Goal: Task Accomplishment & Management: Manage account settings

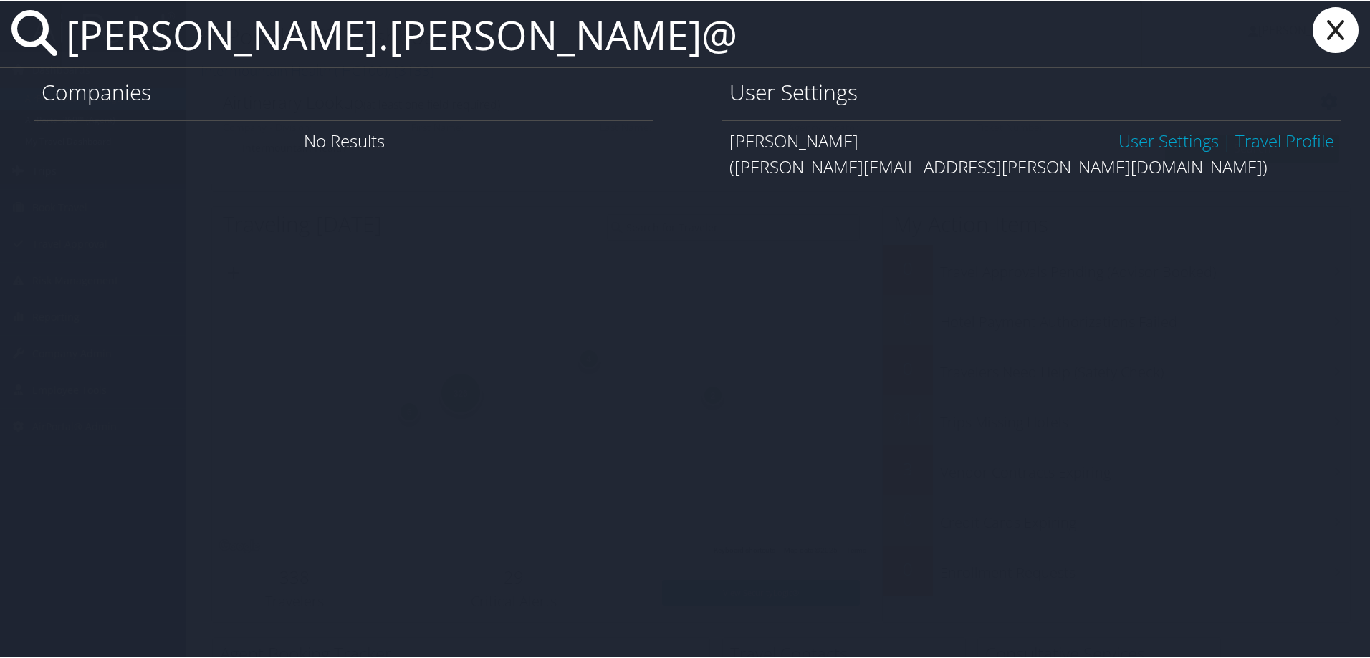
type input "jimmy.stewart@"
click at [1158, 144] on link "User Settings" at bounding box center [1168, 140] width 100 height 24
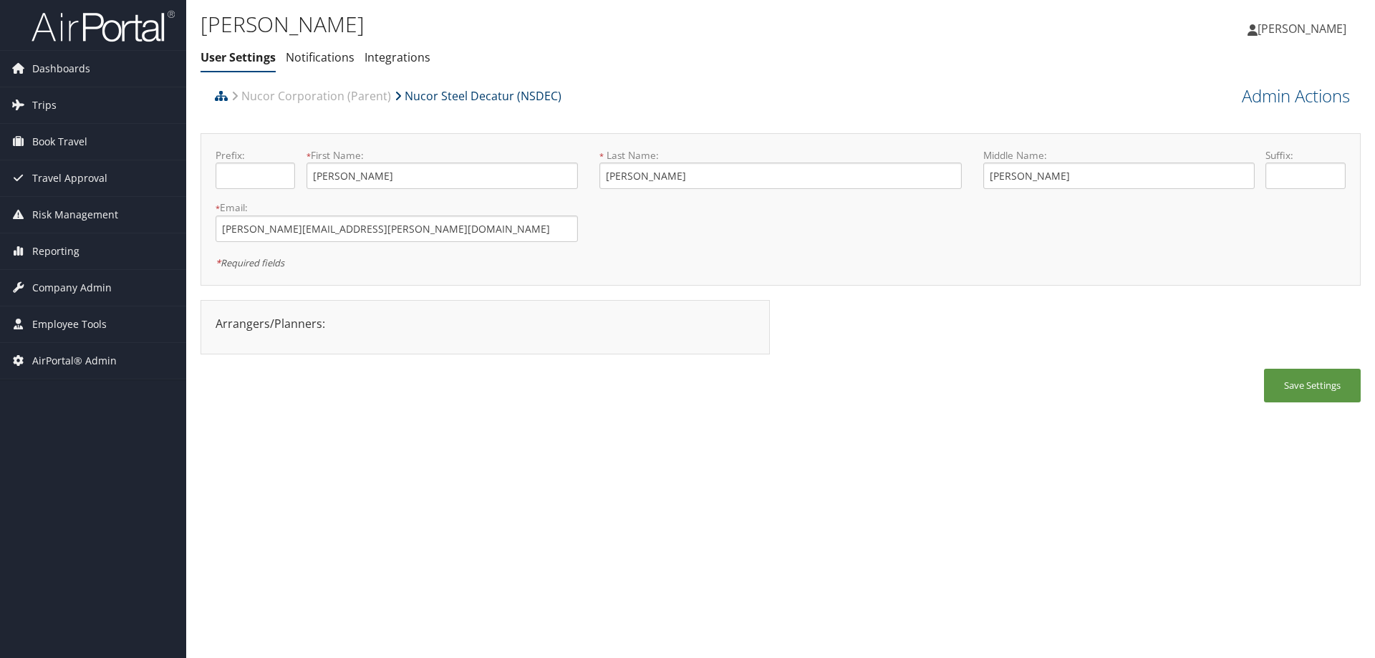
click at [496, 94] on link "Nucor Steel Decatur (NSDEC)" at bounding box center [478, 96] width 167 height 29
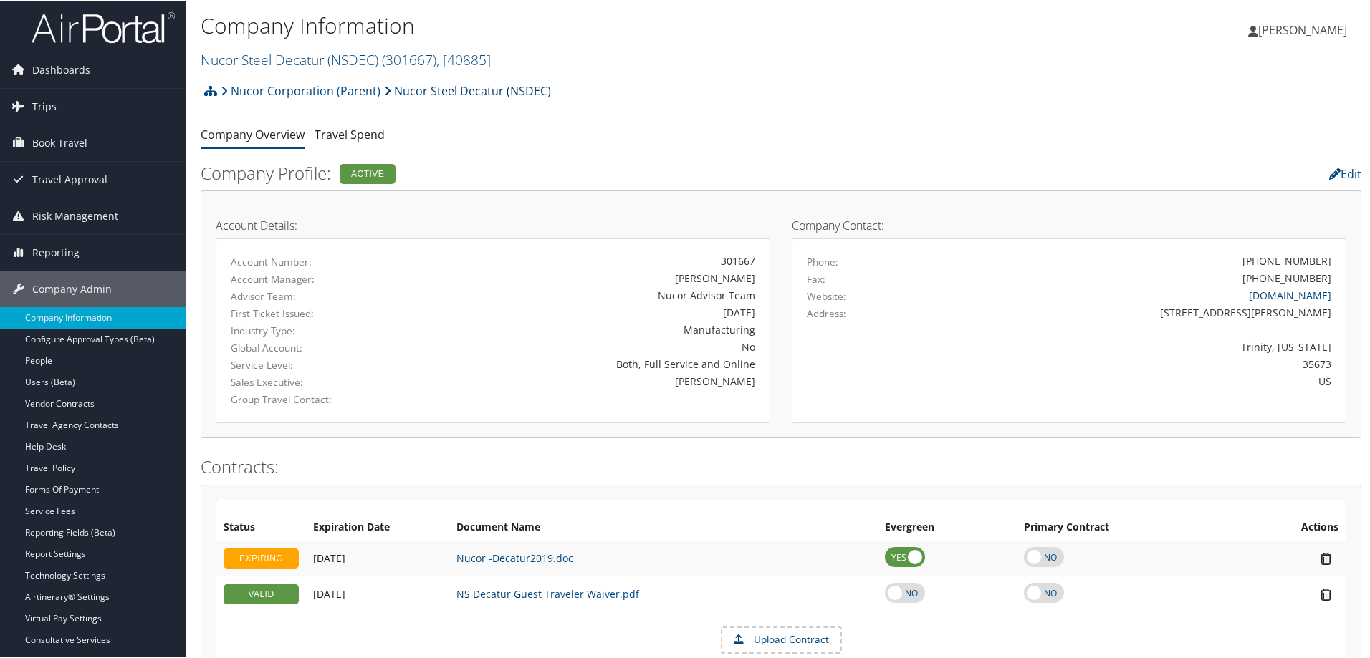
click at [501, 84] on link "Nucor Steel Decatur (NSDEC)" at bounding box center [467, 89] width 167 height 29
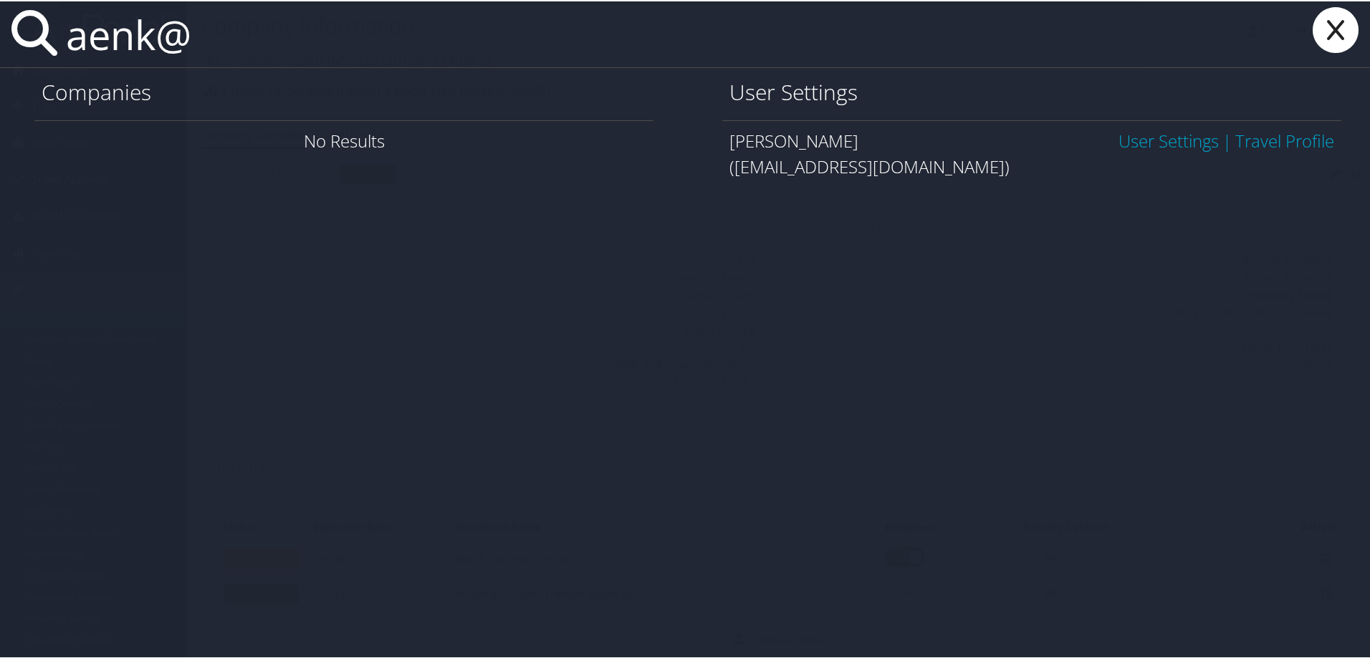
type input "aenk@"
click at [1163, 138] on link "User Settings" at bounding box center [1168, 140] width 100 height 24
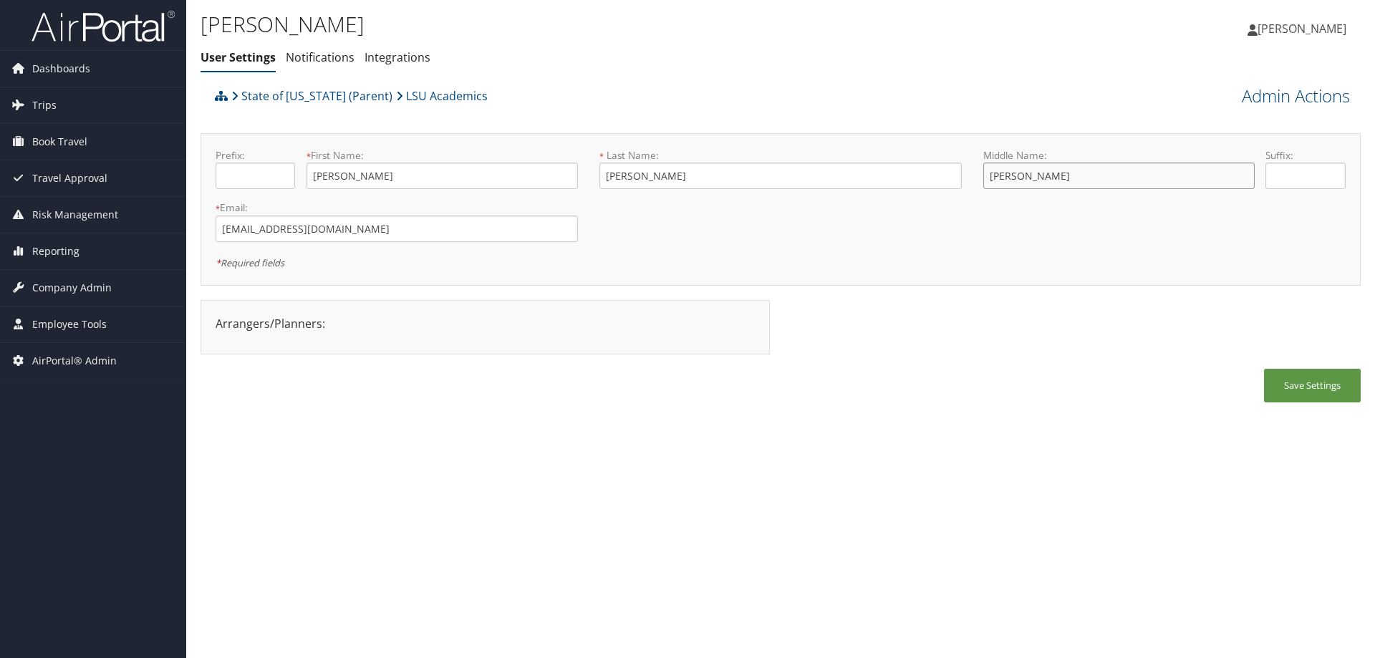
click at [1080, 169] on input "Elizabeth" at bounding box center [1119, 176] width 271 height 27
drag, startPoint x: 1059, startPoint y: 176, endPoint x: 948, endPoint y: 167, distance: 111.4
click at [948, 148] on form "Prefix: * First Name: Alyson This field is required * Last Name: Hewson This fi…" at bounding box center [781, 148] width 1152 height 0
type input "Enk"
click at [1269, 96] on link "Admin Actions" at bounding box center [1296, 96] width 108 height 24
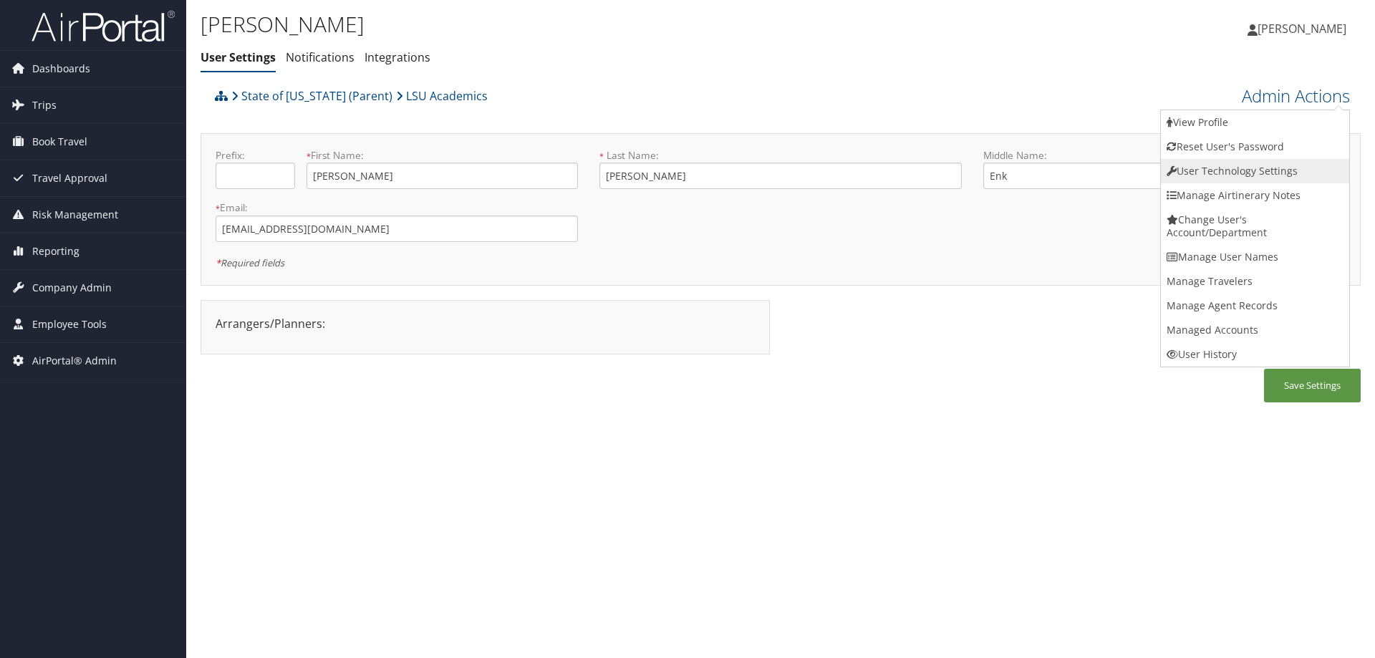
click at [1241, 176] on link "User Technology Settings" at bounding box center [1255, 171] width 188 height 24
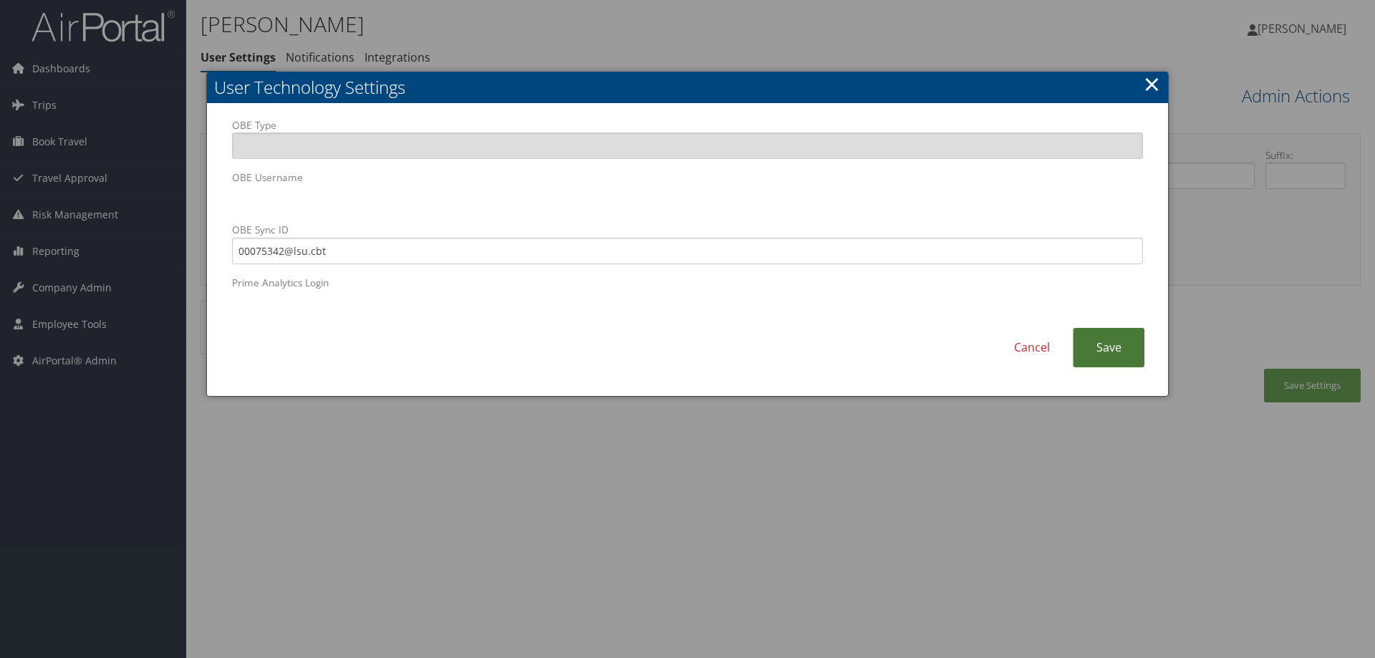
click at [1100, 343] on link "Save" at bounding box center [1109, 347] width 72 height 39
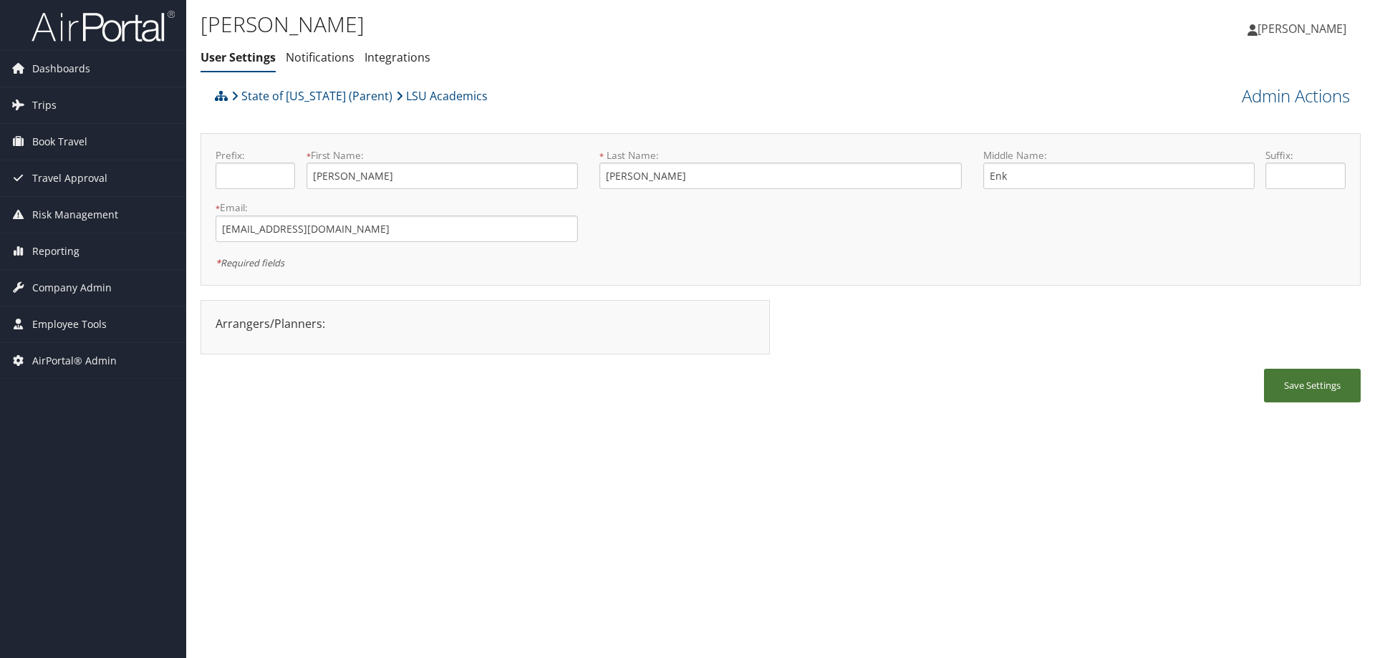
click at [1324, 388] on button "Save Settings" at bounding box center [1312, 386] width 97 height 34
drag, startPoint x: 330, startPoint y: 229, endPoint x: 163, endPoint y: 216, distance: 167.5
click at [163, 216] on div "Dashboards AirPortal 360™ (Manager) AirPortal 360™ (Agent) My Travel Dashboard …" at bounding box center [687, 329] width 1375 height 658
click at [87, 278] on span "Company Admin" at bounding box center [72, 288] width 80 height 36
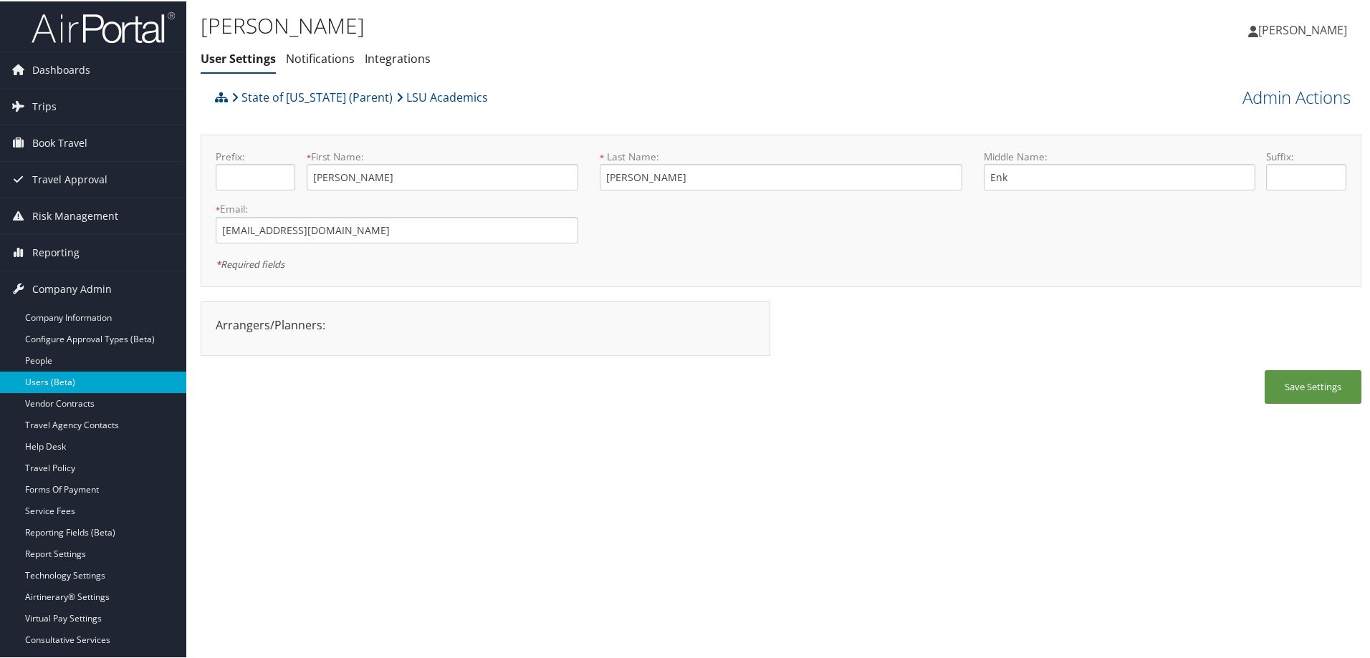
click at [99, 372] on link "Users (Beta)" at bounding box center [93, 380] width 186 height 21
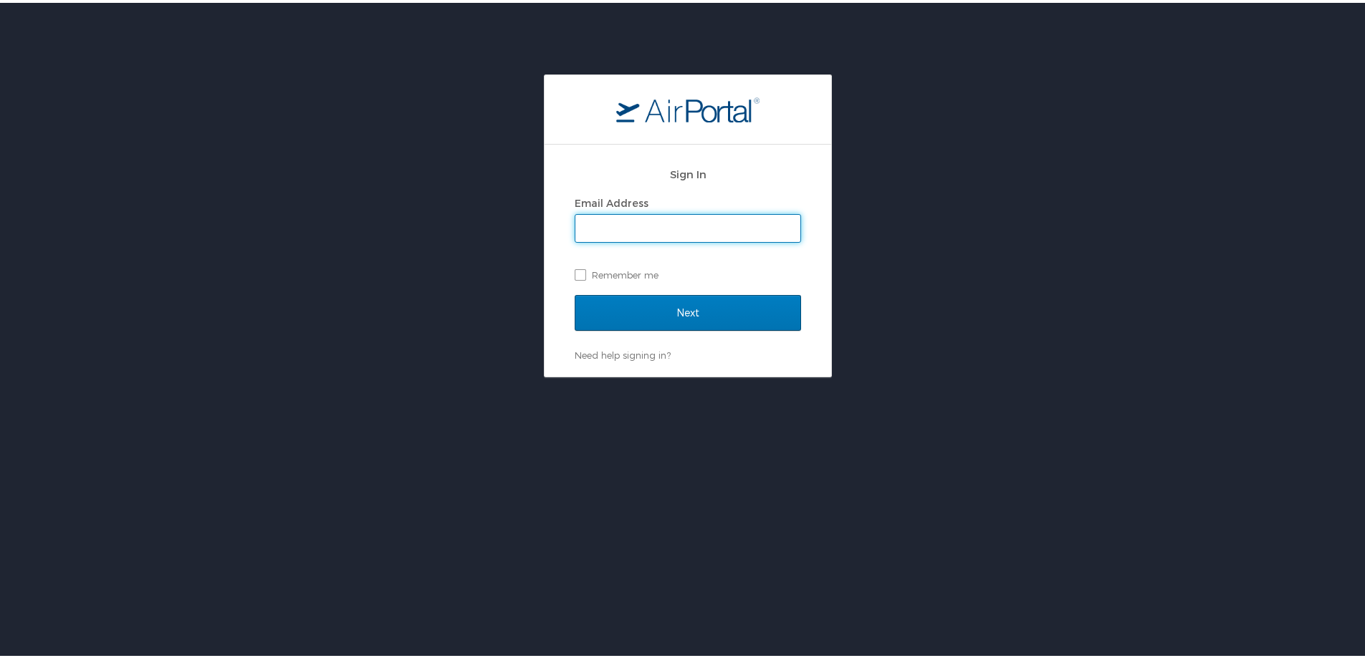
click at [599, 223] on input "Email Address" at bounding box center [687, 225] width 225 height 27
type input "michelle.meighan@cbtravel.com"
click at [808, 273] on div "Sign In Email Address michelle.meighan@cbtravel.com Remember me Next Need help …" at bounding box center [687, 258] width 287 height 232
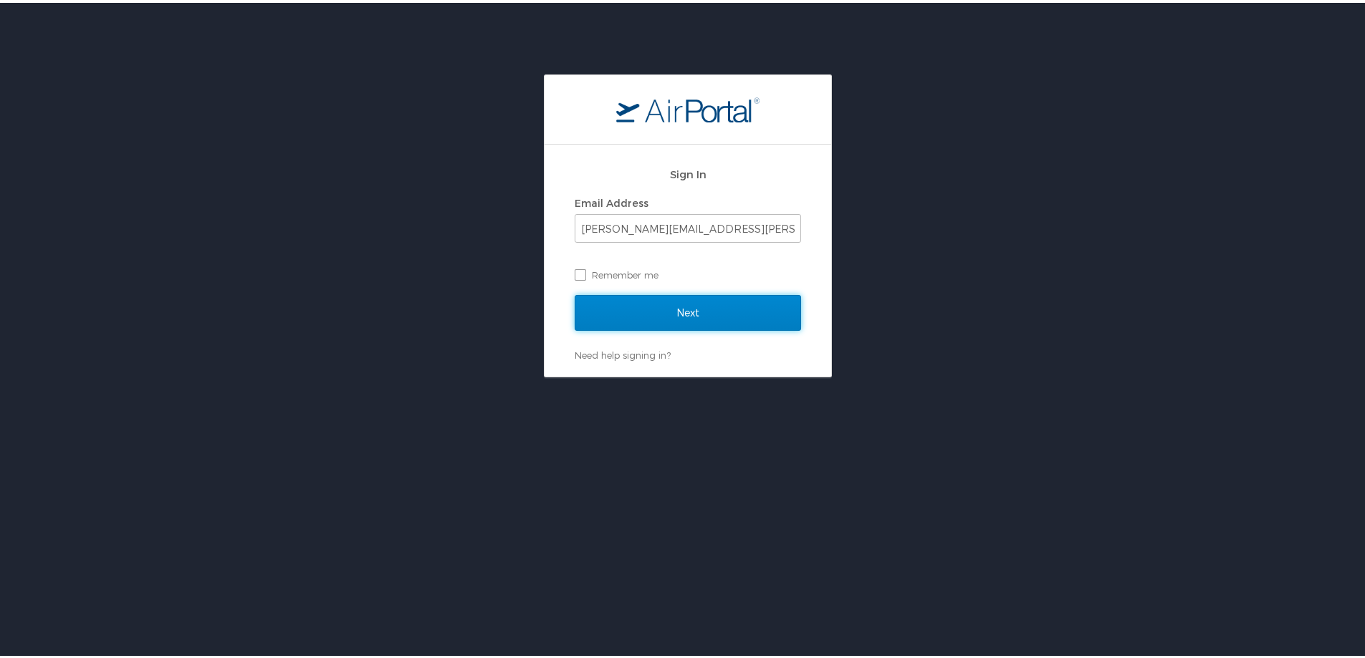
click at [747, 305] on input "Next" at bounding box center [688, 310] width 226 height 36
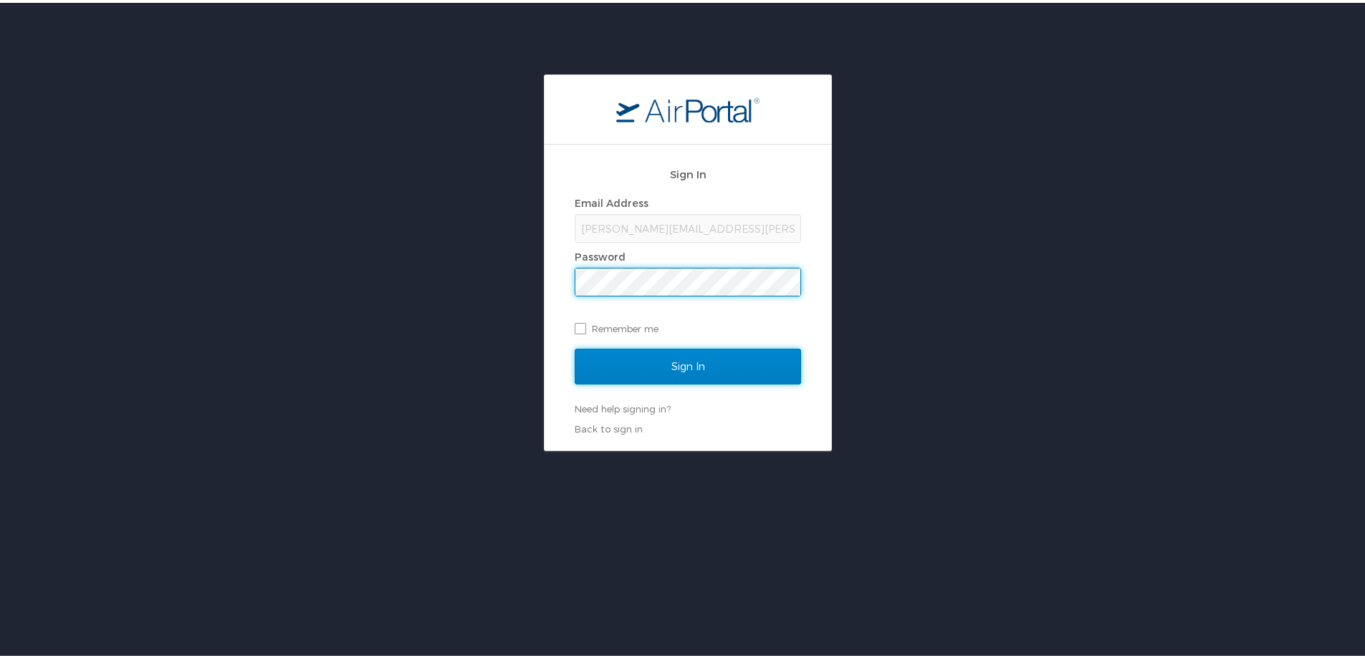
click at [693, 360] on input "Sign In" at bounding box center [688, 364] width 226 height 36
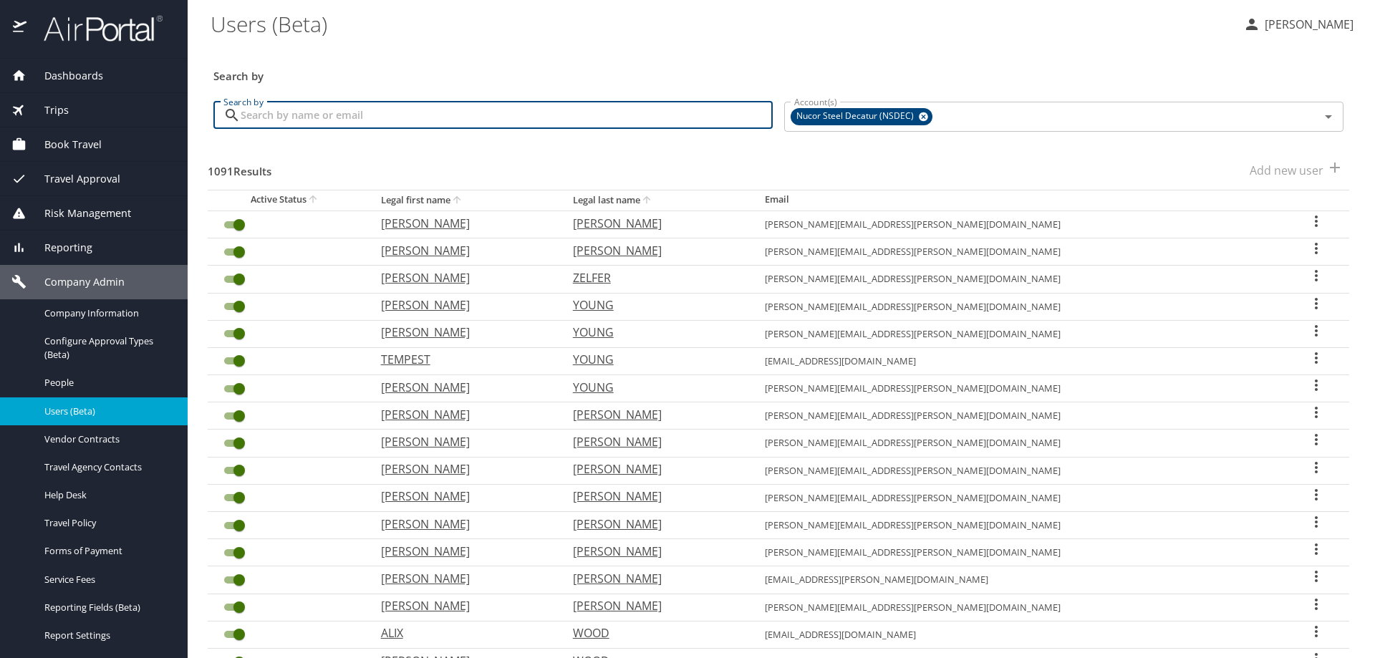
click at [300, 113] on input "Search by" at bounding box center [507, 115] width 532 height 27
paste input "aenk@lsu.edu"
type input "aenk@lsu.edu"
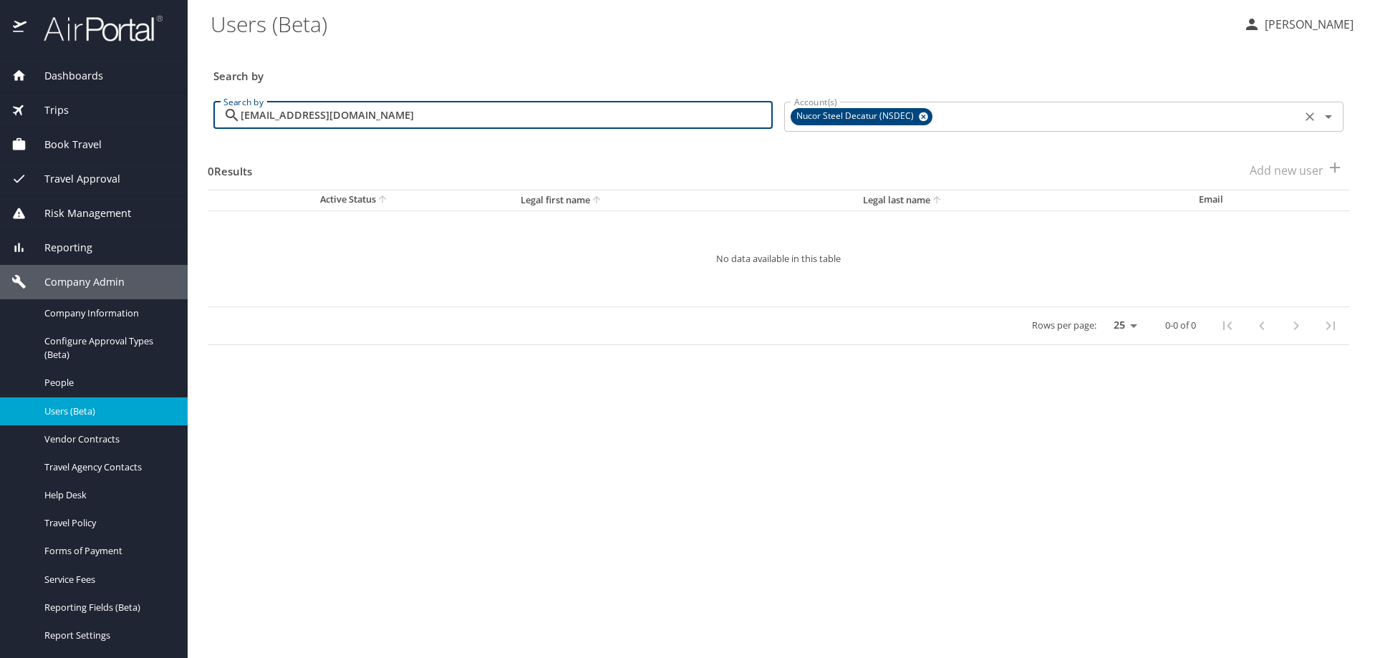
click at [923, 116] on icon at bounding box center [923, 116] width 9 height 9
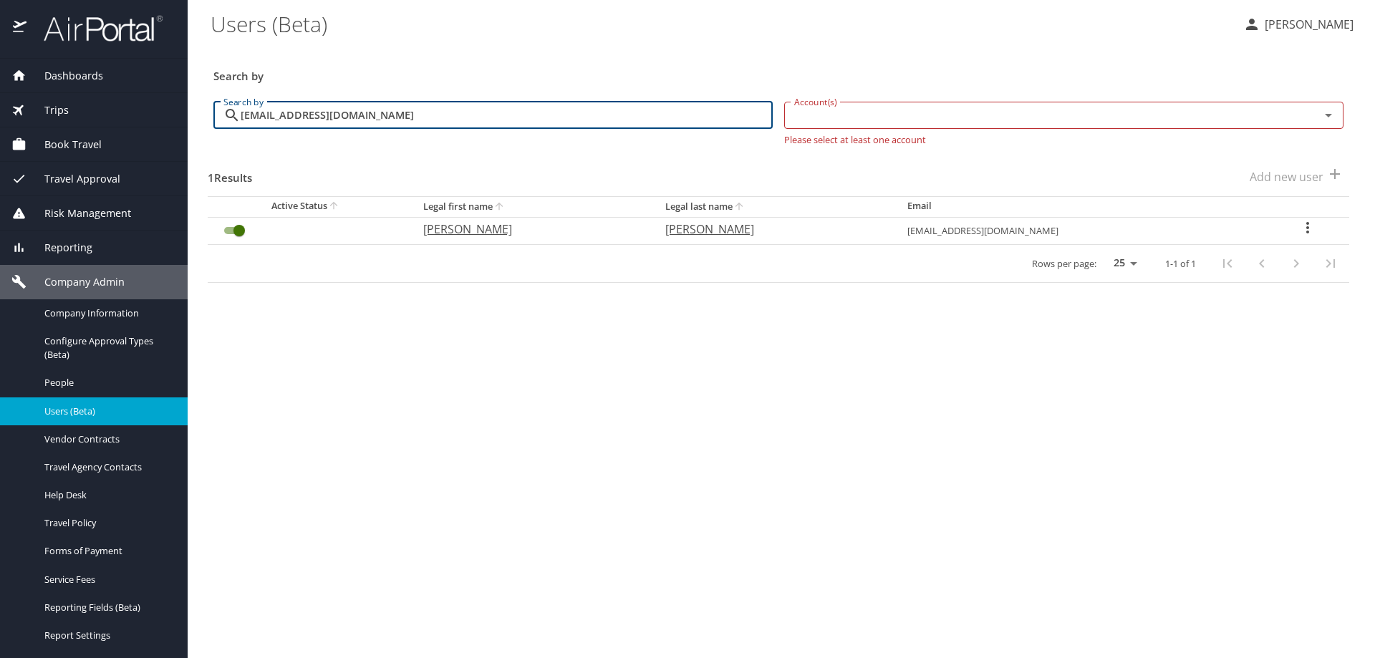
click at [1307, 228] on icon "User Search Table" at bounding box center [1308, 227] width 3 height 11
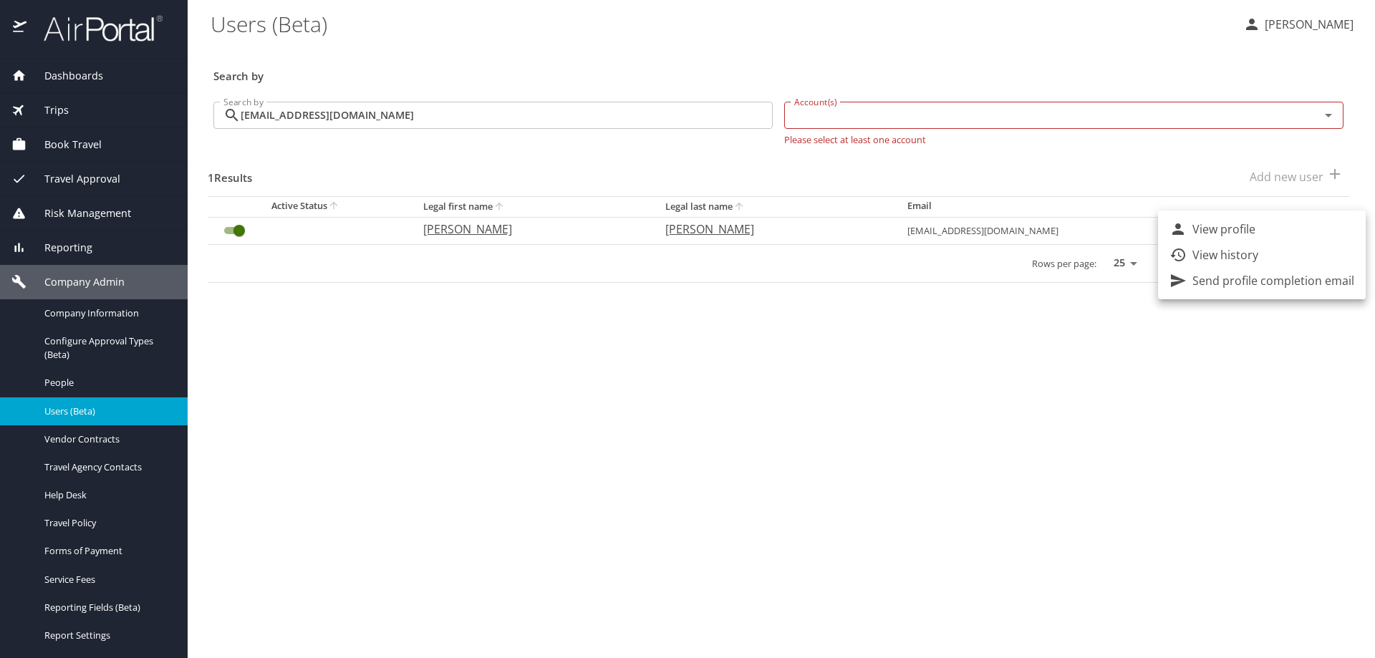
click at [1217, 229] on p "View profile" at bounding box center [1224, 229] width 63 height 17
select select "US"
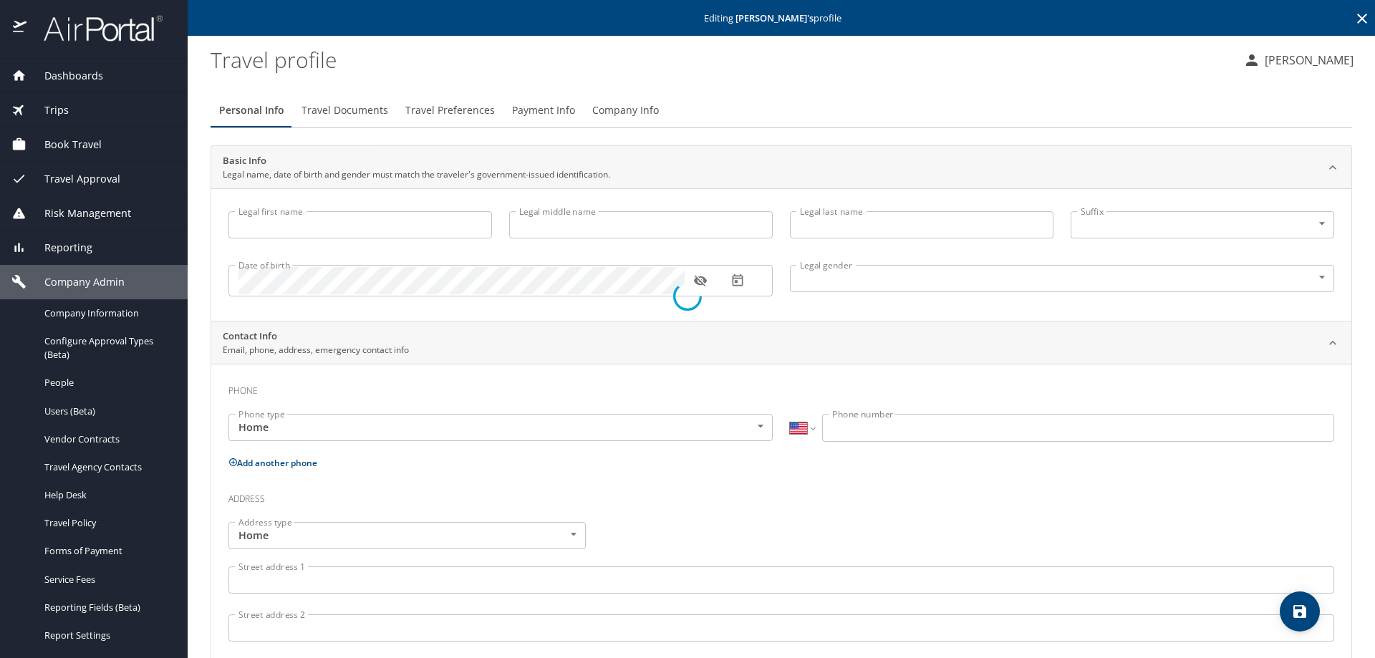
type input "Alyson"
type input "Elizabeth"
type input "Hewson"
type input "Female"
select select "US"
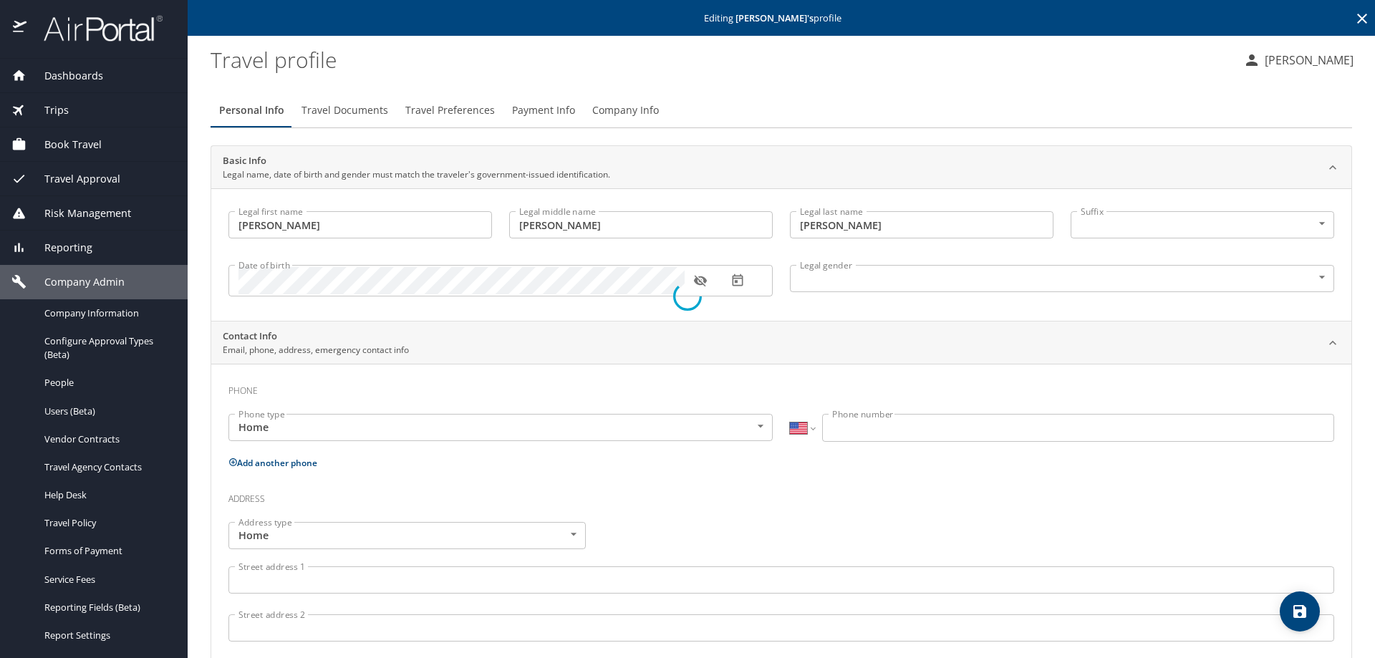
select select "US"
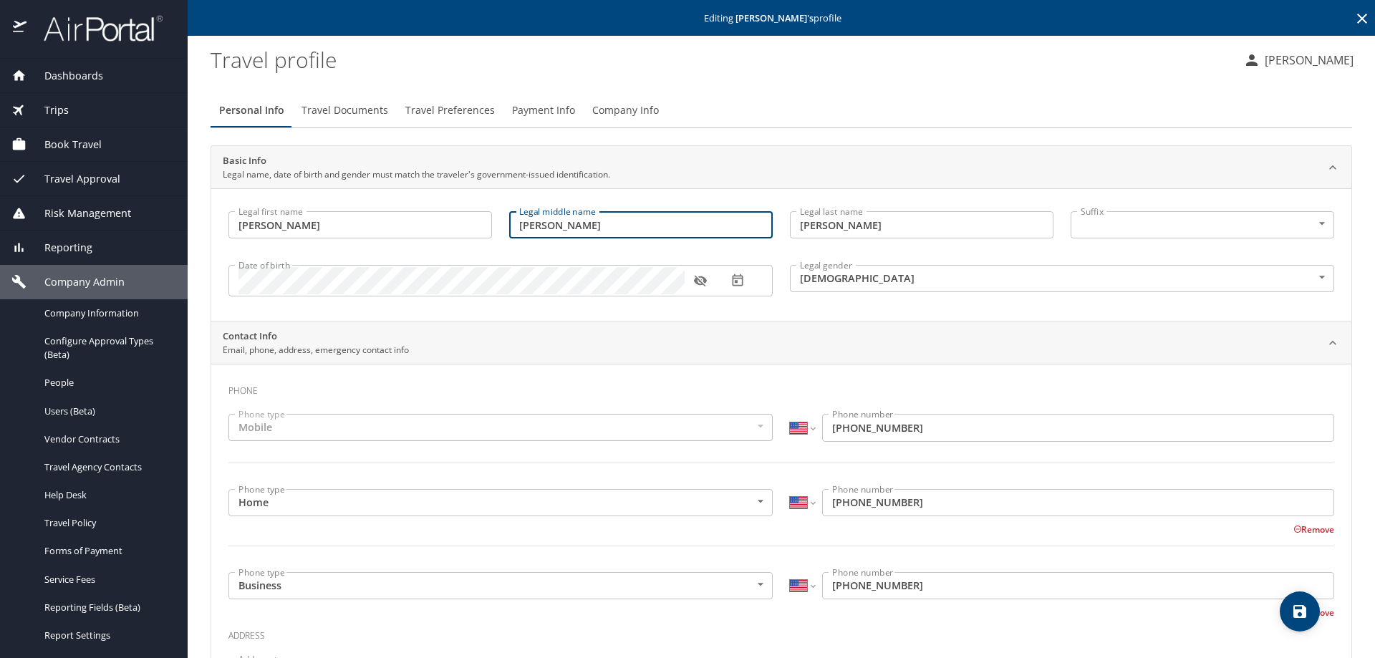
drag, startPoint x: 669, startPoint y: 231, endPoint x: 506, endPoint y: 233, distance: 162.6
click at [509, 233] on input "Elizabeth" at bounding box center [641, 224] width 264 height 27
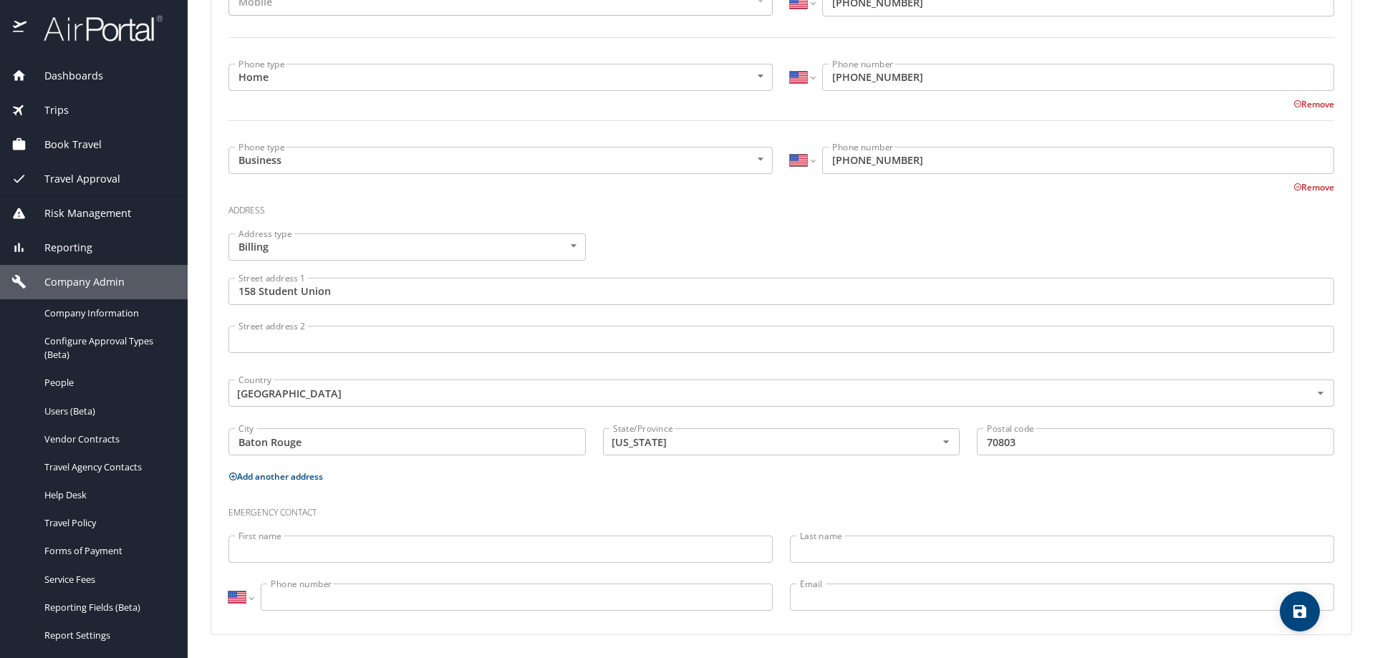
type input "Enk"
click at [1309, 610] on icon "save" at bounding box center [1300, 611] width 17 height 17
select select "US"
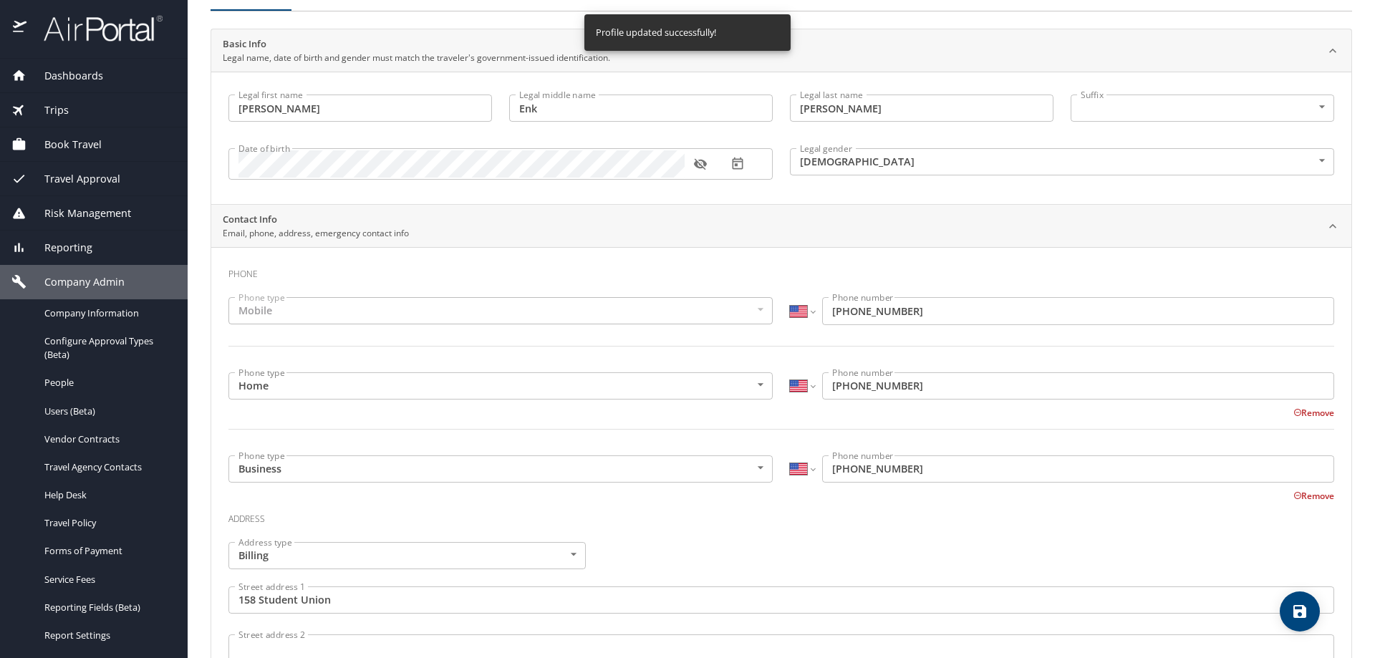
scroll to position [0, 0]
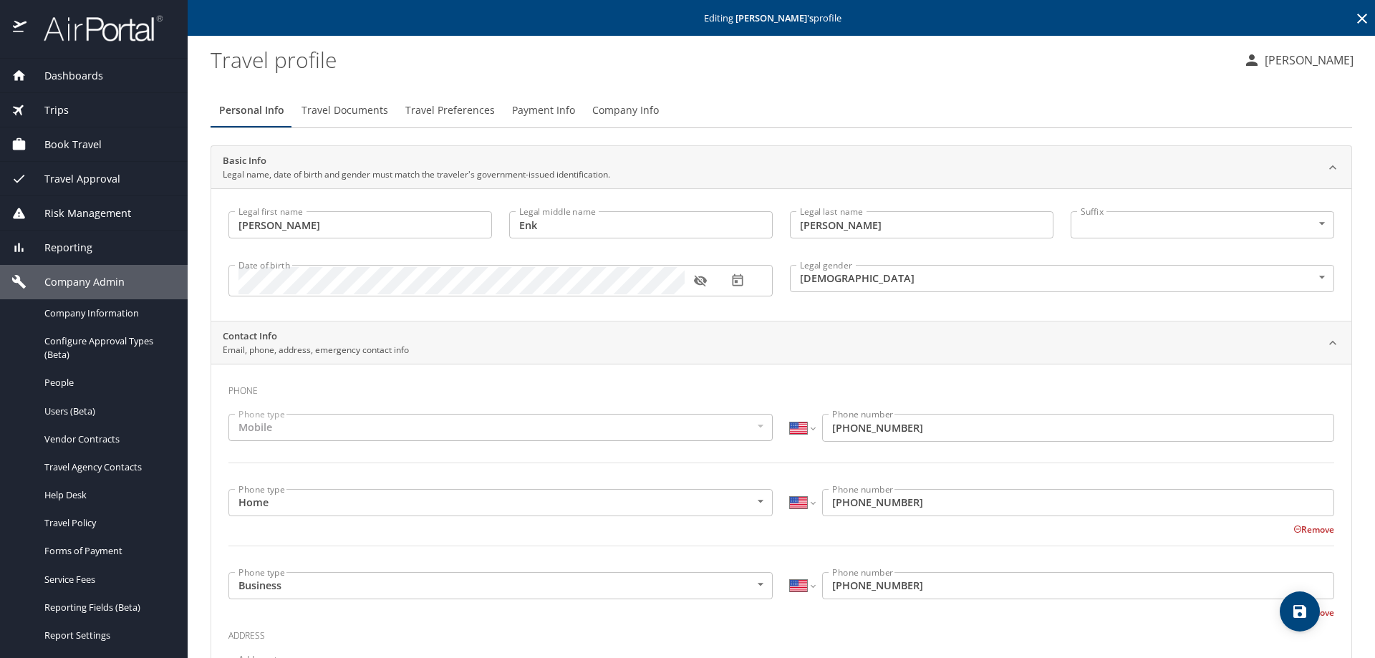
click at [1311, 622] on button "save" at bounding box center [1300, 612] width 40 height 40
select select "US"
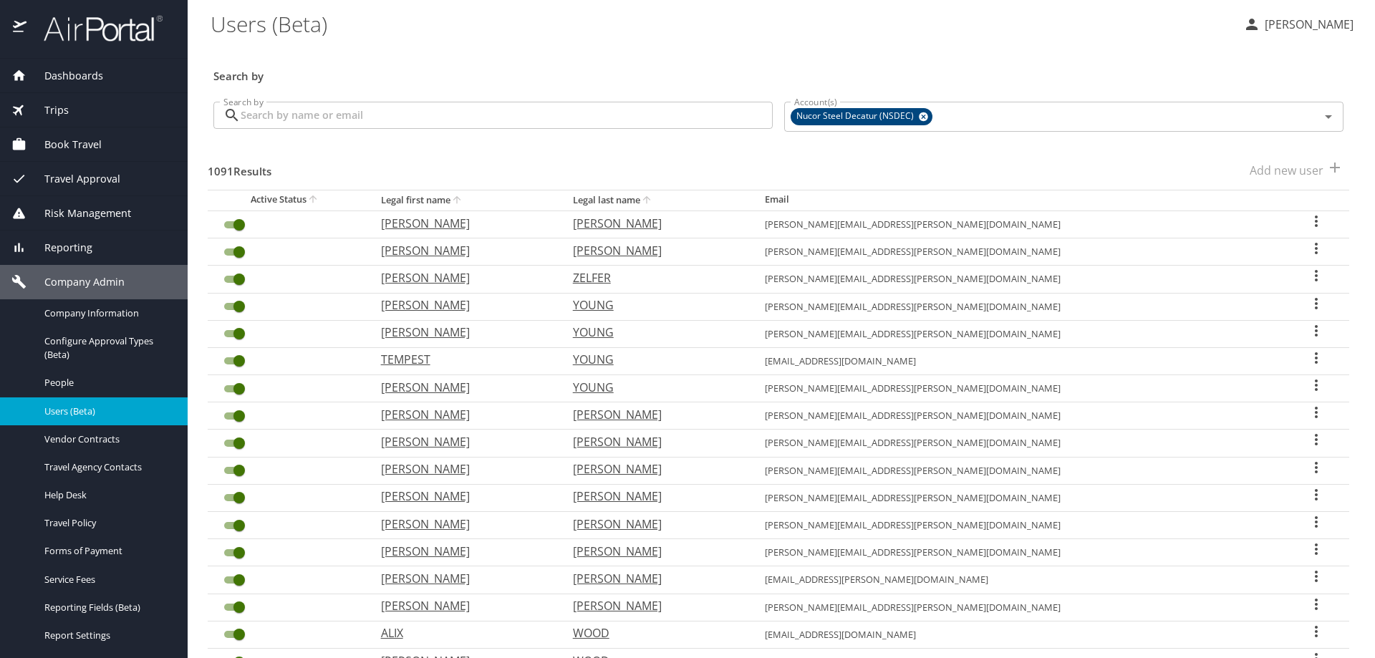
click at [395, 116] on input "Search by" at bounding box center [507, 115] width 532 height 27
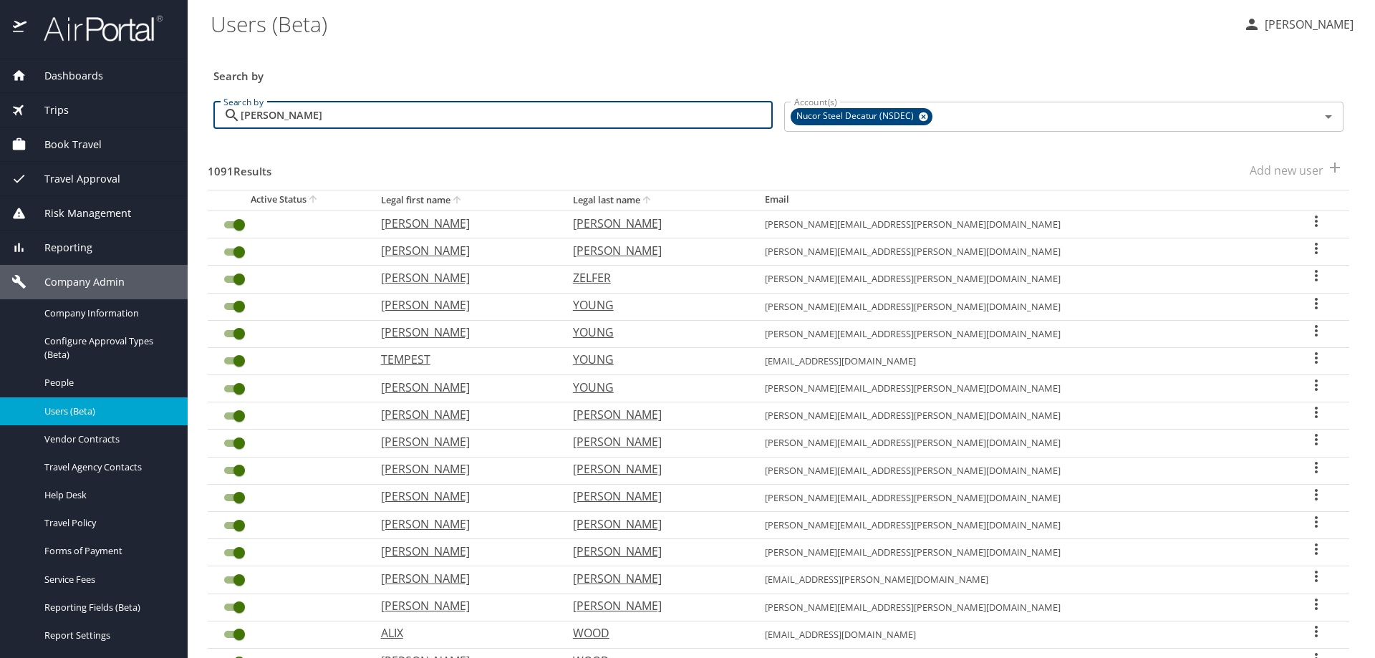
type input "jimmy stewart"
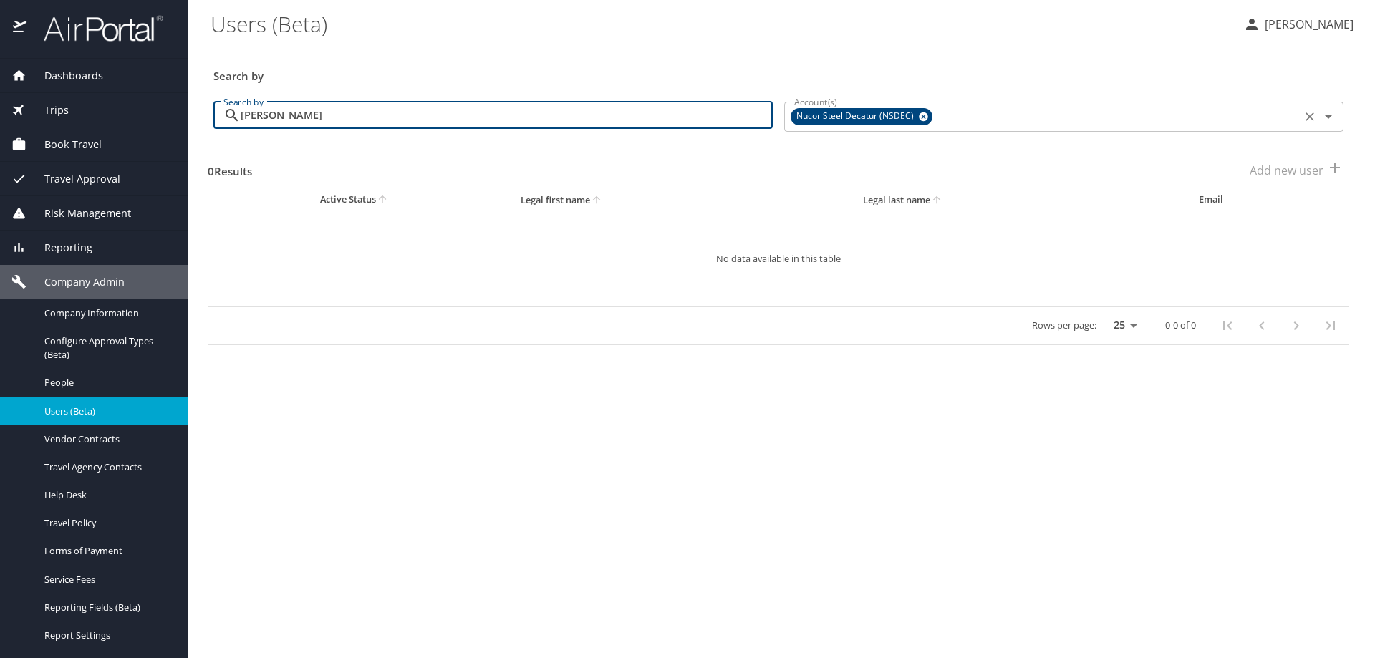
click at [926, 117] on icon at bounding box center [923, 116] width 9 height 9
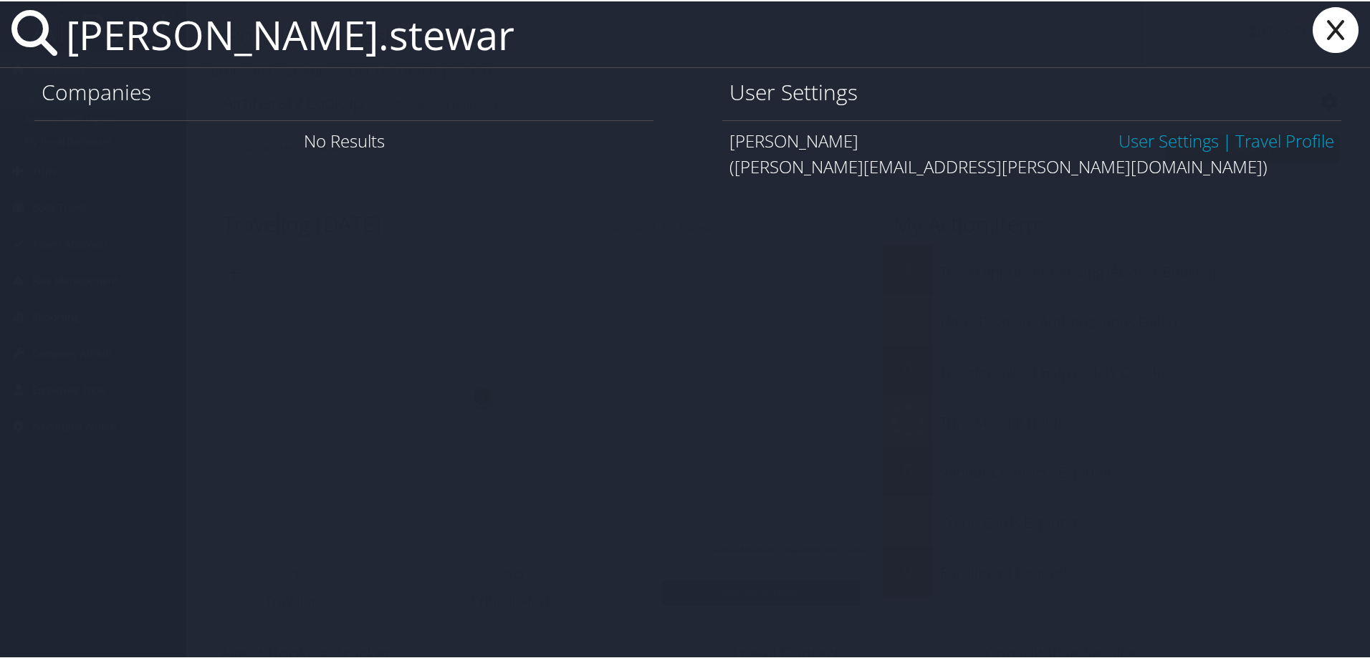
type input "[PERSON_NAME].stewar"
click at [1118, 137] on link "User Settings" at bounding box center [1168, 140] width 100 height 24
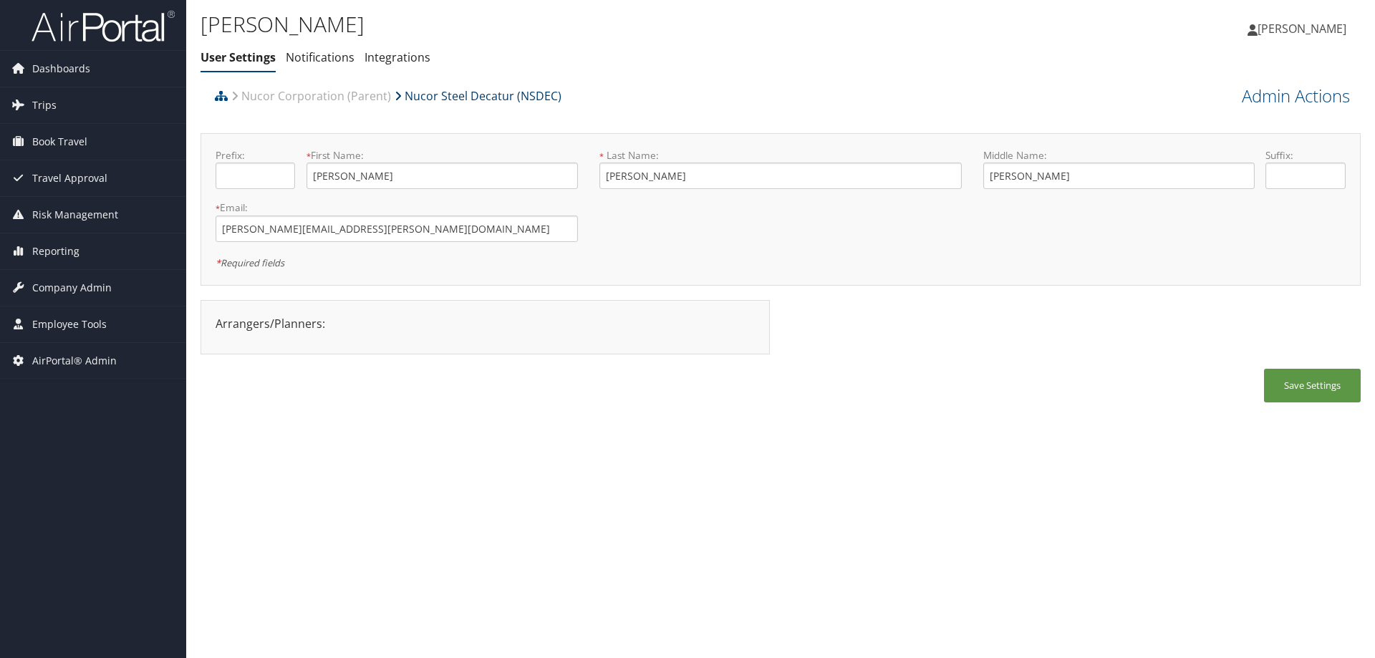
click at [471, 92] on link "Nucor Steel Decatur (NSDEC)" at bounding box center [478, 96] width 167 height 29
click at [1251, 97] on link "Admin Actions" at bounding box center [1296, 96] width 108 height 24
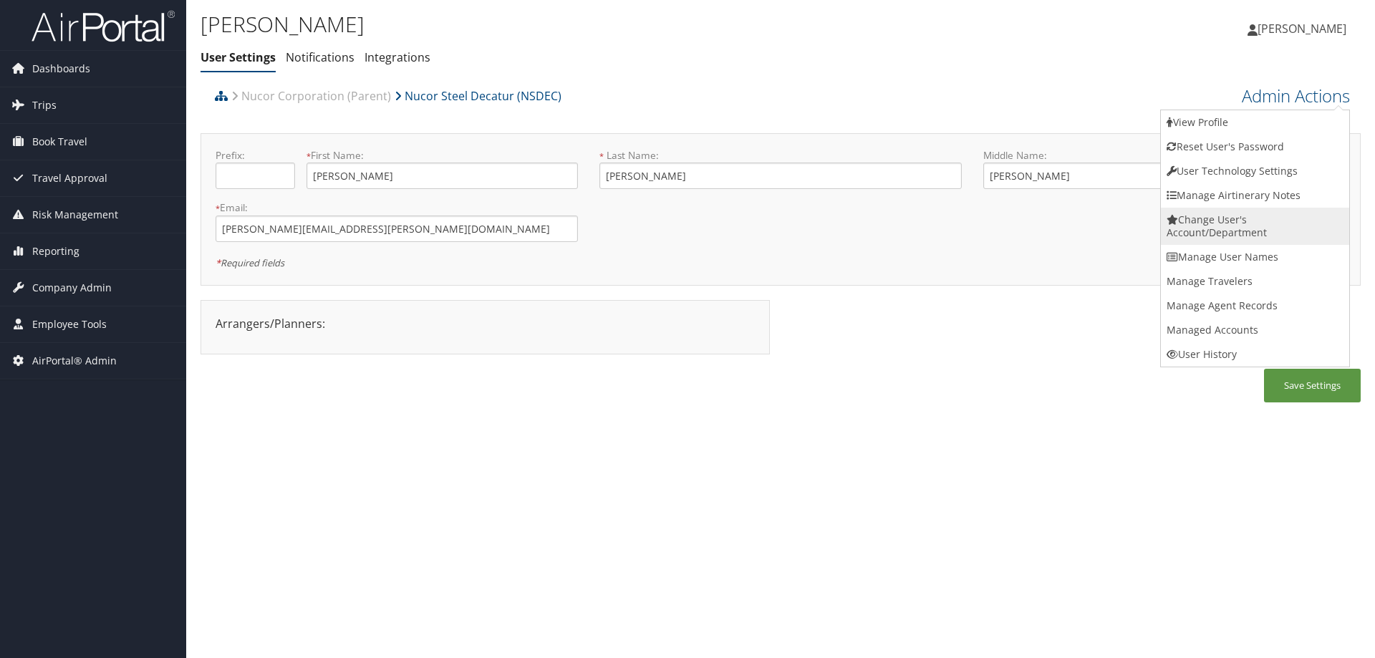
click at [1226, 231] on link "Change User's Account/Department" at bounding box center [1255, 226] width 188 height 37
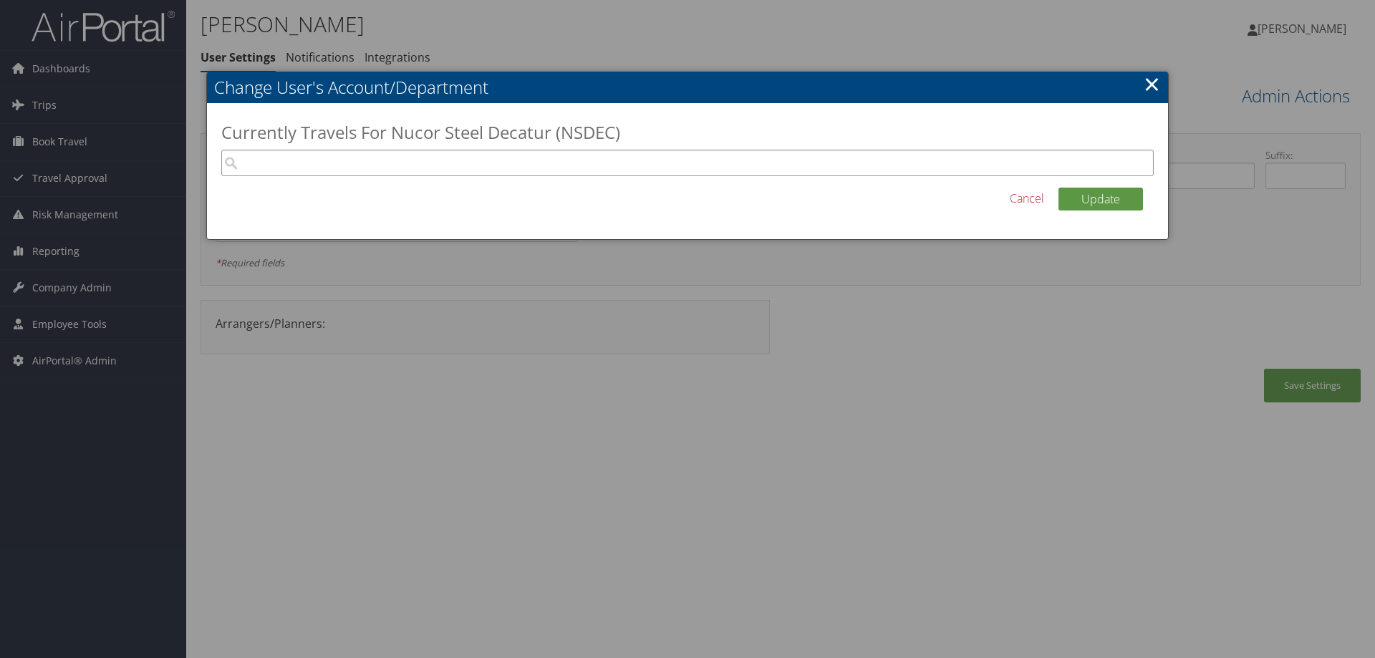
click at [391, 152] on input "search" at bounding box center [687, 163] width 933 height 27
type input "d"
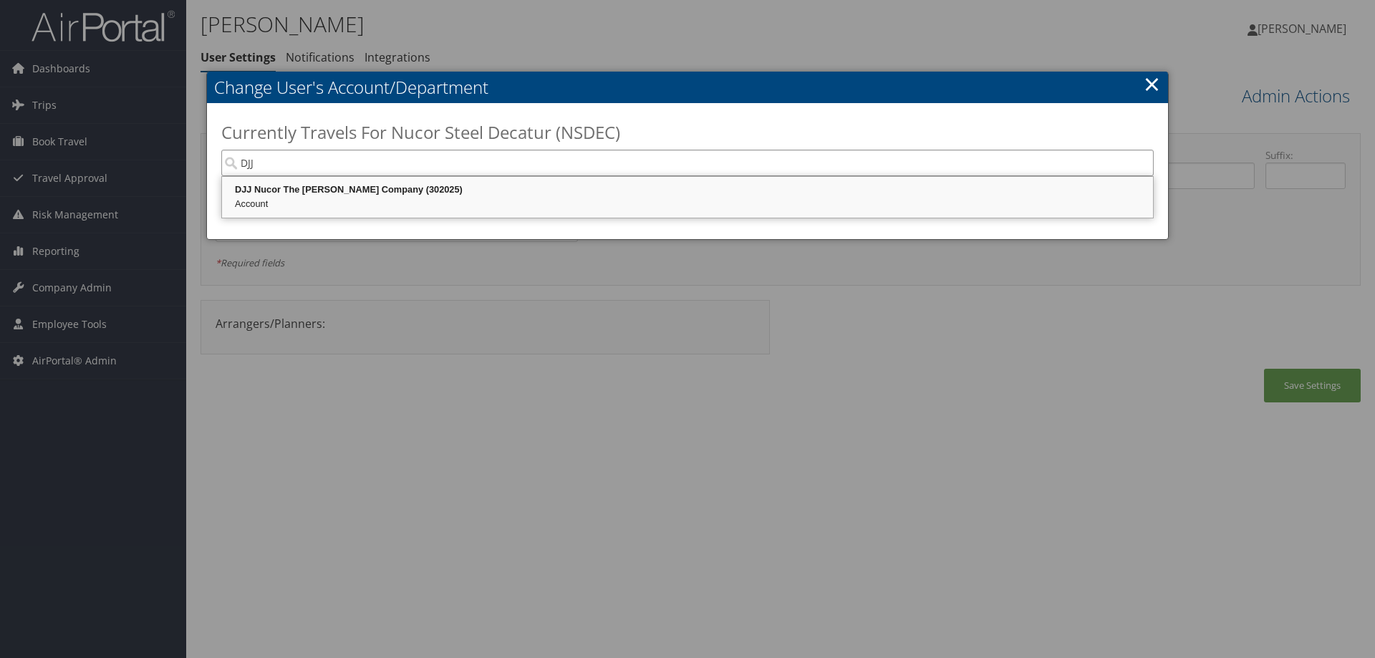
click at [388, 204] on div "Account" at bounding box center [687, 204] width 927 height 14
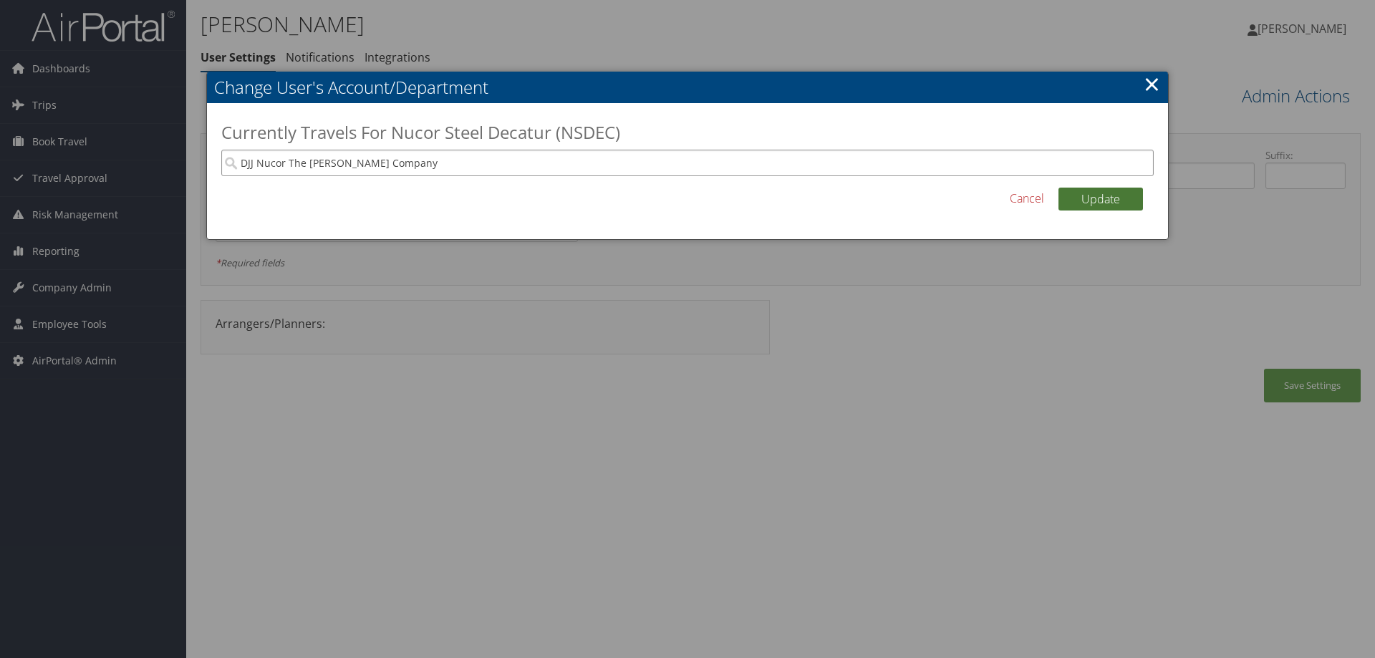
type input "DJJ Nucor The [PERSON_NAME] Company"
click at [1107, 202] on button "Update" at bounding box center [1101, 199] width 85 height 23
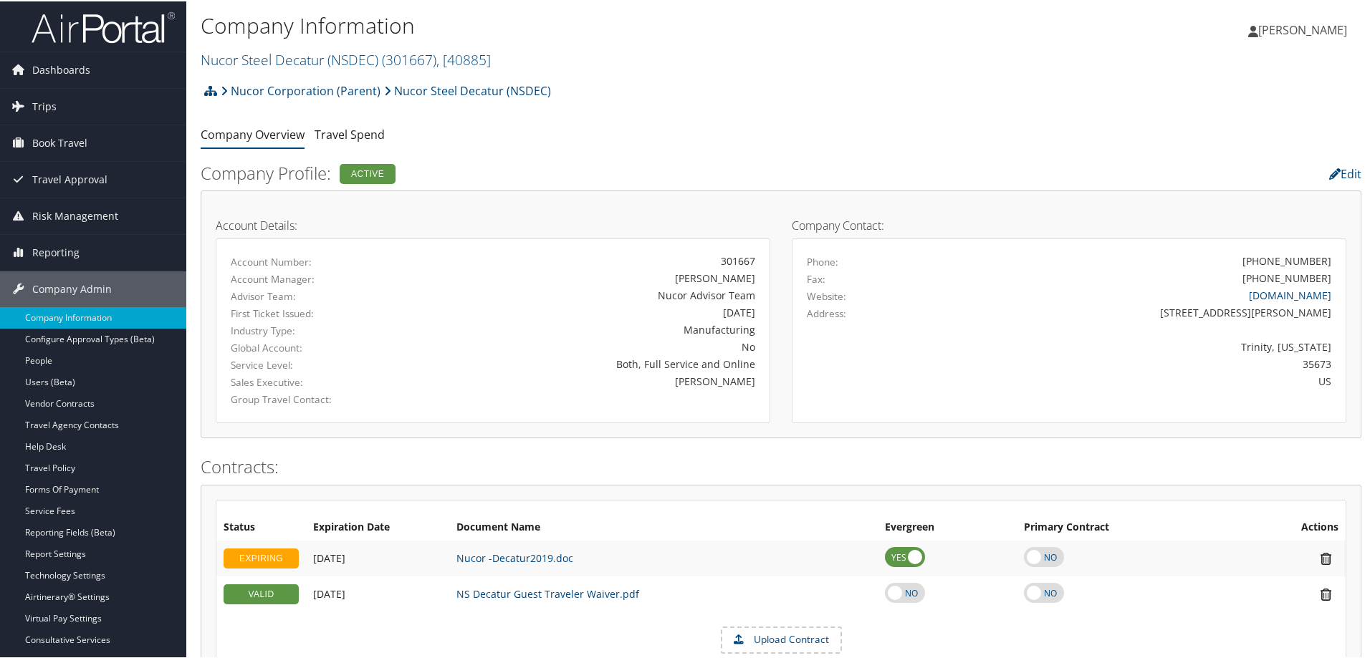
click at [528, 146] on ul "Company Overview Travel Spend" at bounding box center [781, 134] width 1160 height 26
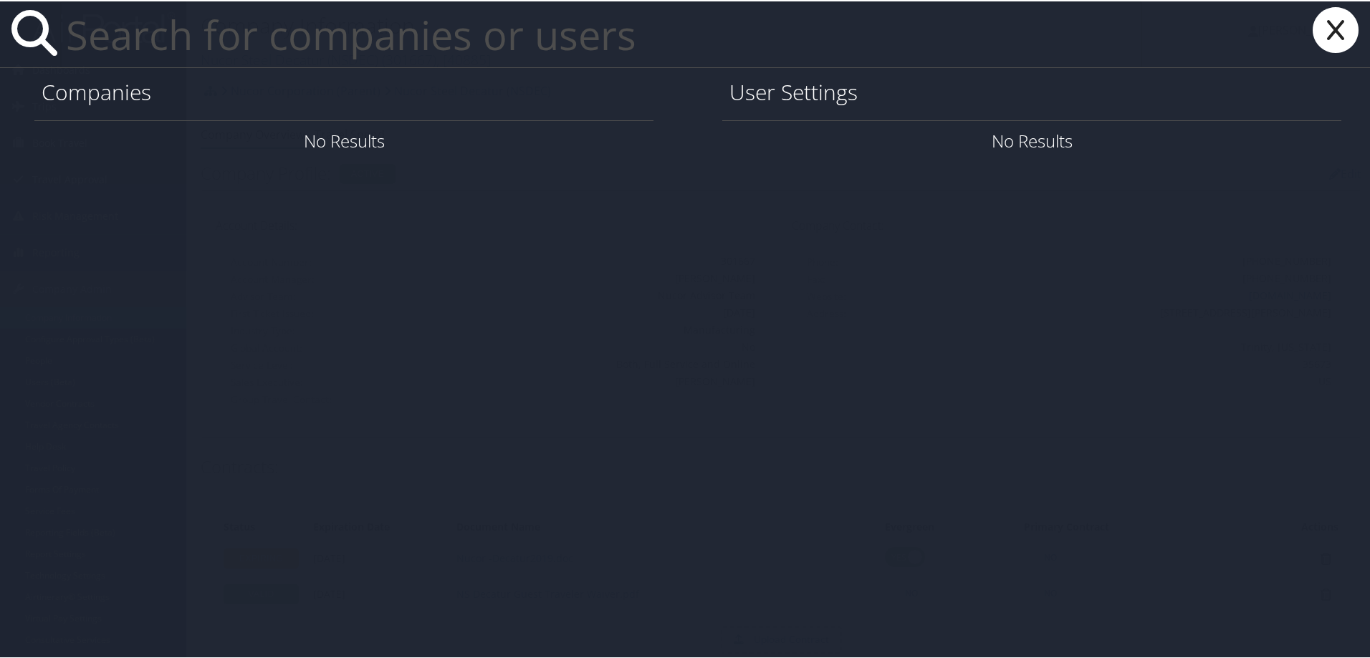
click at [352, 55] on input "text" at bounding box center [601, 33] width 1082 height 66
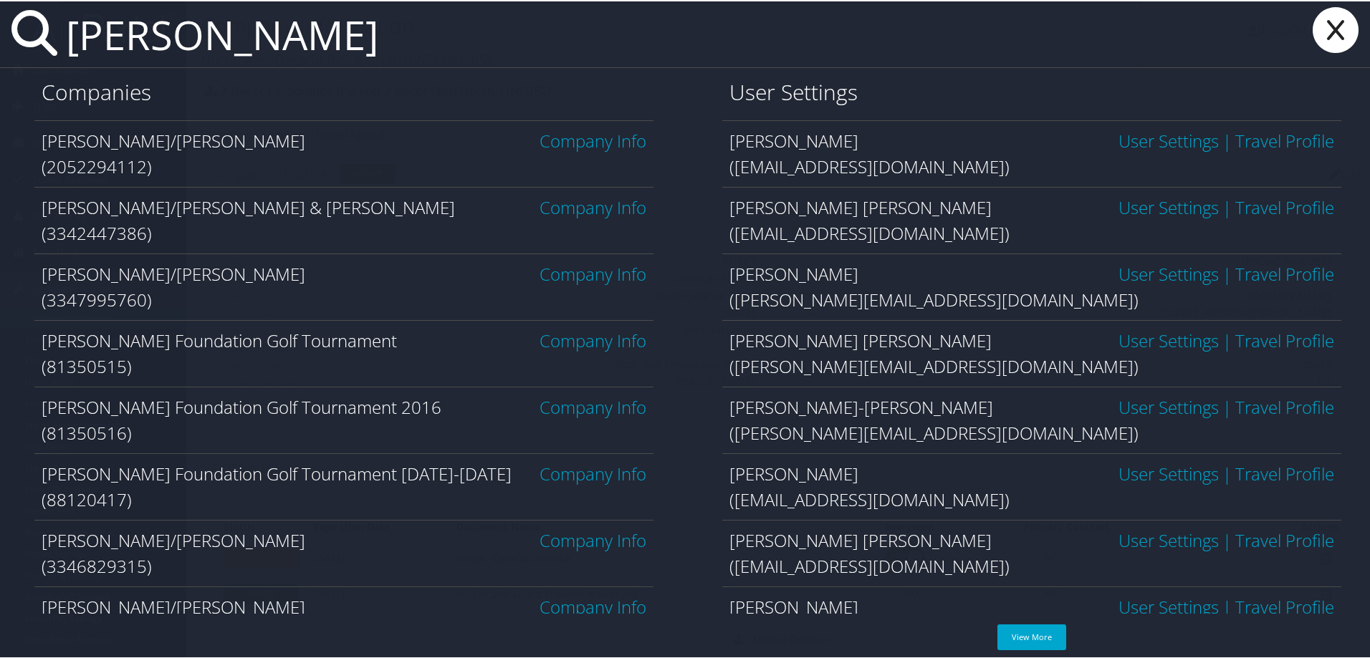
type input "[PERSON_NAME]"
click at [1322, 35] on icon at bounding box center [1335, 29] width 57 height 46
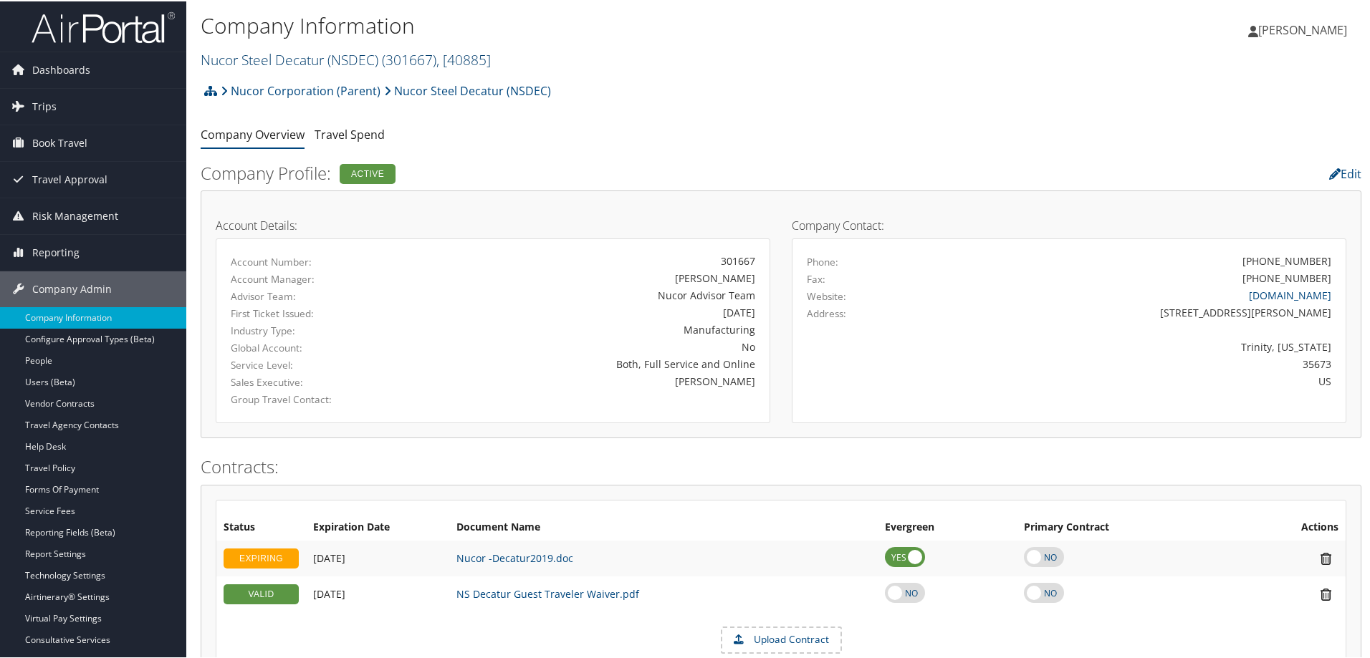
click at [309, 54] on link "Nucor Steel Decatur (NSDEC) ( 301667 ) , [ 40885 ]" at bounding box center [346, 58] width 290 height 19
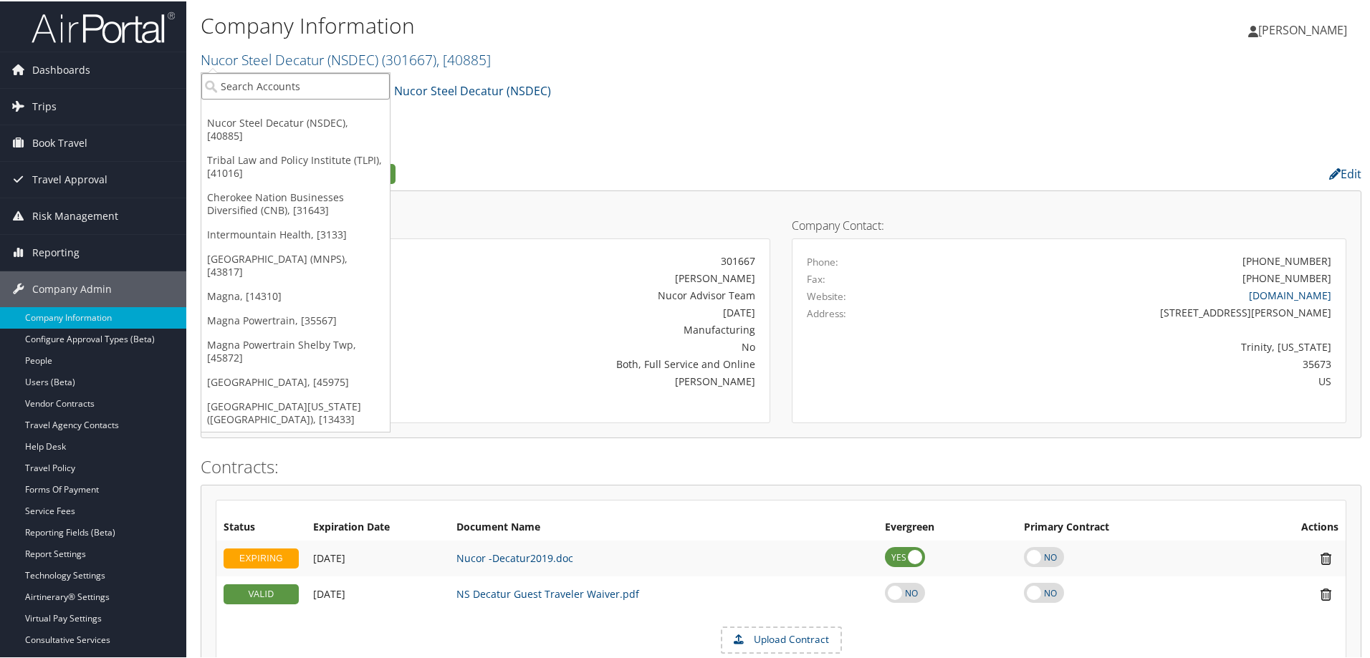
click at [279, 92] on input "search" at bounding box center [295, 85] width 188 height 27
type input "DADE SCHOOLS"
click at [216, 86] on input "DADE SCHOOLS" at bounding box center [295, 85] width 188 height 27
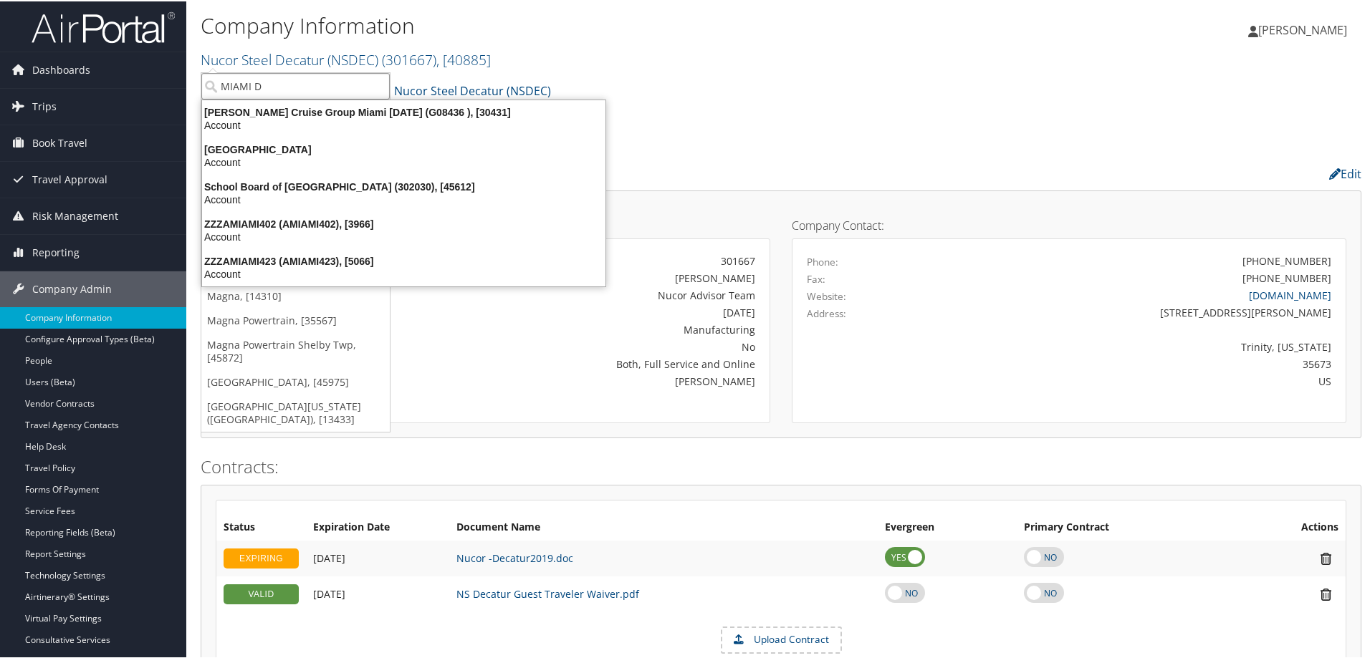
type input "MIAMI DA"
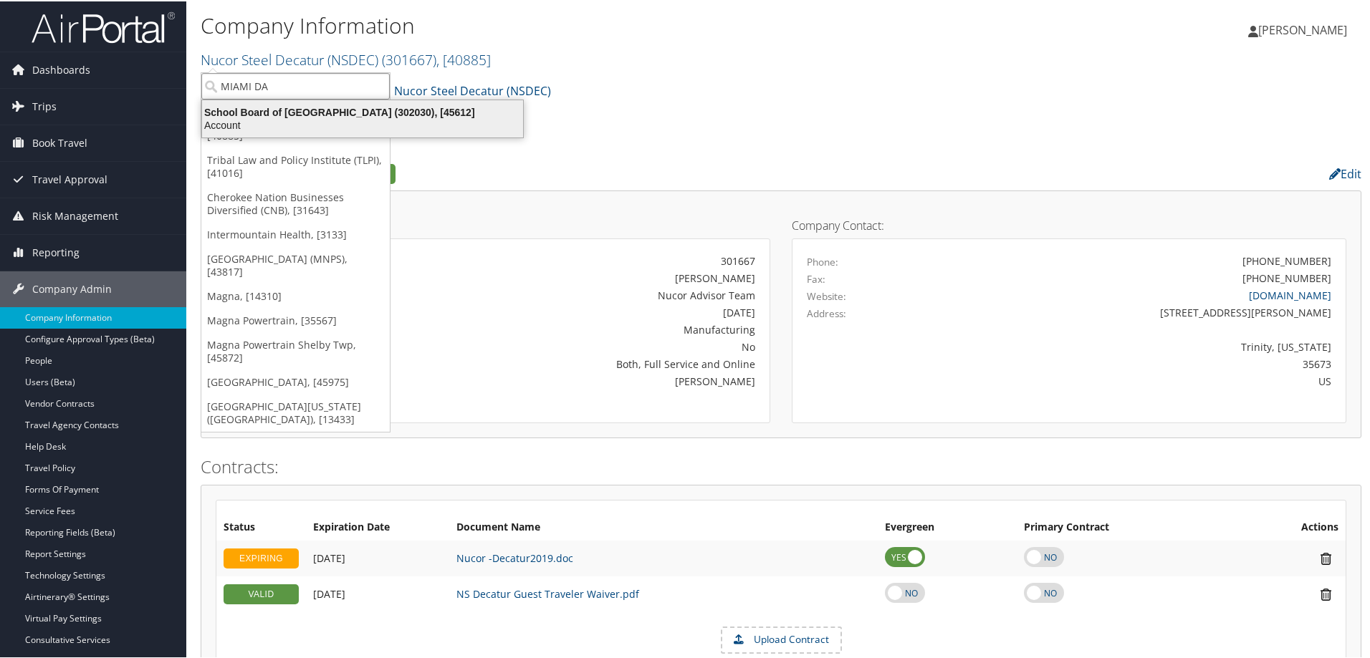
click at [388, 110] on div "School Board of Miami Dade County (302030), [45612]" at bounding box center [362, 111] width 338 height 13
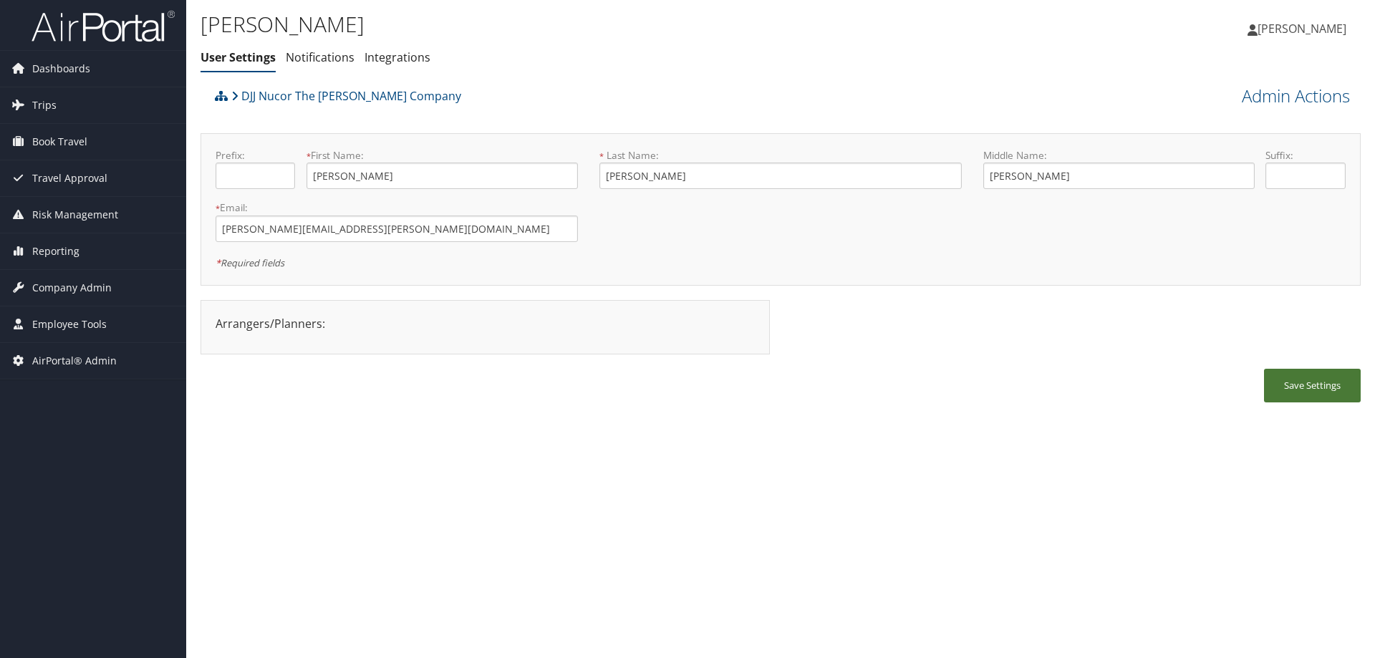
click at [1285, 374] on button "Save Settings" at bounding box center [1312, 386] width 97 height 34
drag, startPoint x: 389, startPoint y: 232, endPoint x: 205, endPoint y: 223, distance: 184.3
click at [205, 223] on div "* Email: [PERSON_NAME][EMAIL_ADDRESS][PERSON_NAME][DOMAIN_NAME] This field is r…" at bounding box center [397, 227] width 384 height 52
click at [99, 282] on span "Company Admin" at bounding box center [72, 288] width 80 height 36
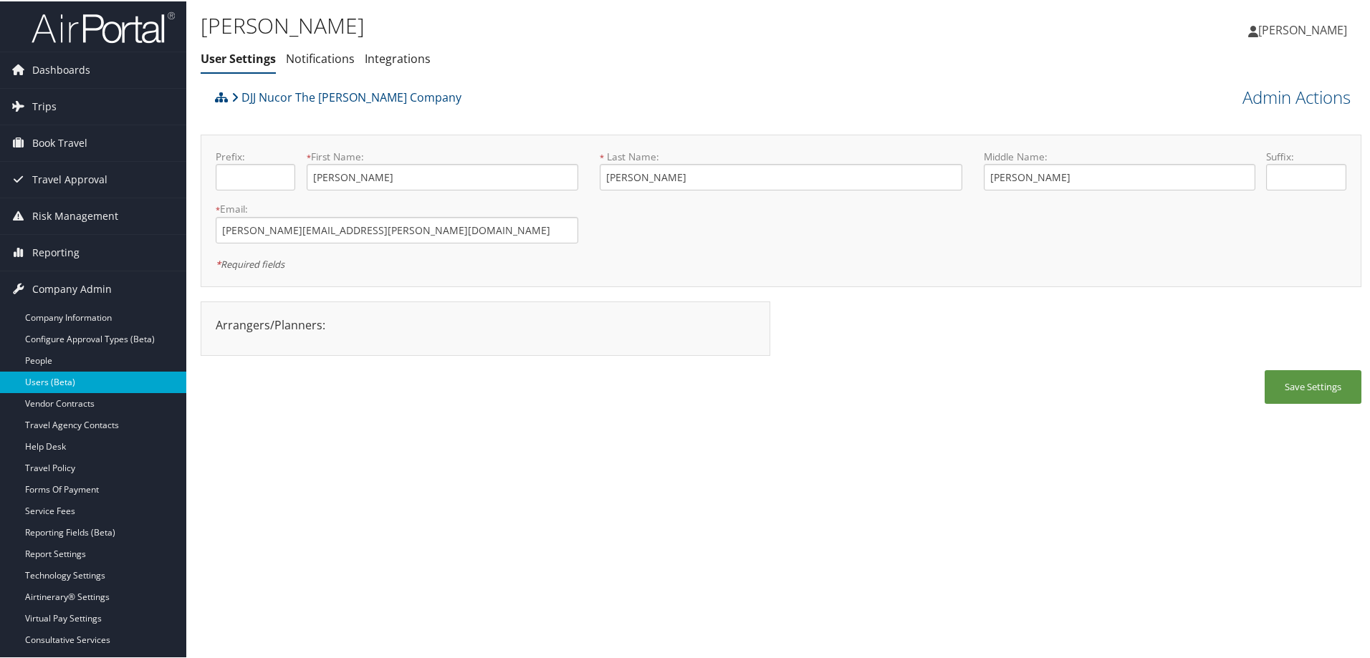
click at [90, 375] on link "Users (Beta)" at bounding box center [93, 380] width 186 height 21
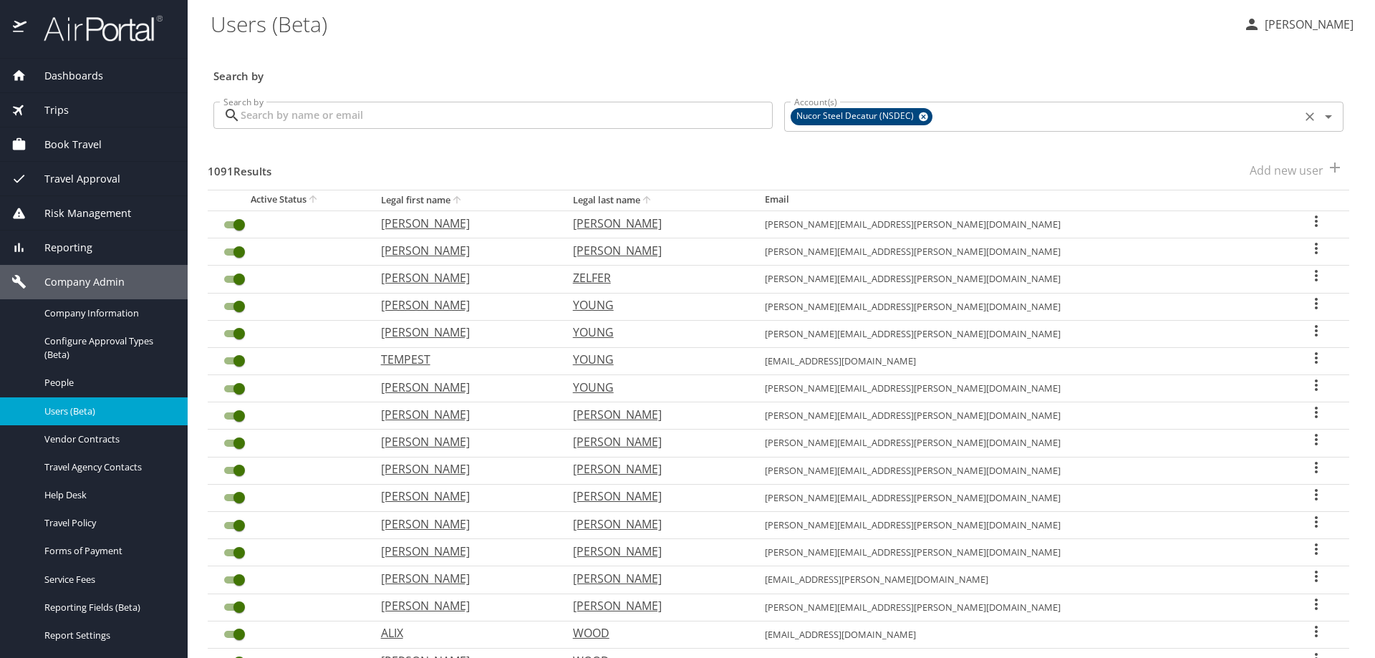
click at [919, 117] on icon at bounding box center [923, 116] width 9 height 9
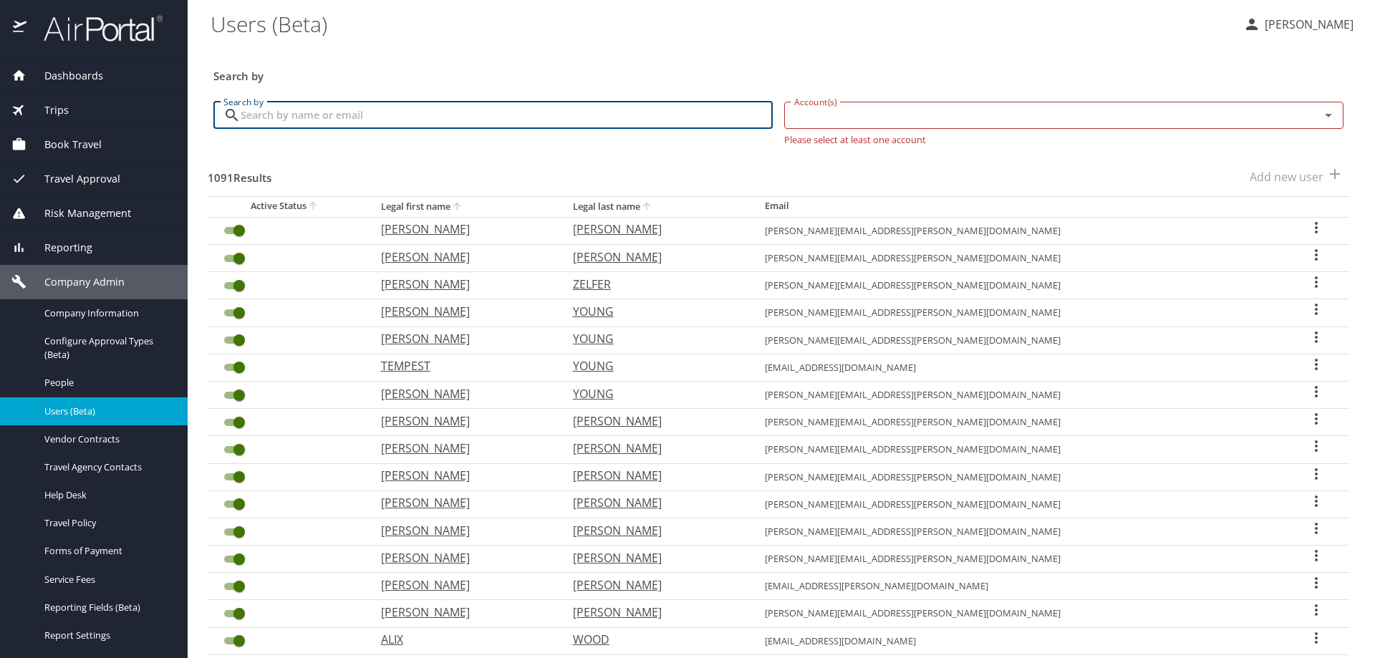
drag, startPoint x: 277, startPoint y: 115, endPoint x: 253, endPoint y: 110, distance: 24.2
click at [253, 110] on input "Search by" at bounding box center [507, 115] width 532 height 27
type input "JIMMY STEWART"
checkbox input "false"
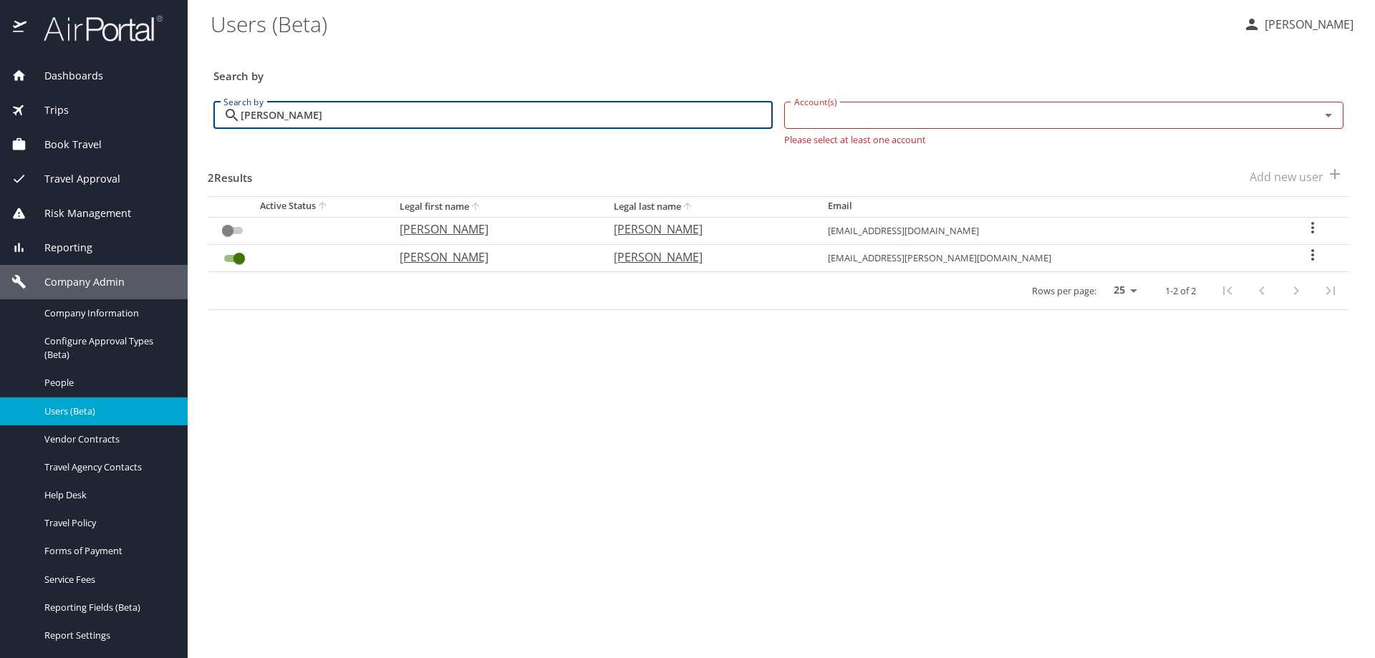
click at [272, 115] on input "JIMMY STEWART" at bounding box center [507, 115] width 532 height 27
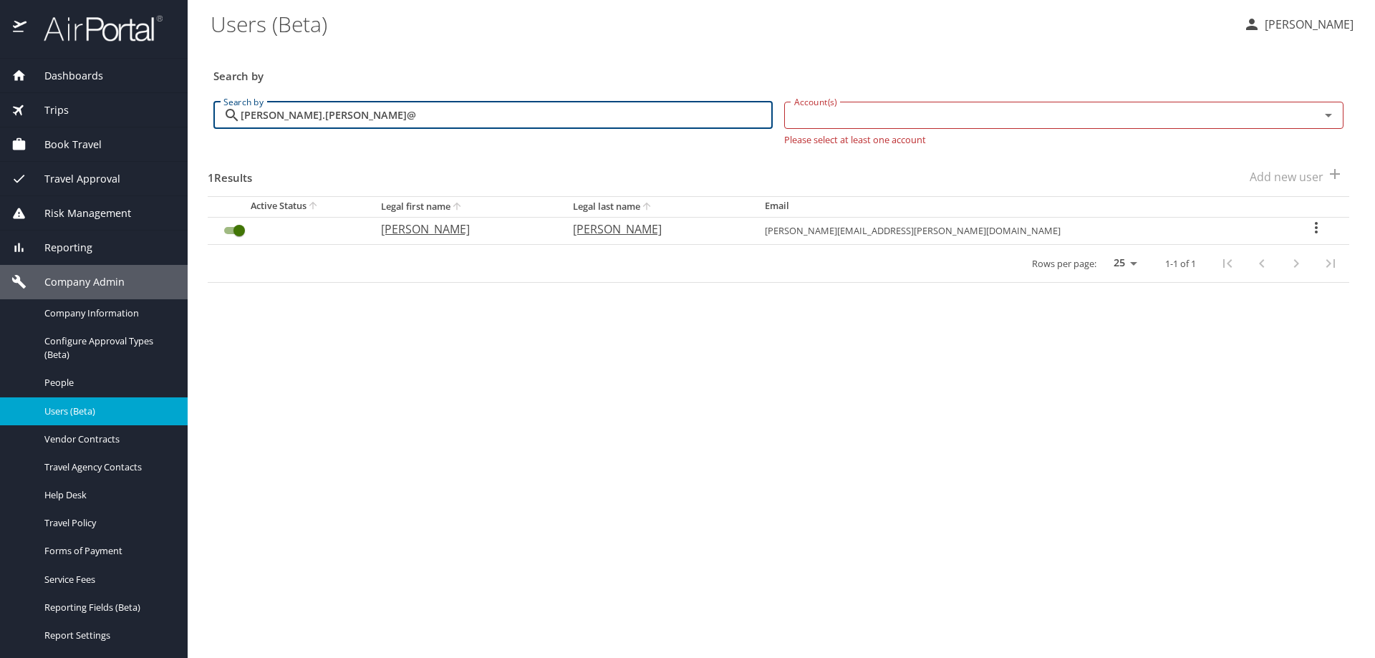
type input "JIMMY.STEWART@"
click at [1308, 226] on icon "User Search Table" at bounding box center [1316, 227] width 17 height 17
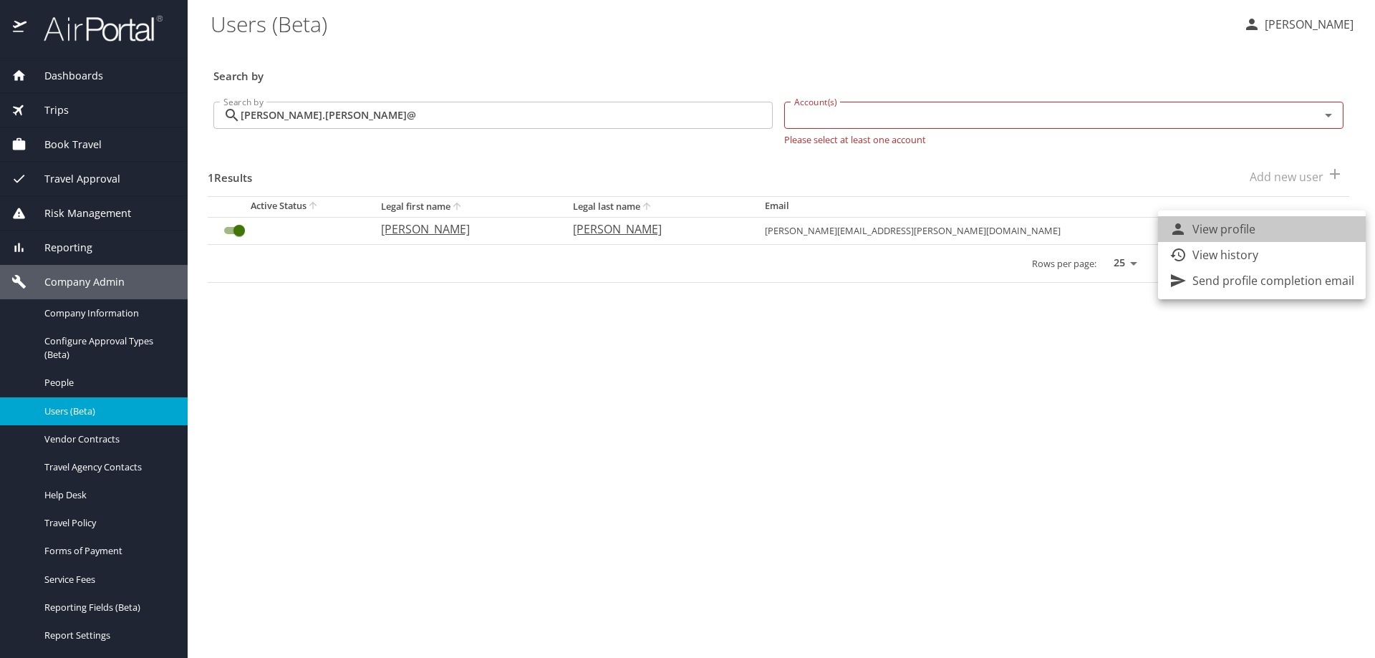
click at [1276, 223] on li "View profile" at bounding box center [1262, 229] width 208 height 26
select select "US"
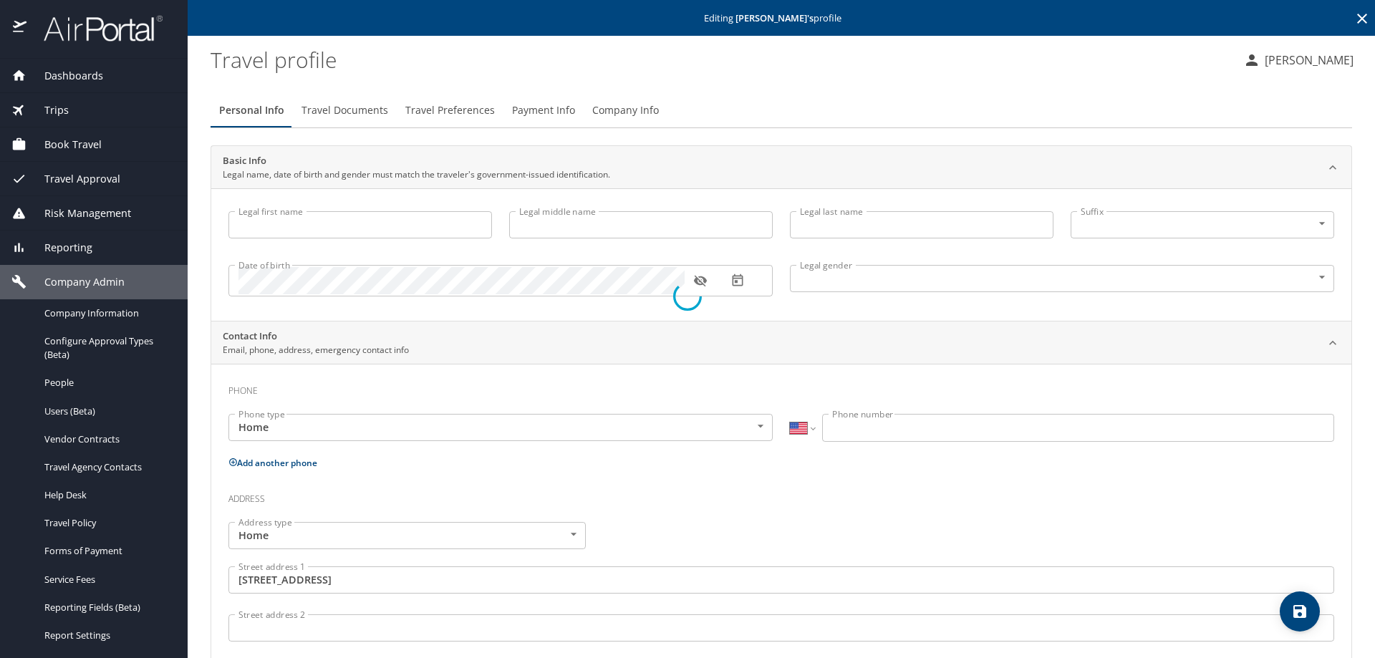
type input "[PERSON_NAME]"
type input "Male"
type input "Adrienne"
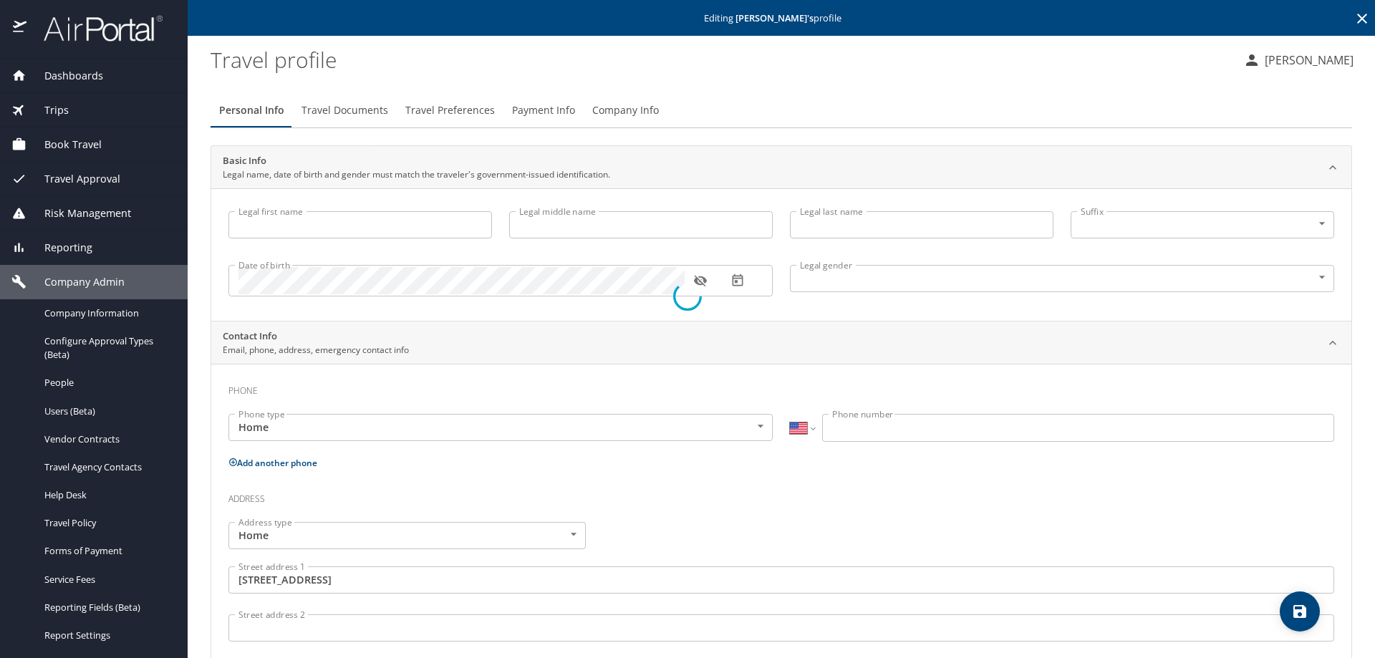
type input "Stewart"
type input "(504) 957-6891"
type input "United States of America"
type input "Alabama"
type input "United States of America"
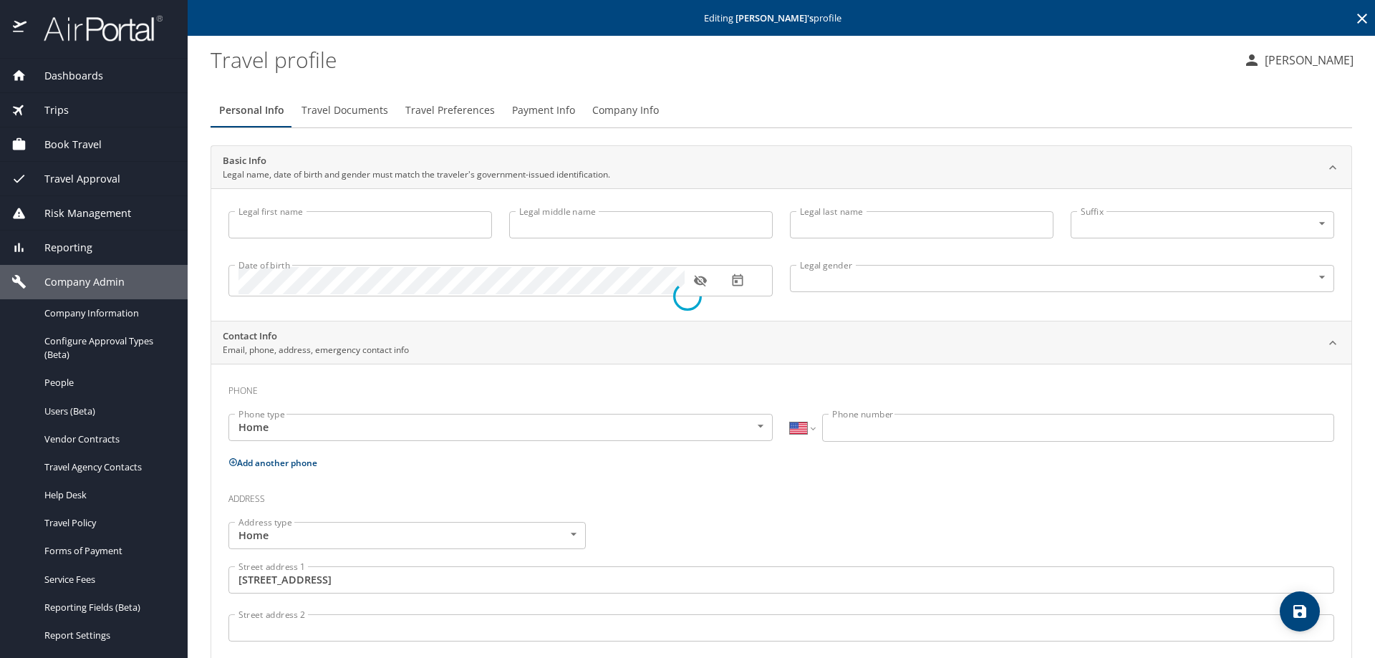
type input "Alabama"
type input "United States of America"
type input "Alabama"
select select "US"
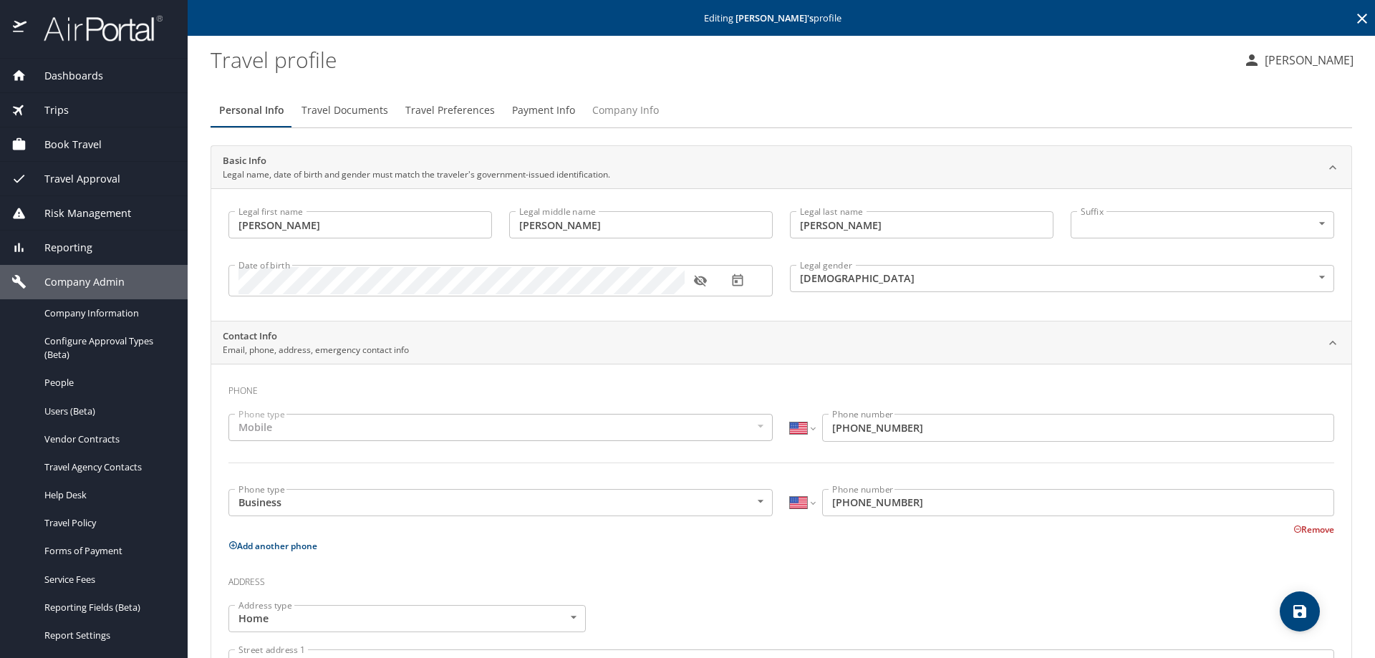
click at [635, 108] on span "Company Info" at bounding box center [625, 111] width 67 height 18
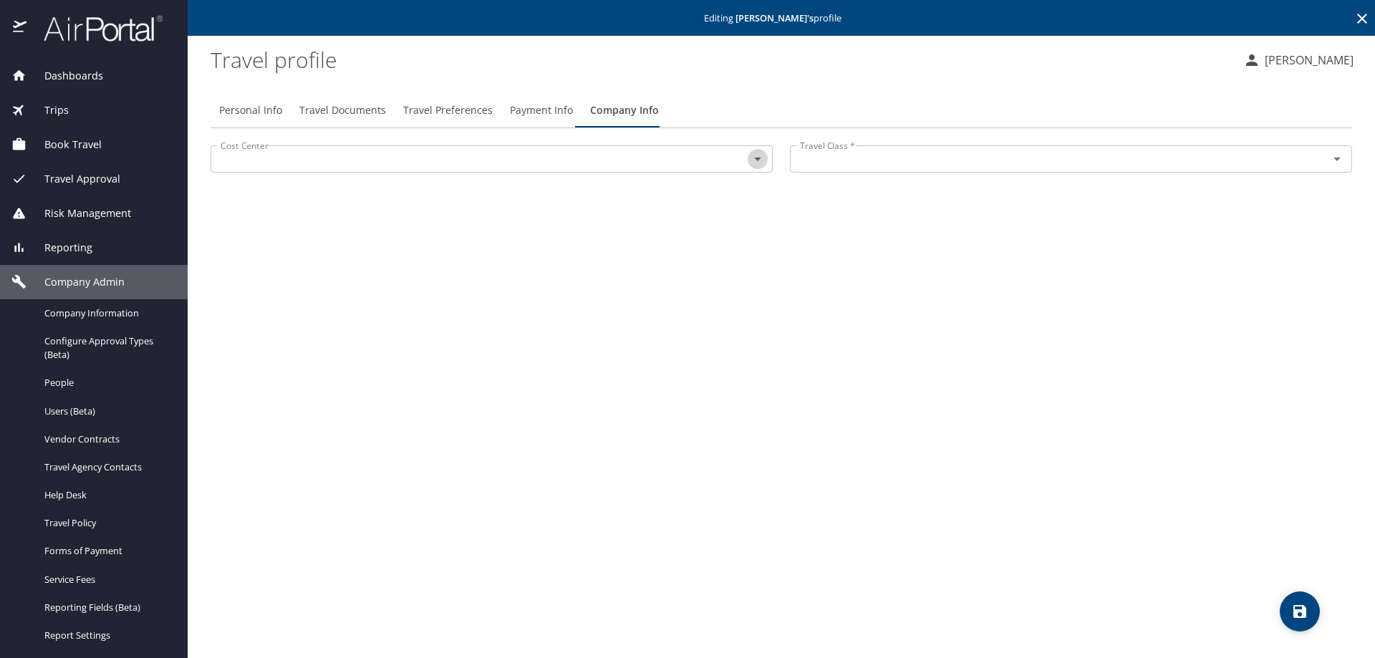
click at [762, 163] on icon "Open" at bounding box center [757, 158] width 17 height 17
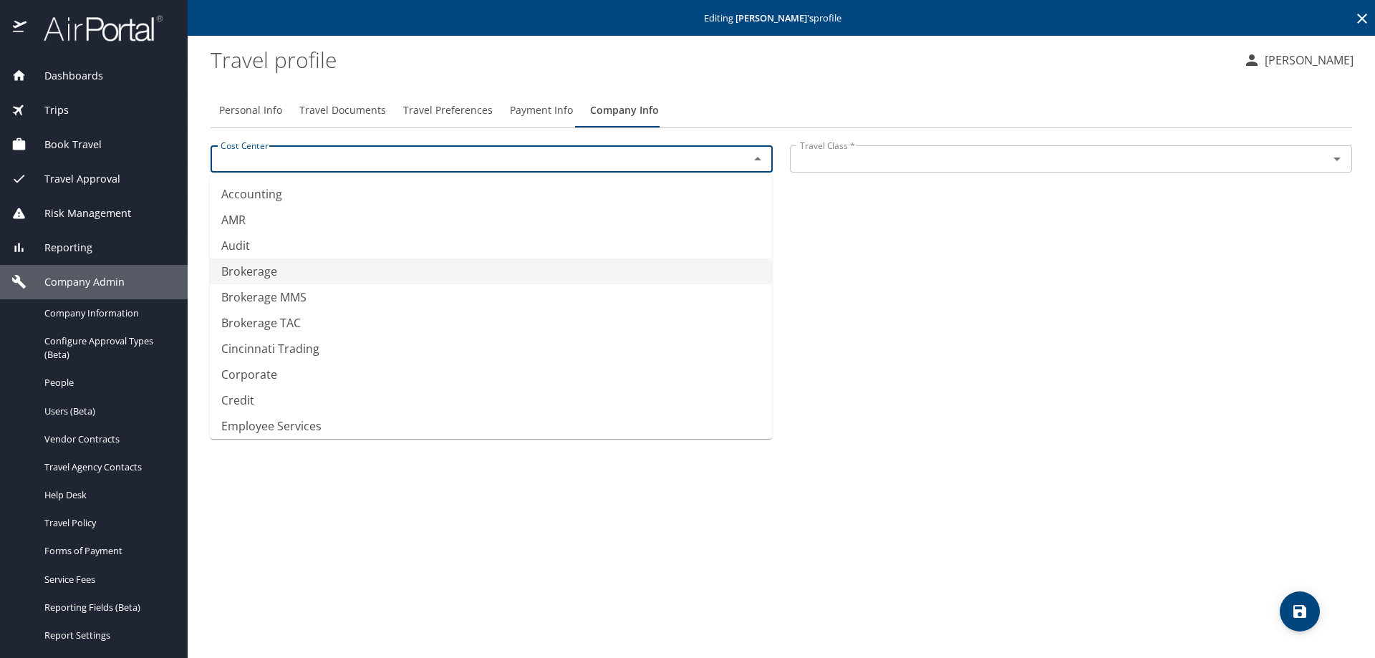
click at [1325, 170] on div "Travel Class *" at bounding box center [1071, 158] width 562 height 27
type input "Brokerage"
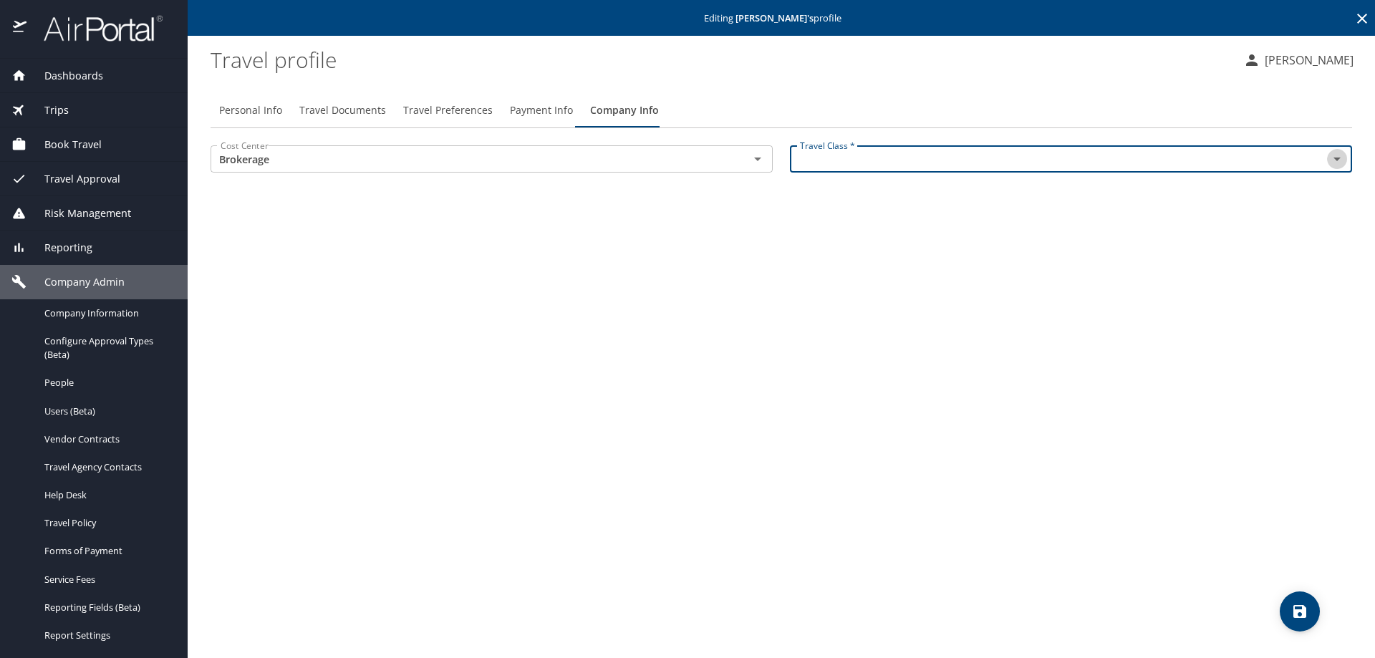
click at [1342, 161] on icon "Open" at bounding box center [1337, 158] width 17 height 17
click at [750, 159] on icon "Open" at bounding box center [757, 158] width 17 height 17
type input "First/Business Class"
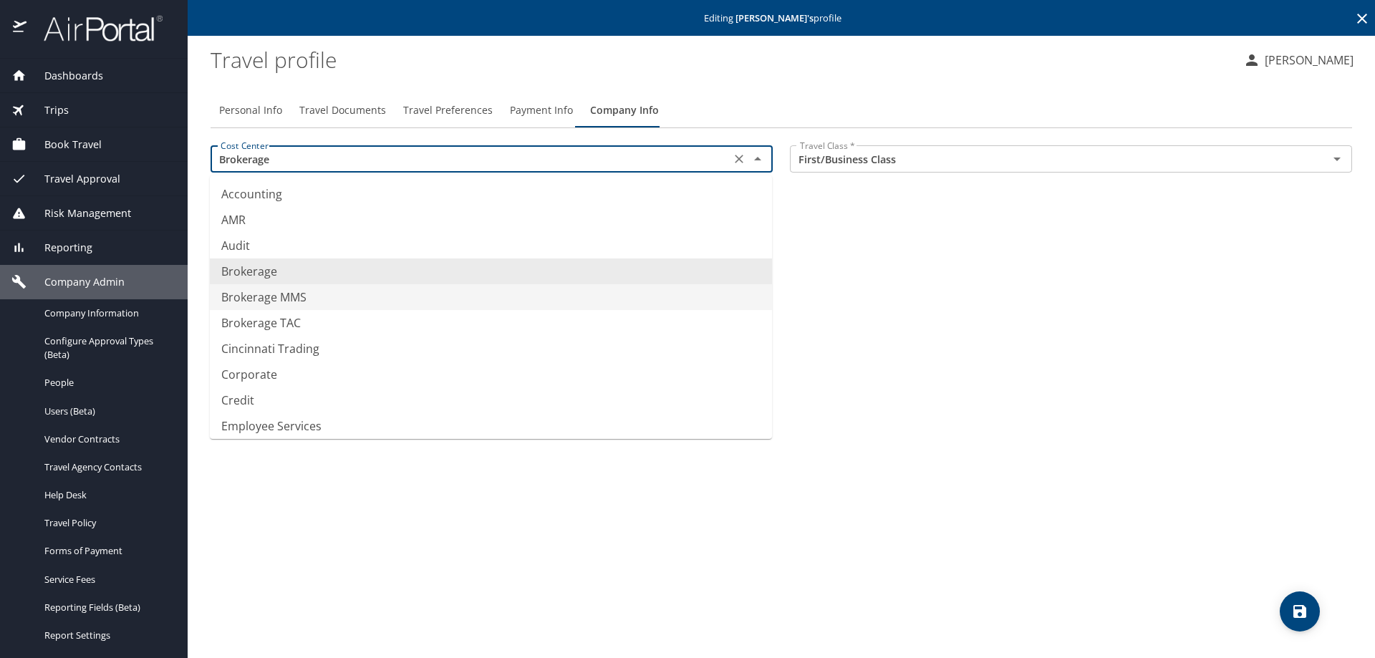
type input "Brokerage MMS"
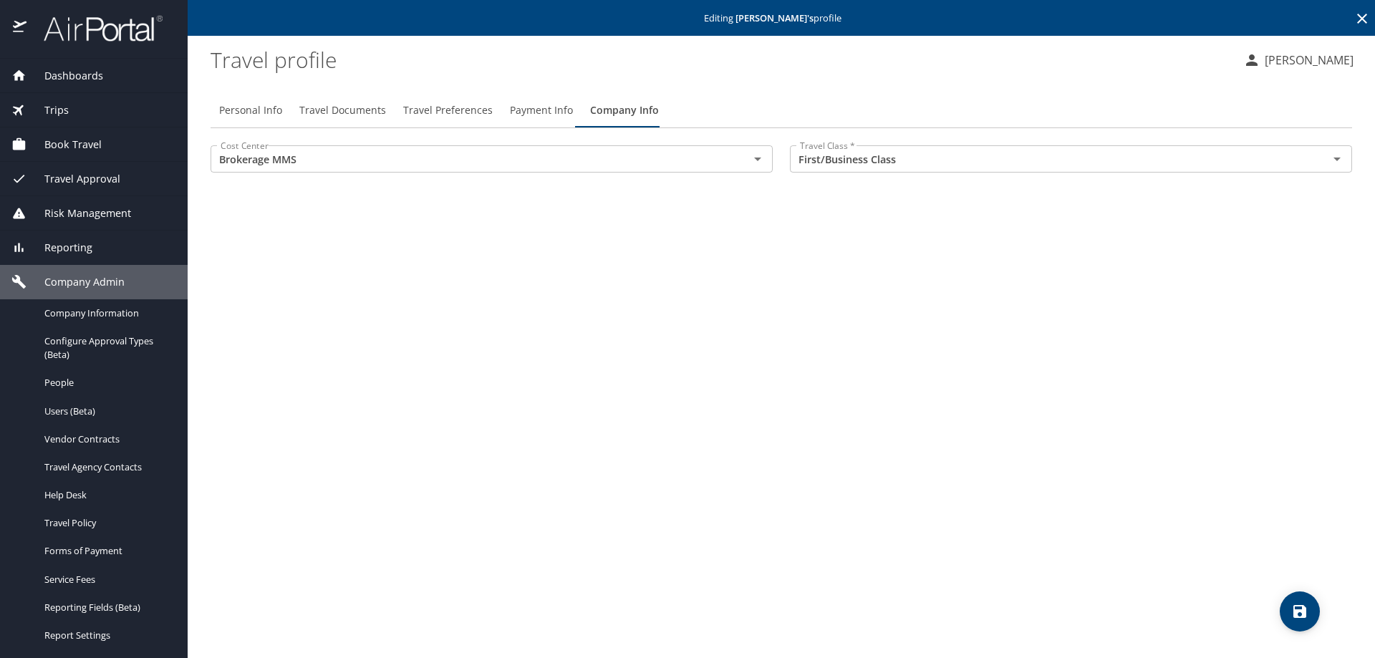
click at [1070, 448] on div "Personal Info Travel Documents Travel Preferences Payment Info Company Info Cos…" at bounding box center [782, 370] width 1142 height 577
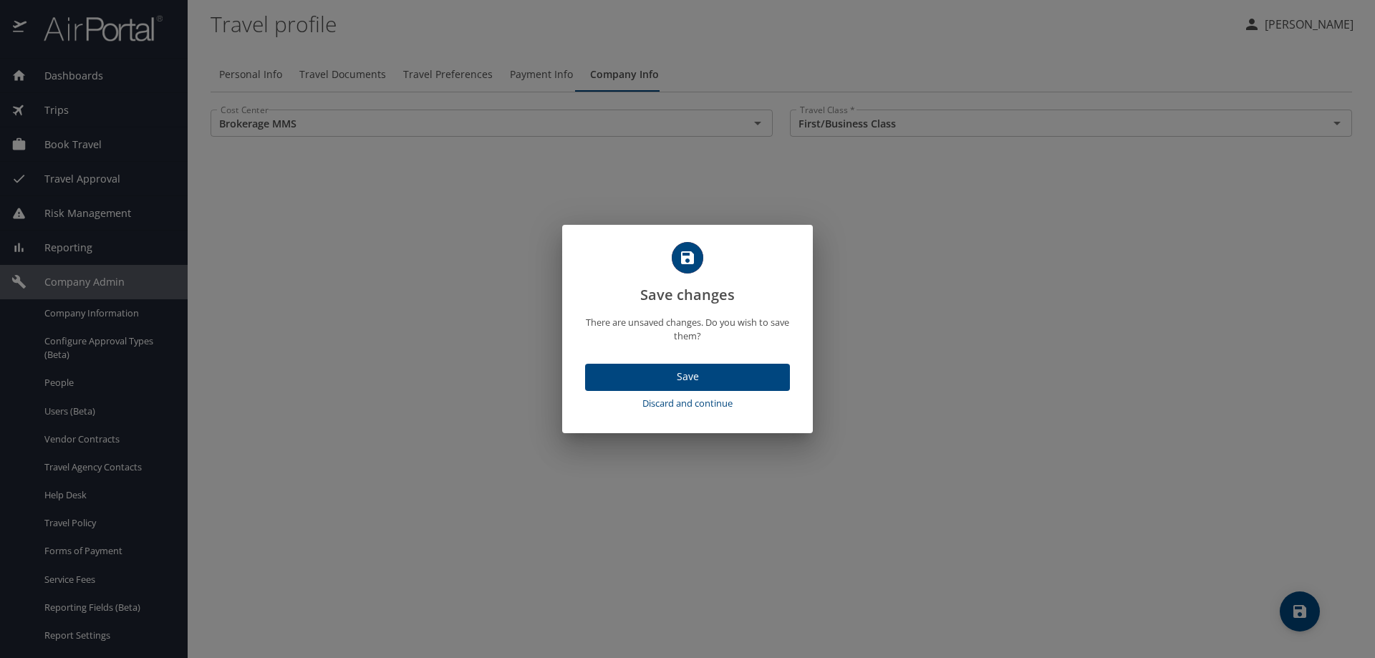
click at [697, 405] on span "Discard and continue" at bounding box center [687, 403] width 193 height 16
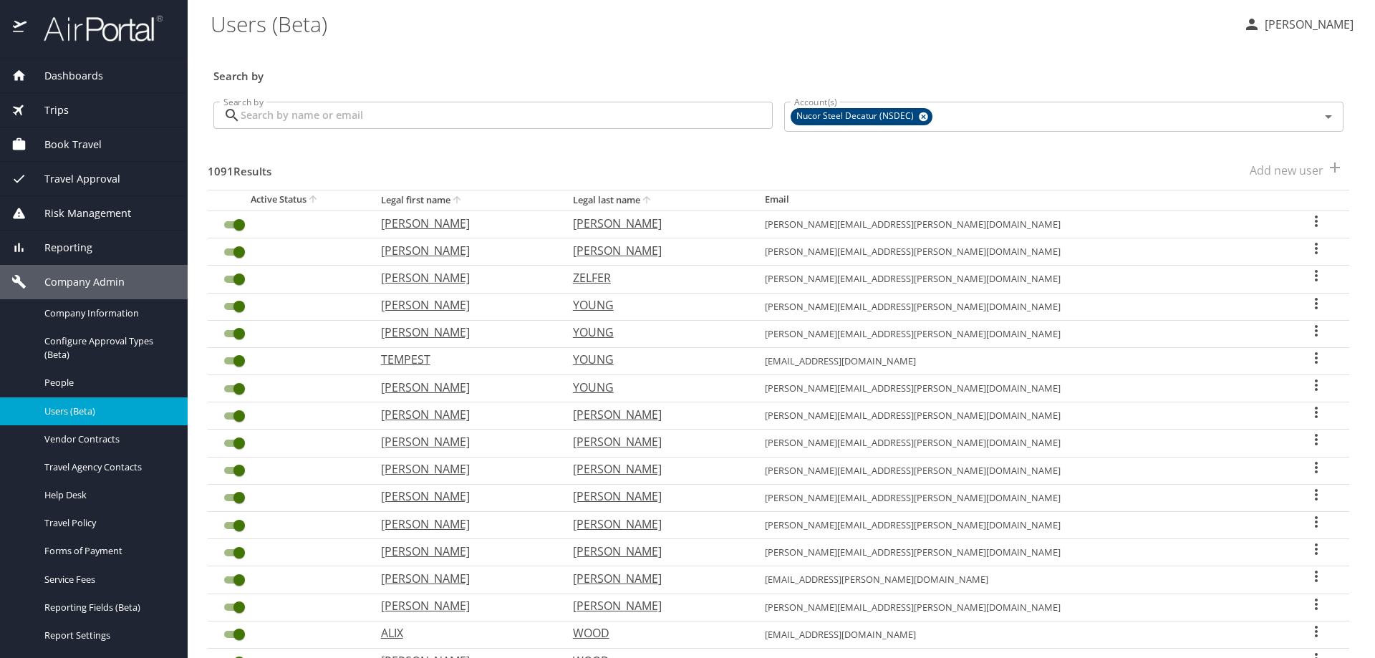
click at [374, 137] on div "Search by Search by" at bounding box center [493, 117] width 571 height 54
click at [346, 114] on input "Search by" at bounding box center [507, 115] width 532 height 27
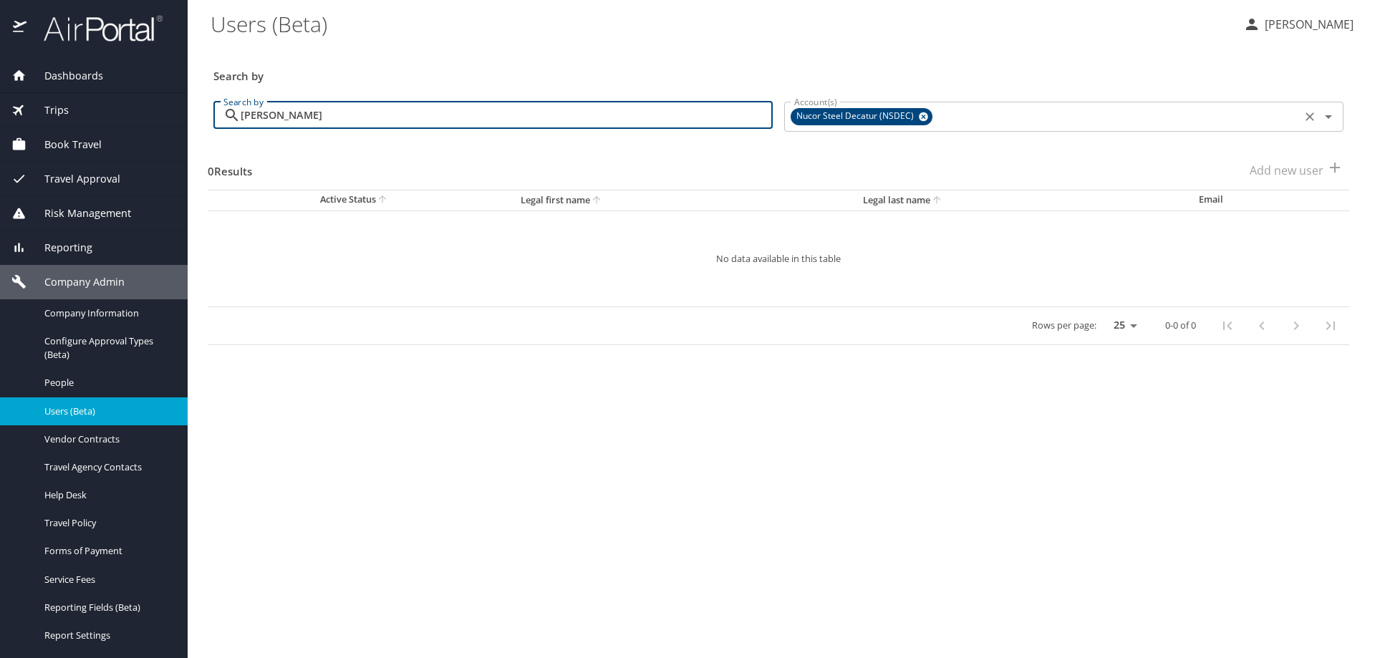
click at [920, 117] on icon at bounding box center [923, 116] width 9 height 9
click at [375, 116] on input "REGINA FINK" at bounding box center [507, 115] width 532 height 27
type input "R"
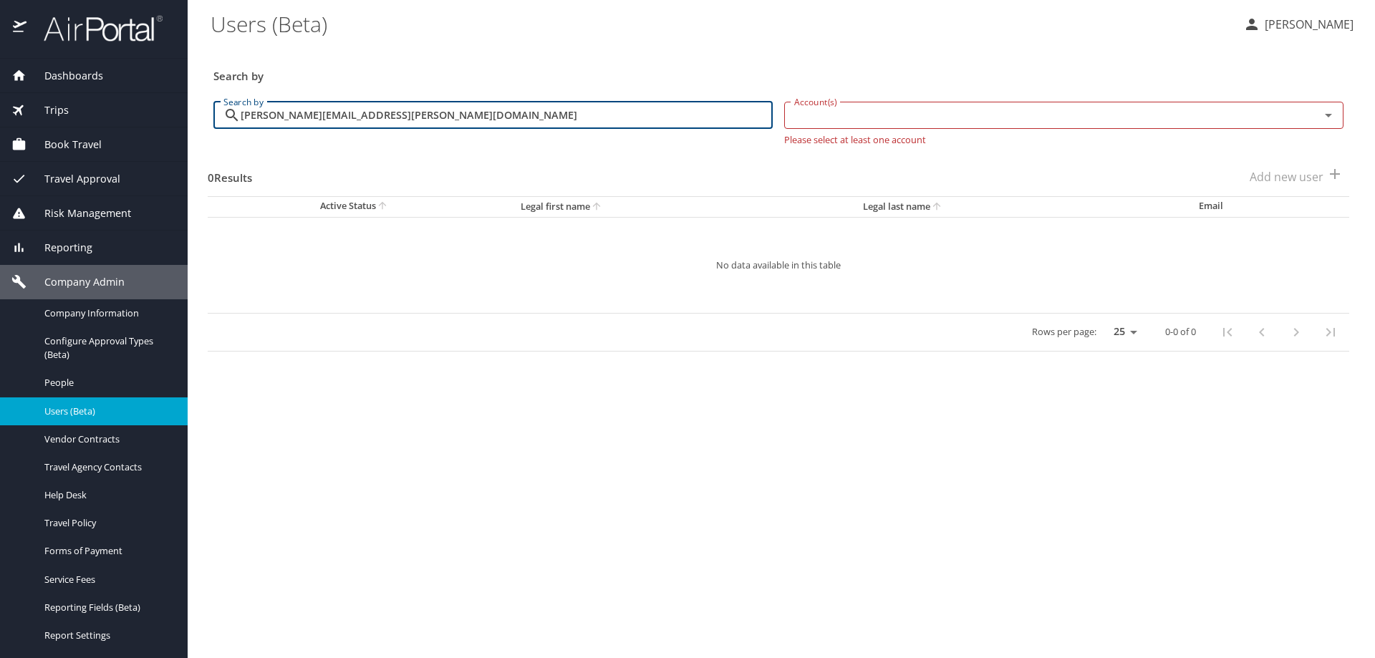
type input "REGINA.FINK@DJJ.COM"
click at [1264, 111] on input "Account(s)" at bounding box center [1043, 115] width 509 height 19
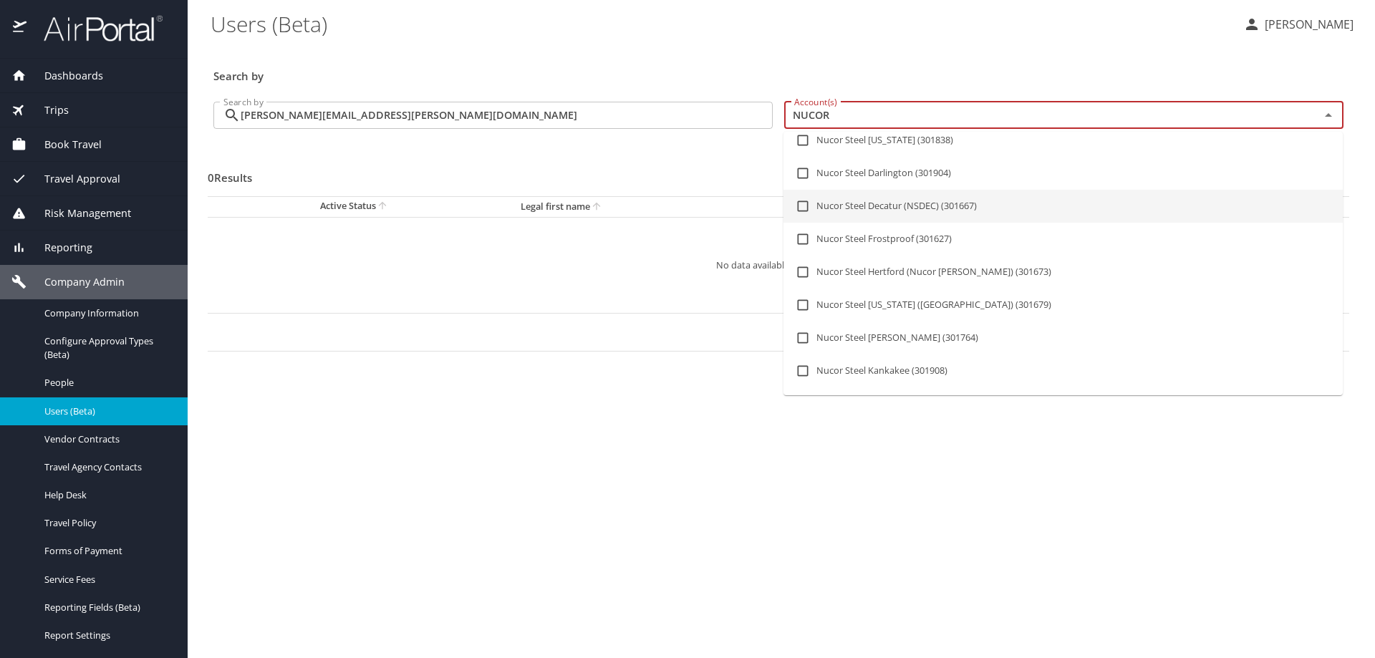
scroll to position [931, 0]
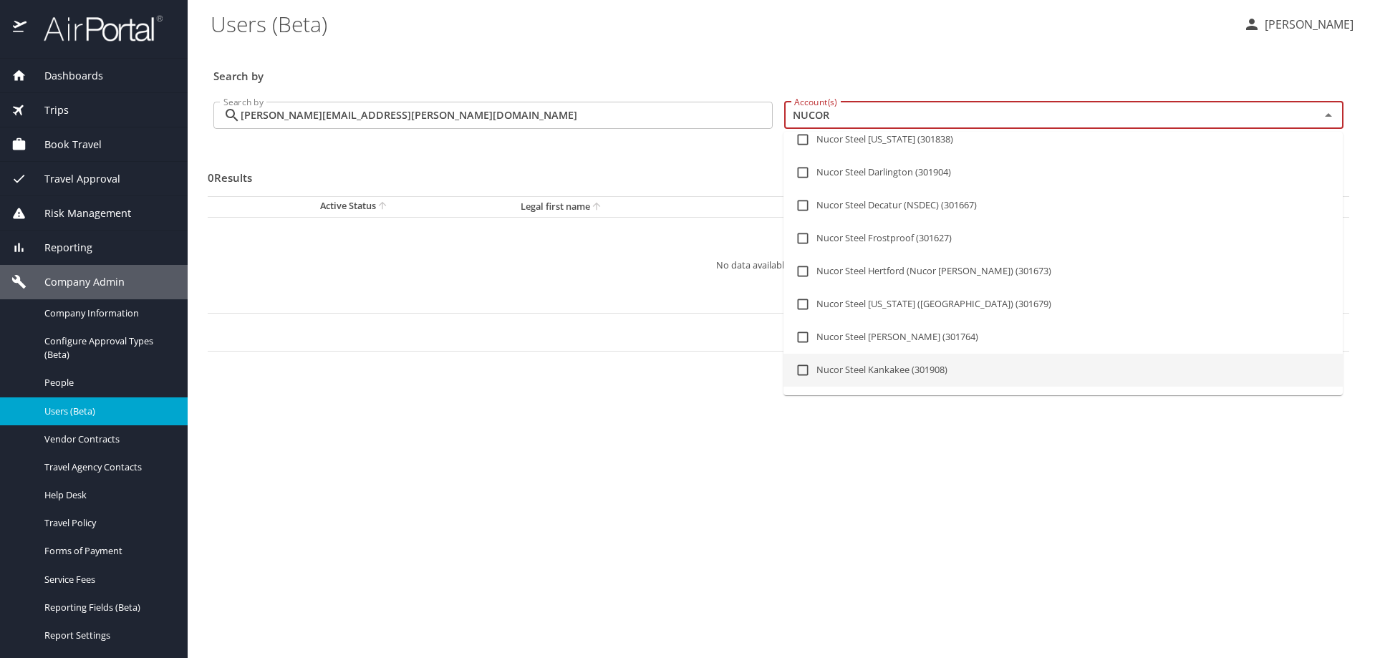
type input "NUCOR"
click at [734, 538] on main "Users (Beta) Dana Meighan Search by Search by REGINA.FINK@DJJ.COM Search by Acc…" at bounding box center [782, 329] width 1188 height 658
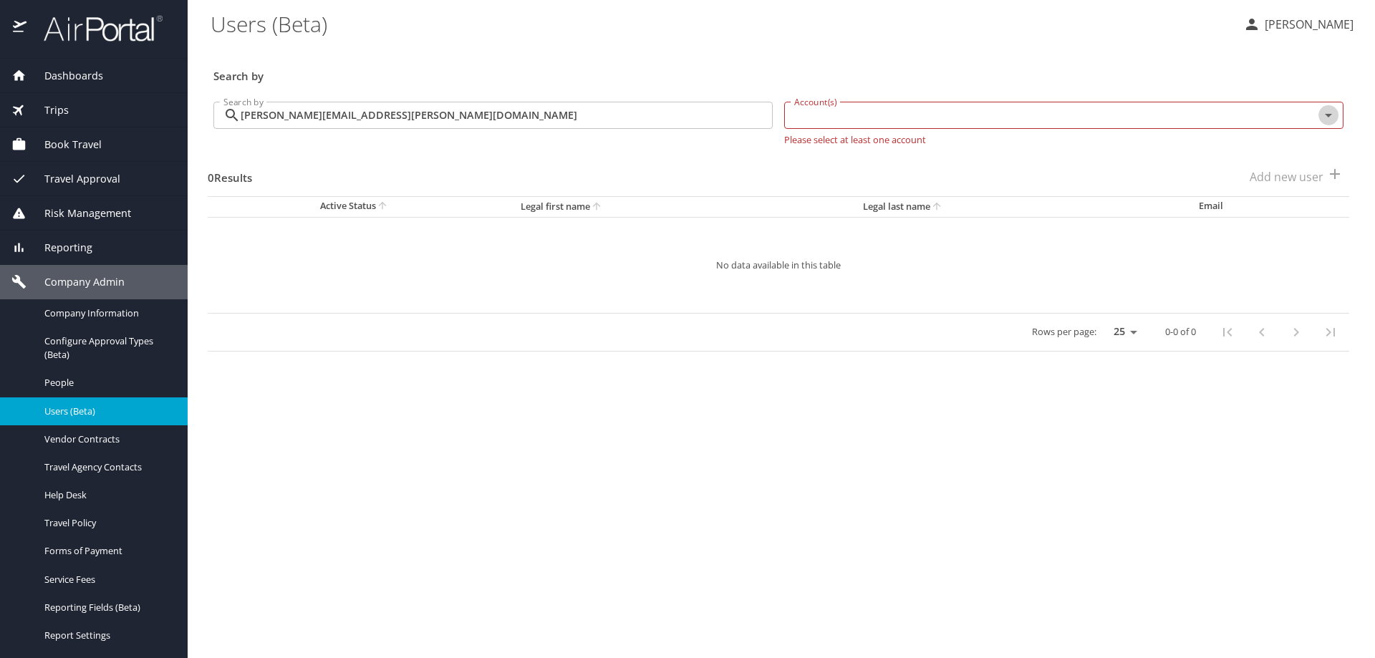
click at [1323, 111] on icon "Open" at bounding box center [1328, 115] width 17 height 17
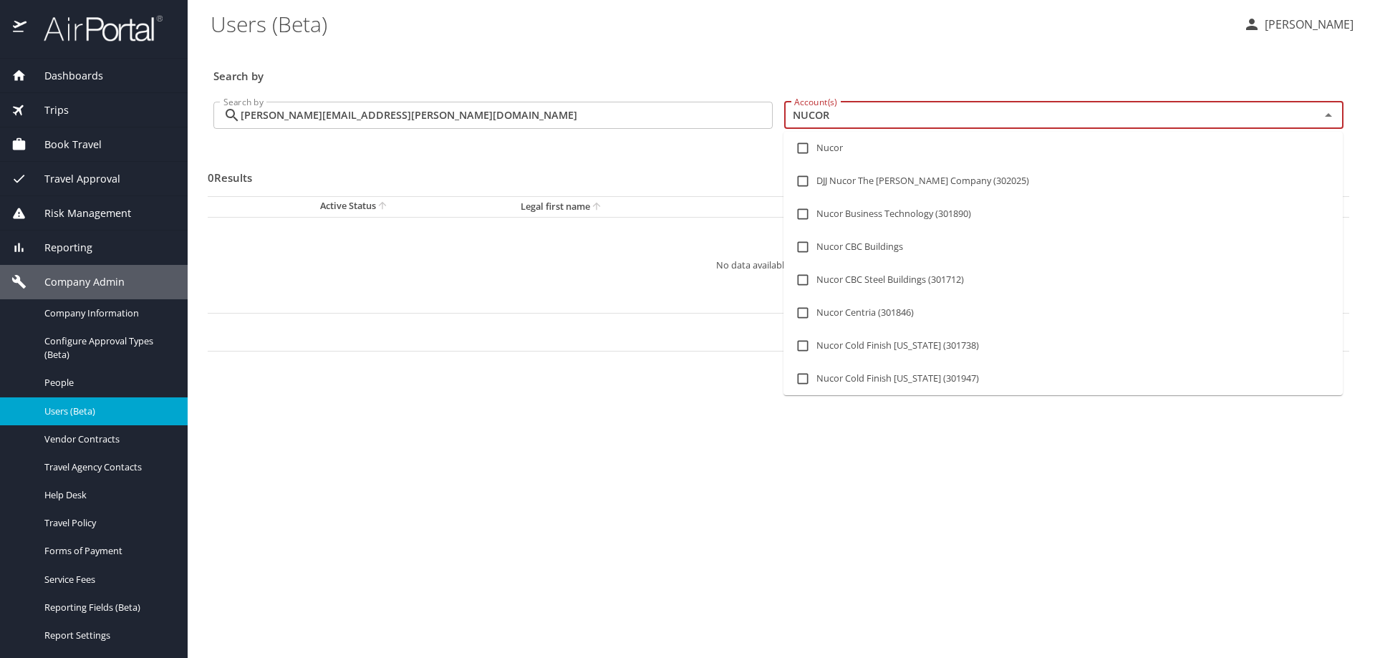
type input "NUCOR"
click at [795, 180] on input "checkbox" at bounding box center [802, 181] width 27 height 27
checkbox input "true"
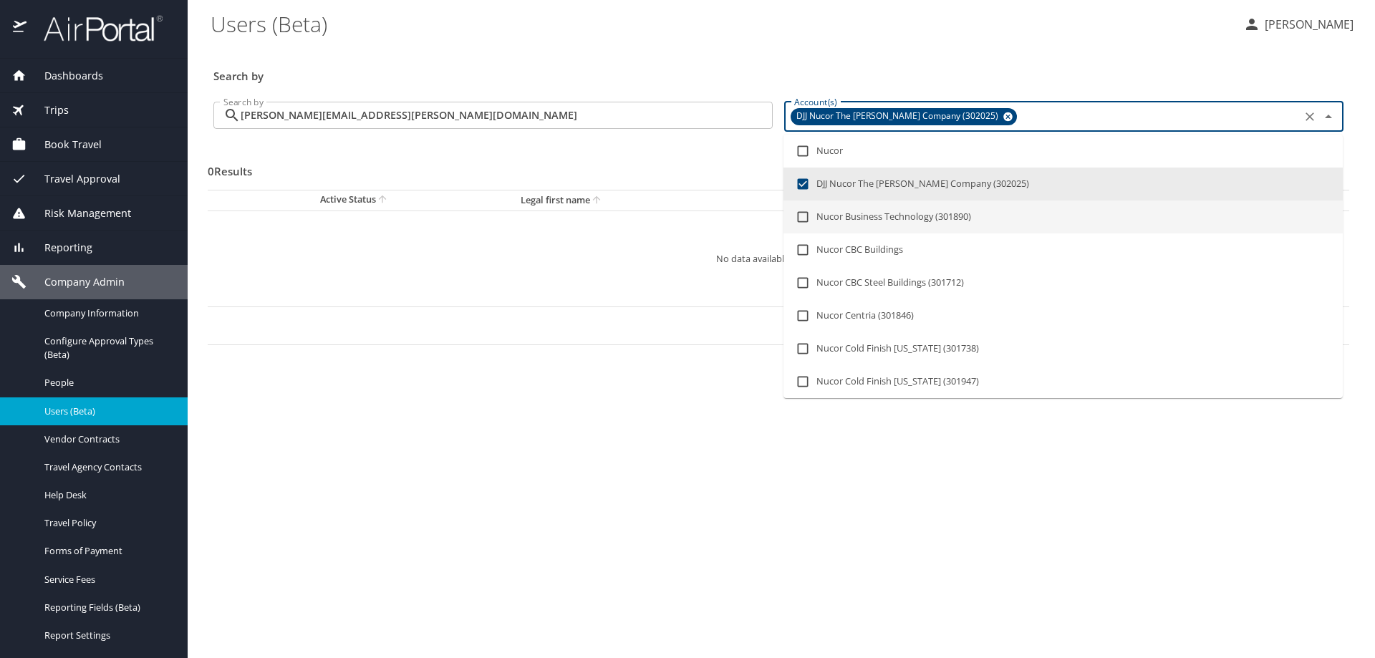
click at [499, 216] on td "No data available in this table" at bounding box center [779, 259] width 1142 height 96
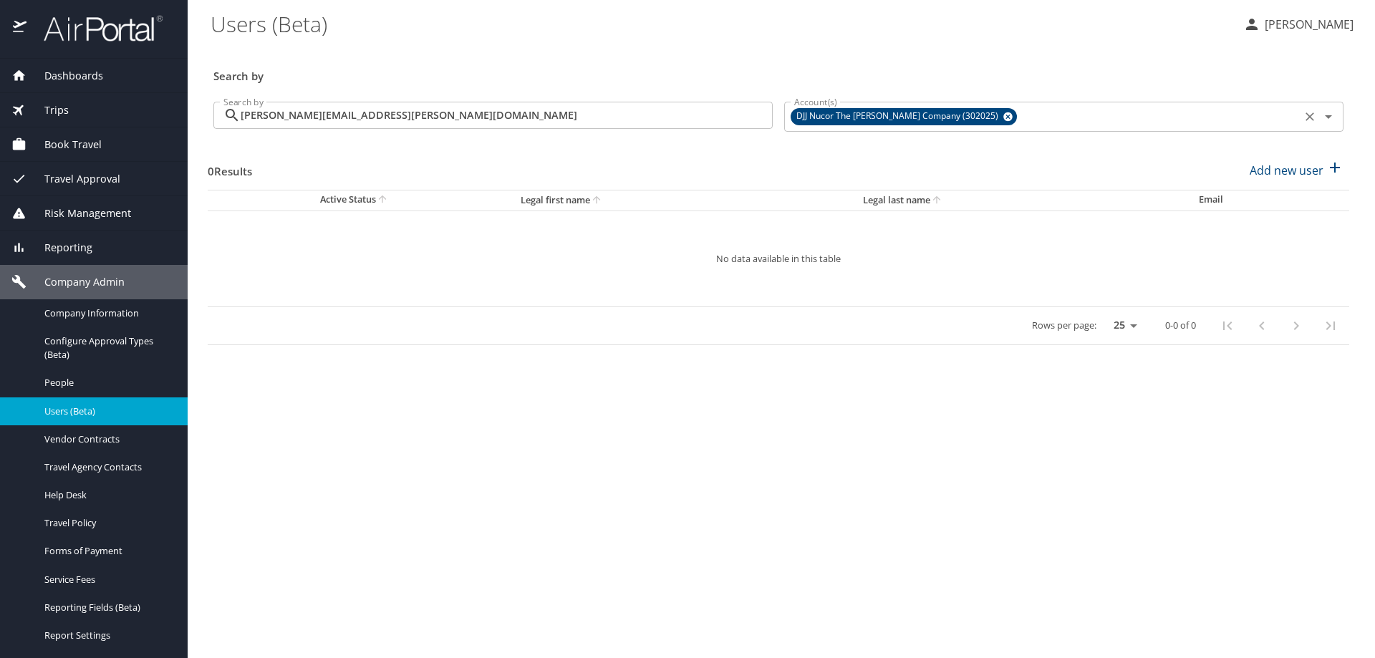
click at [997, 125] on div "DJJ Nucor The David Joseph Company (302025) Account(s)" at bounding box center [1063, 117] width 559 height 30
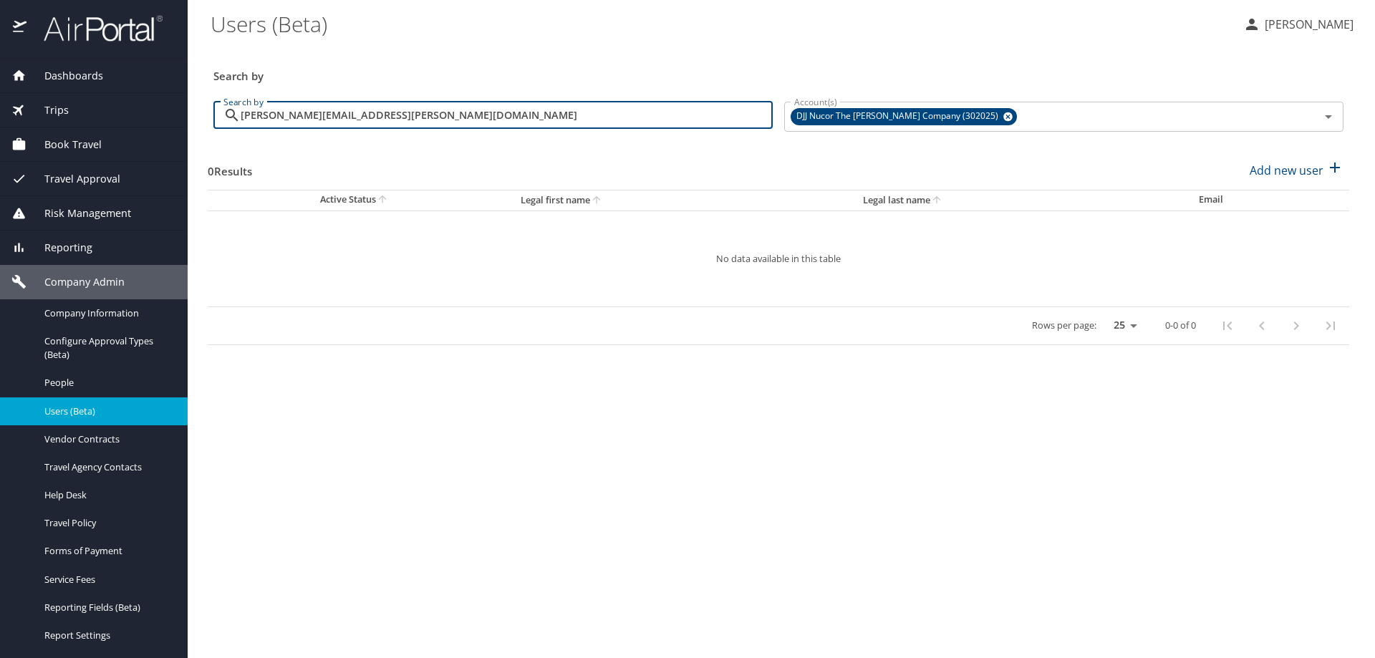
drag, startPoint x: 461, startPoint y: 122, endPoint x: 176, endPoint y: 98, distance: 286.9
click at [176, 104] on div "Dashboards AirPortal 360™ Manager AirPortal 360™ Agent My Travel Dashboard Trip…" at bounding box center [687, 329] width 1375 height 658
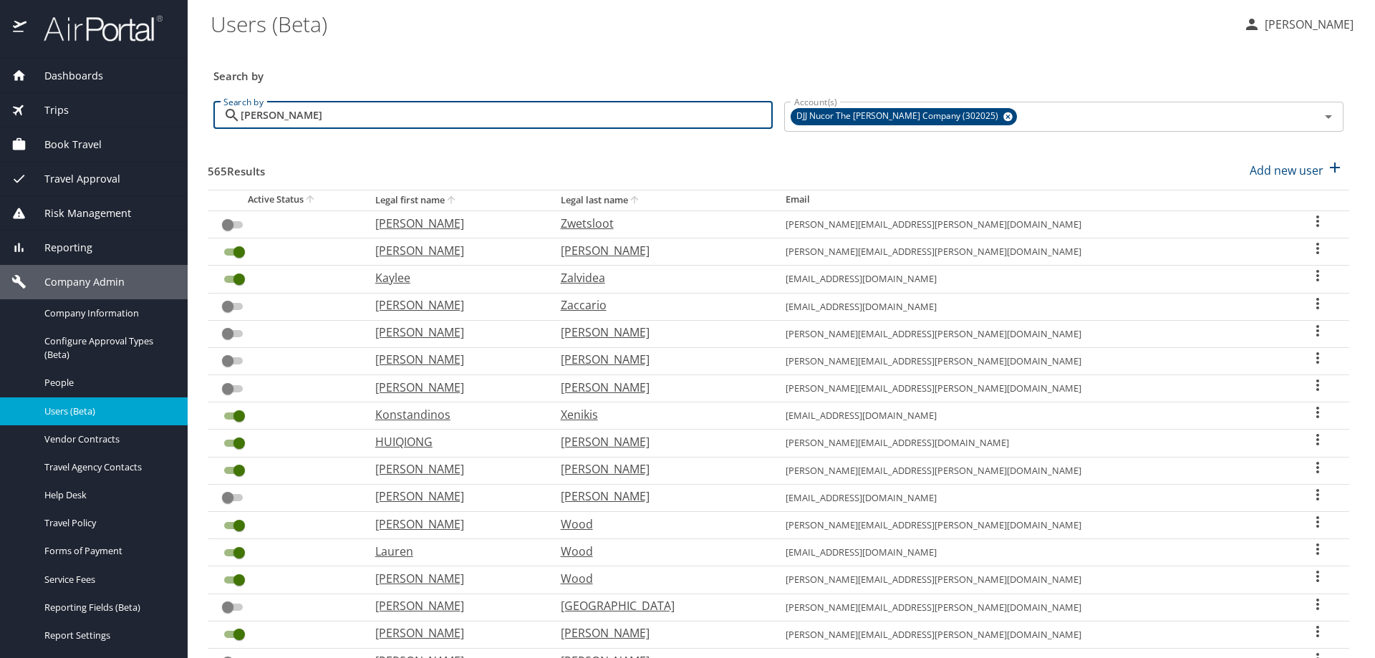
type input "FINK"
checkbox input "true"
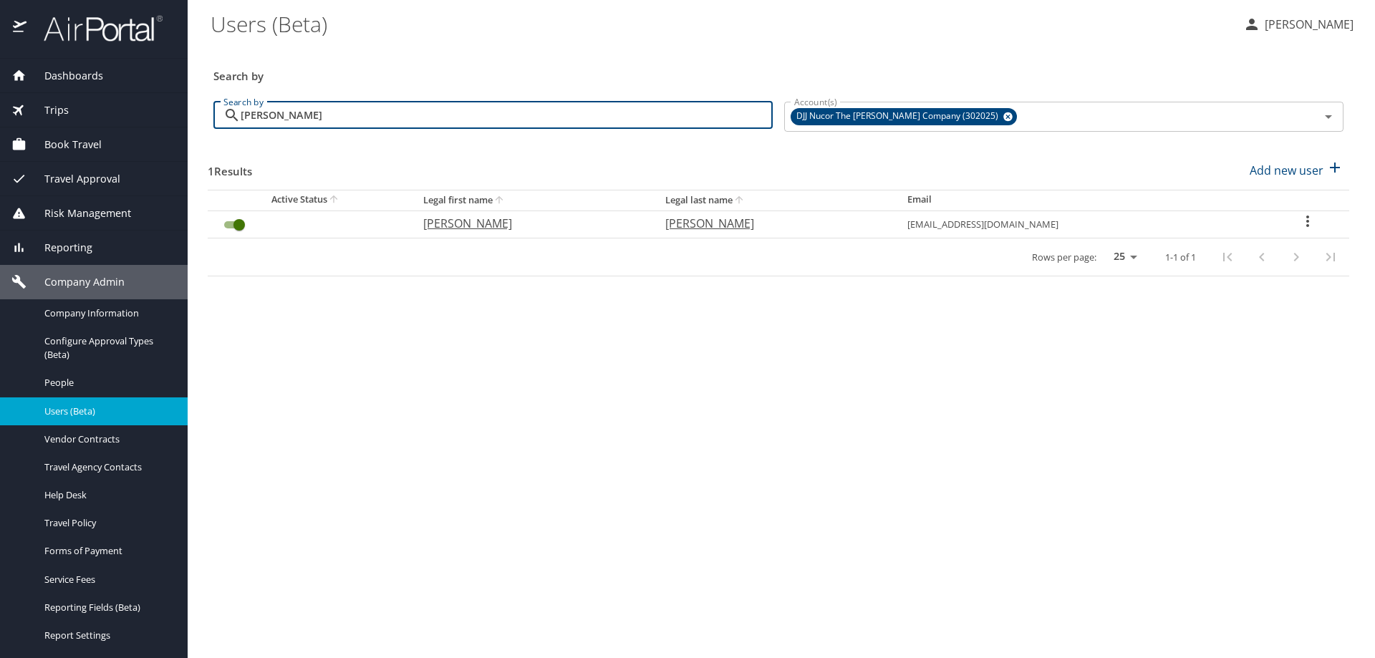
click at [1299, 221] on icon "User Search Table" at bounding box center [1307, 221] width 17 height 17
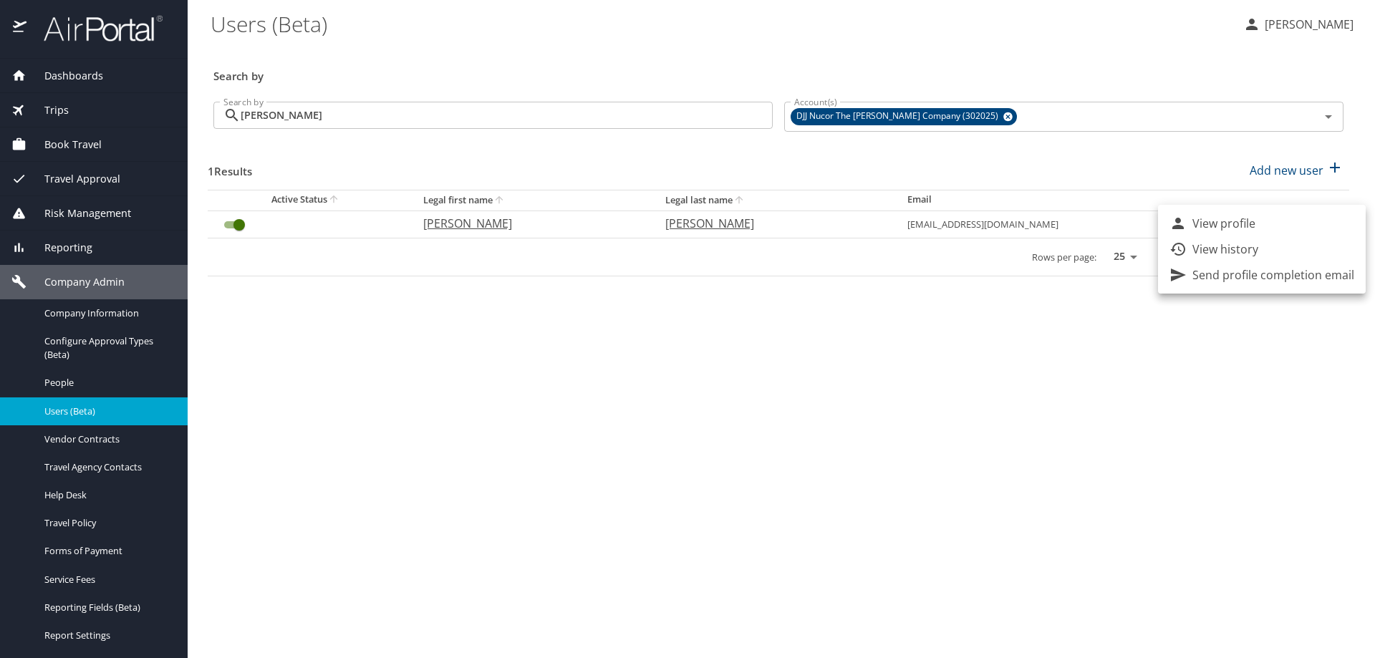
click at [1246, 218] on p "View profile" at bounding box center [1224, 223] width 63 height 17
select select "US"
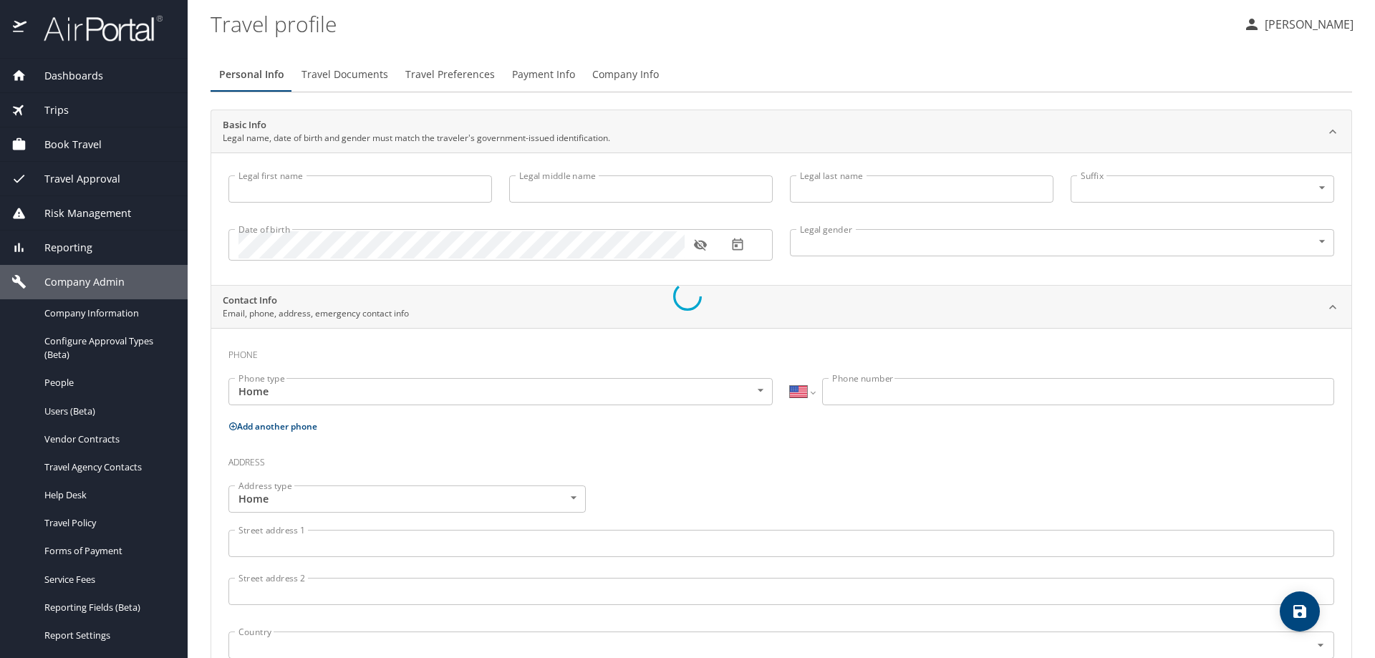
type input "Regina"
type input "A"
type input "Fink"
type input "Female"
select select "US"
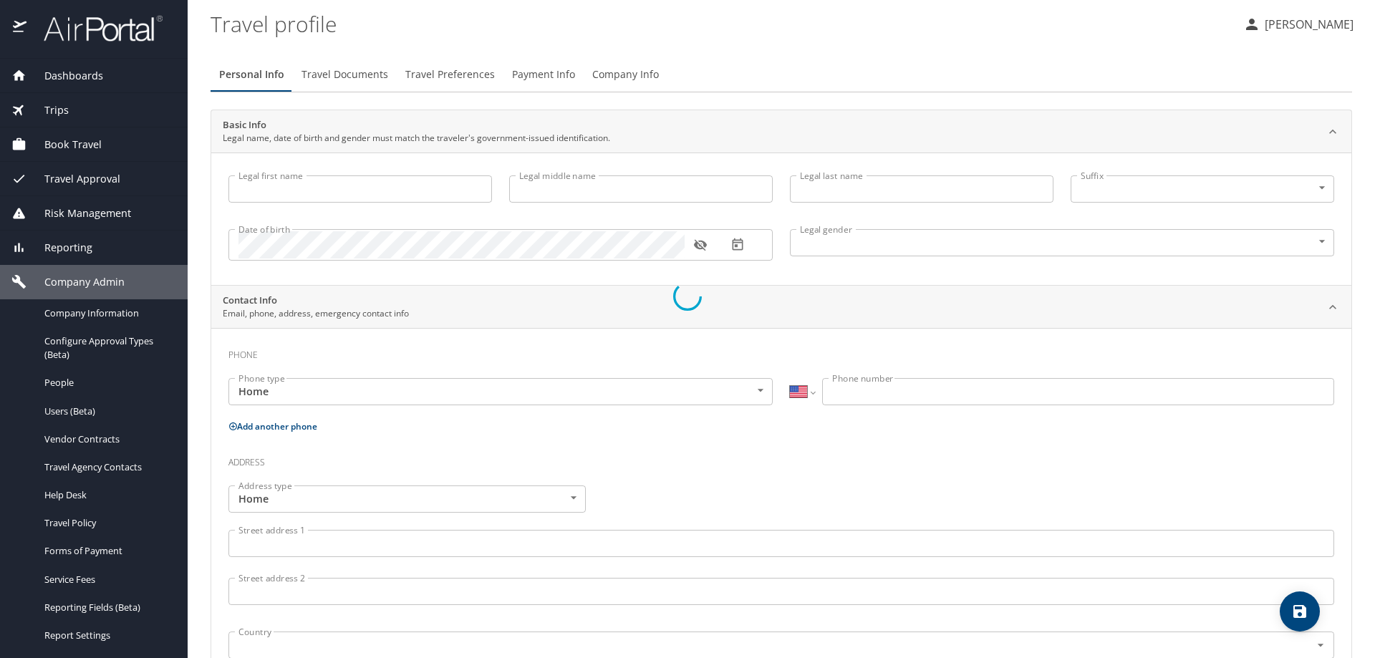
select select "PE"
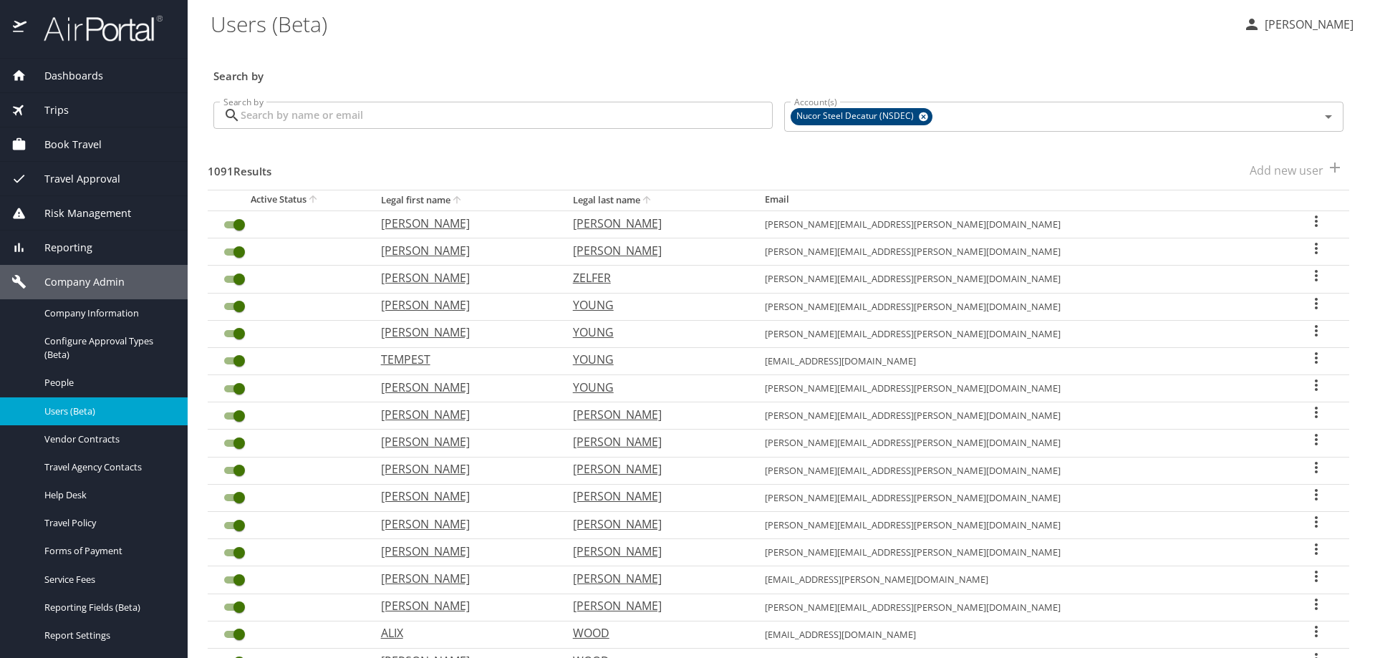
click at [355, 104] on input "Search by" at bounding box center [507, 115] width 532 height 27
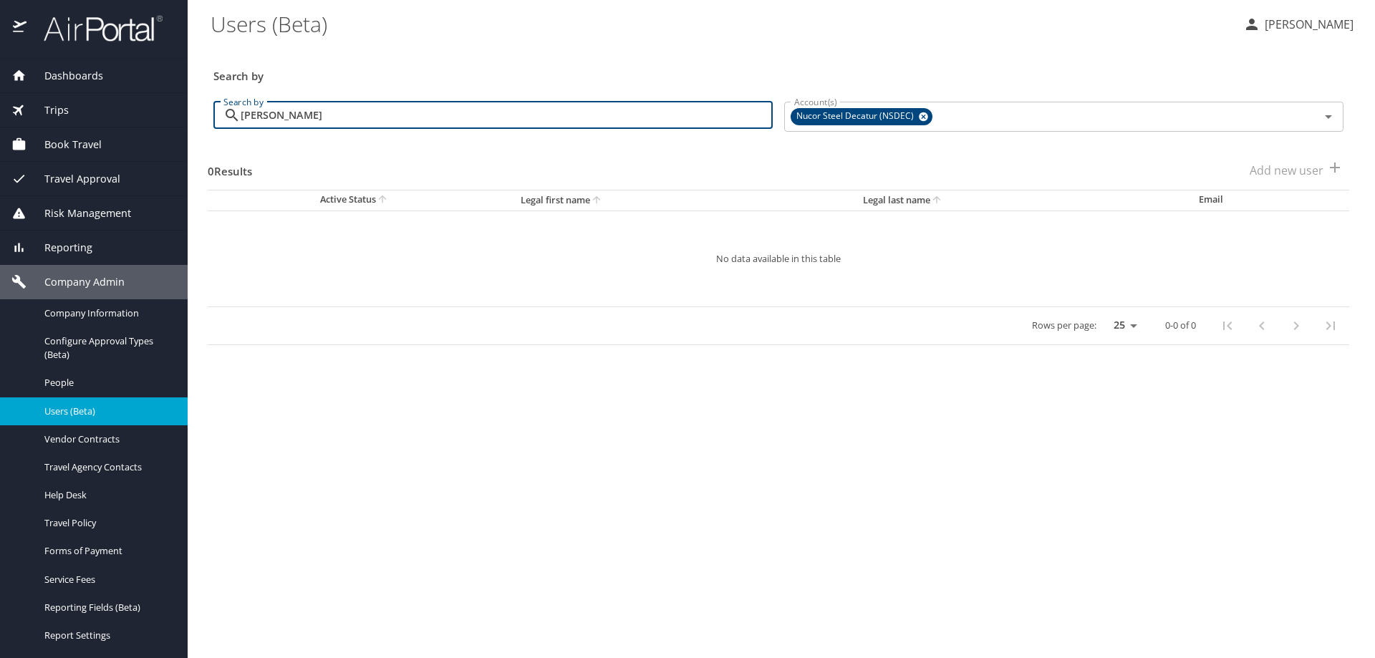
click at [235, 115] on icon at bounding box center [231, 115] width 17 height 17
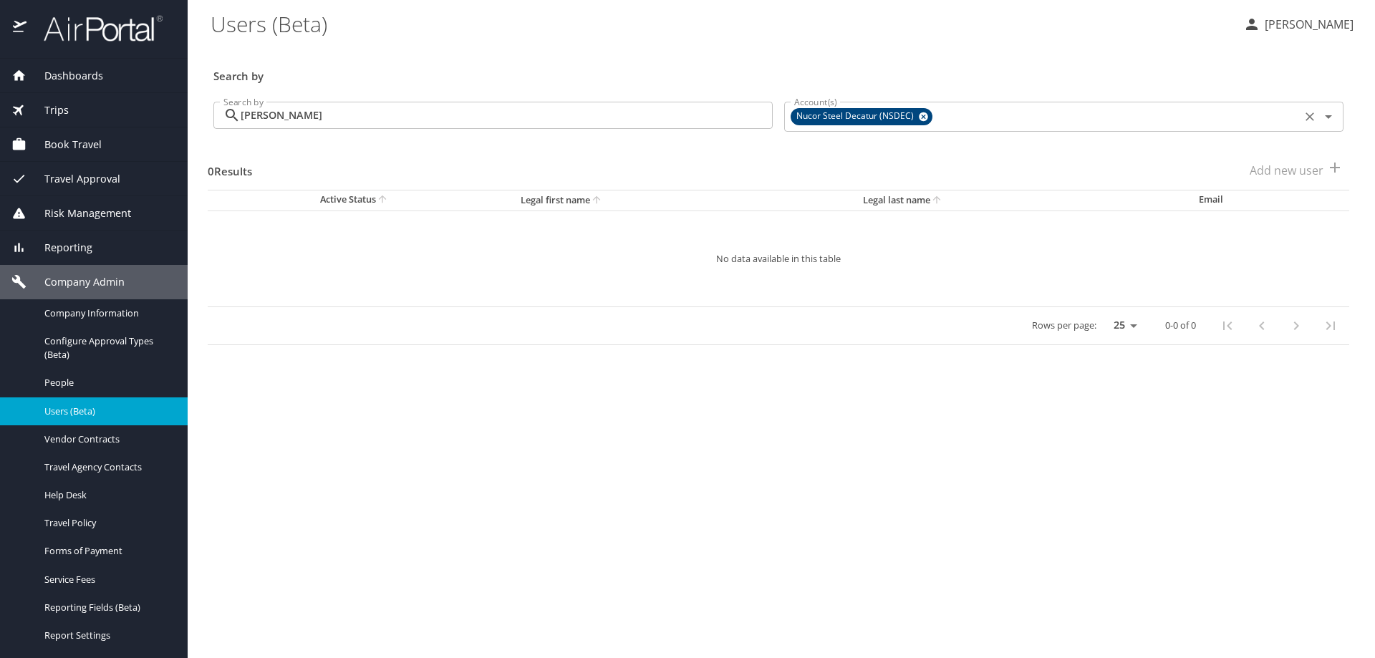
click at [918, 111] on icon at bounding box center [923, 117] width 11 height 16
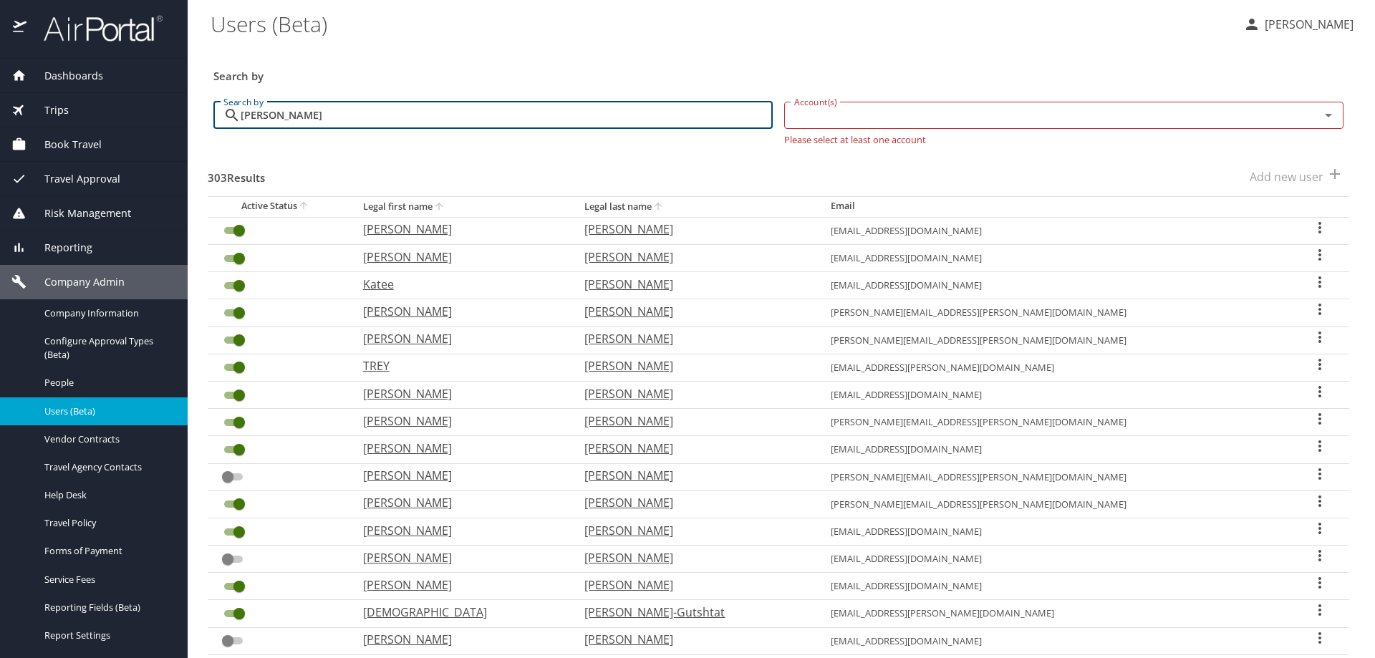
drag, startPoint x: 388, startPoint y: 119, endPoint x: 91, endPoint y: 100, distance: 297.2
click at [91, 100] on div "Dashboards AirPortal 360™ Manager AirPortal 360™ Agent My Travel Dashboard Trip…" at bounding box center [687, 329] width 1375 height 658
click at [864, 126] on div "Account(s)" at bounding box center [1063, 115] width 559 height 27
type input "REGINA FINK"
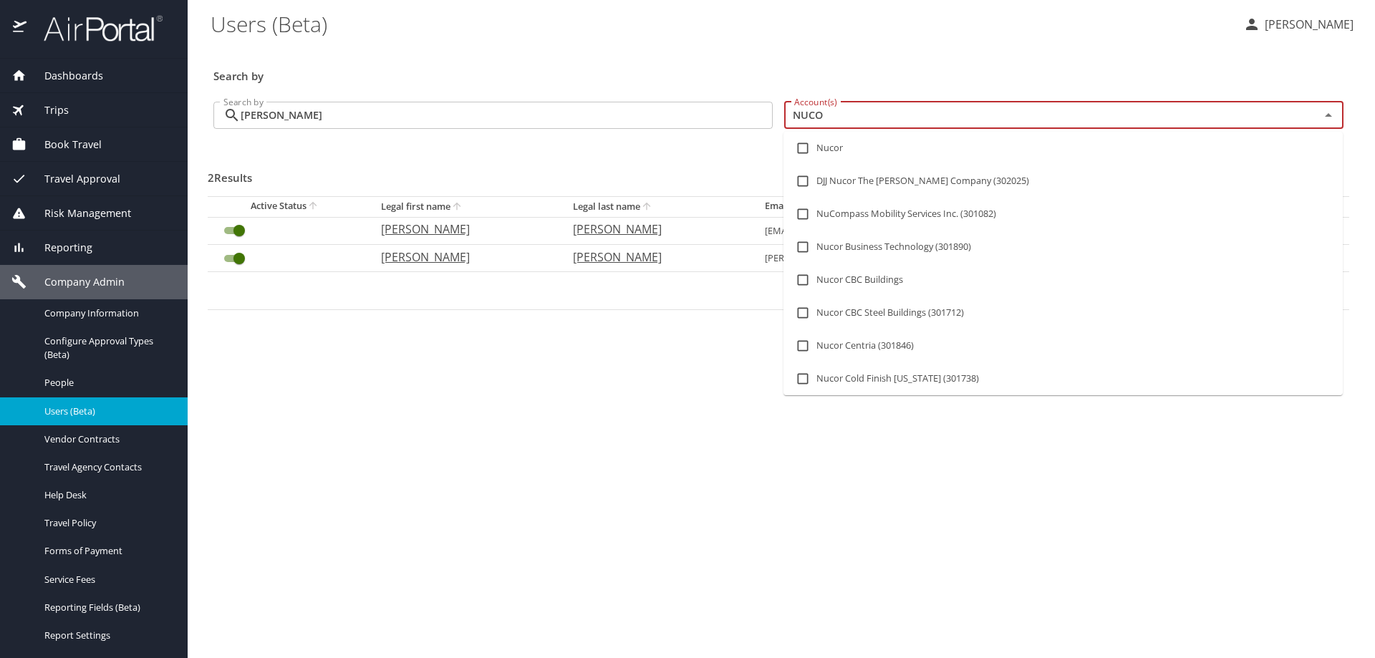
type input "NUCOR"
click at [801, 181] on input "checkbox" at bounding box center [802, 181] width 27 height 27
checkbox input "true"
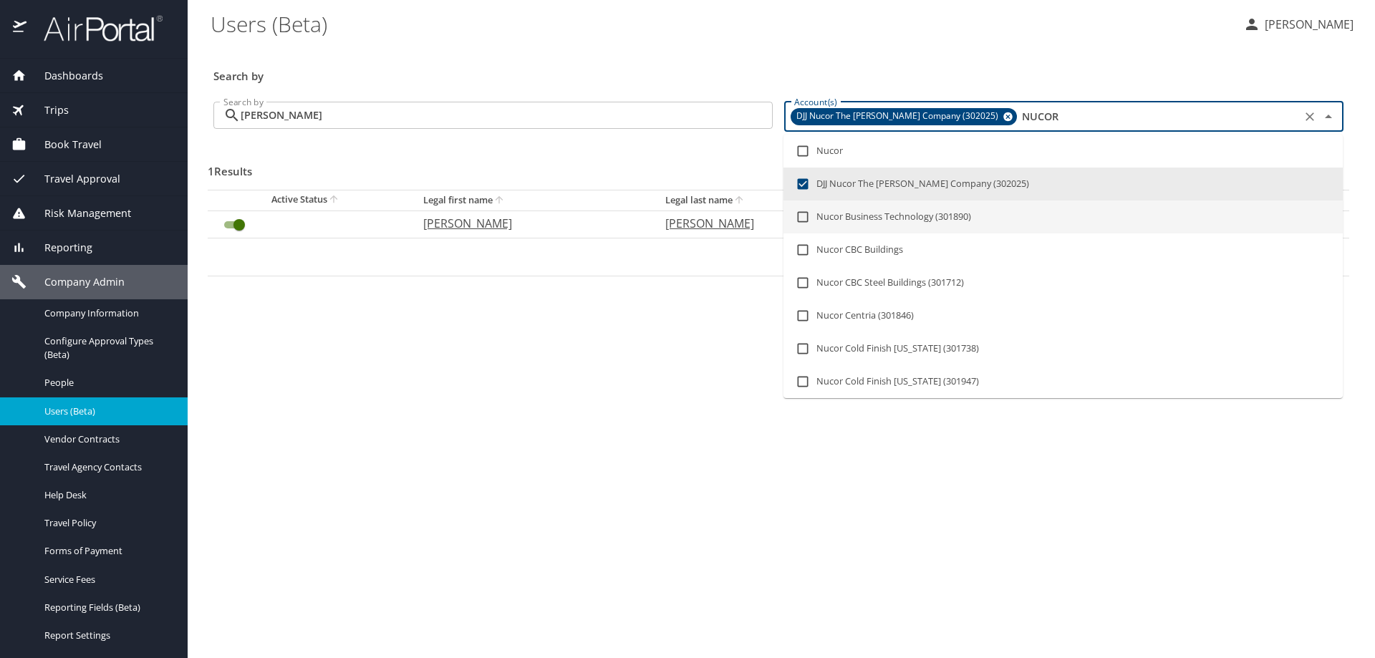
type input "NUCOR"
click at [748, 364] on main "Users (Beta) Dana Meighan Search by Search by REGINA FINK Search by Account(s) …" at bounding box center [782, 329] width 1188 height 658
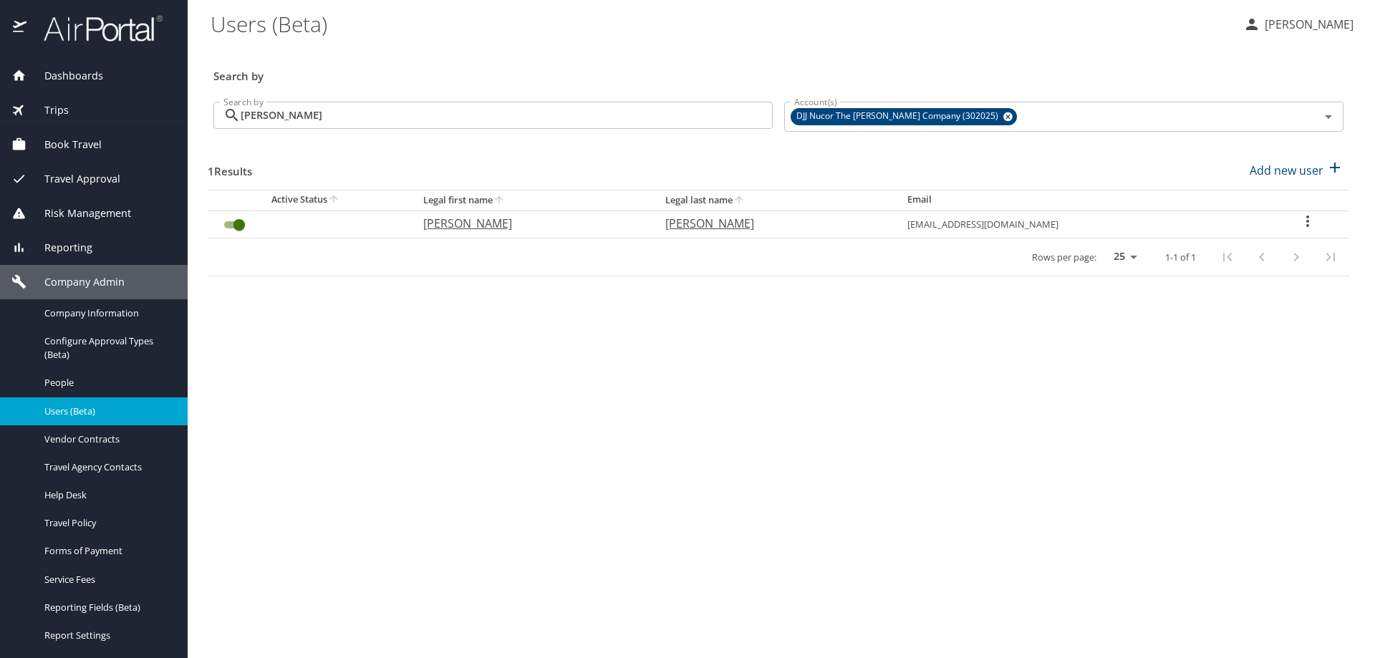
click at [1307, 222] on icon "User Search Table" at bounding box center [1308, 221] width 3 height 11
click at [983, 413] on div at bounding box center [687, 329] width 1375 height 658
drag, startPoint x: 1134, startPoint y: 217, endPoint x: 1050, endPoint y: 218, distance: 83.8
click at [1050, 218] on td "raf@djj.com" at bounding box center [1081, 224] width 371 height 27
copy td "raf@djj.com"
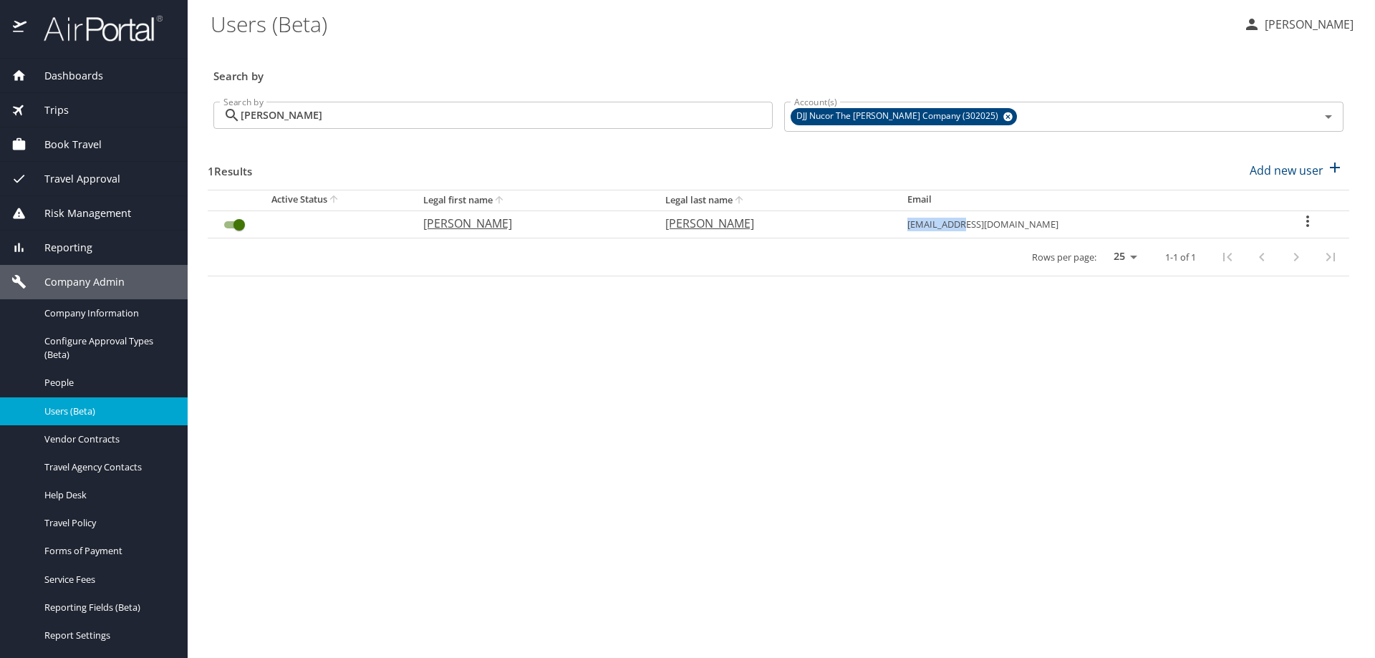
click at [1085, 227] on td "raf@djj.com" at bounding box center [1081, 224] width 371 height 27
click at [1301, 220] on icon "User Search Table" at bounding box center [1307, 221] width 17 height 17
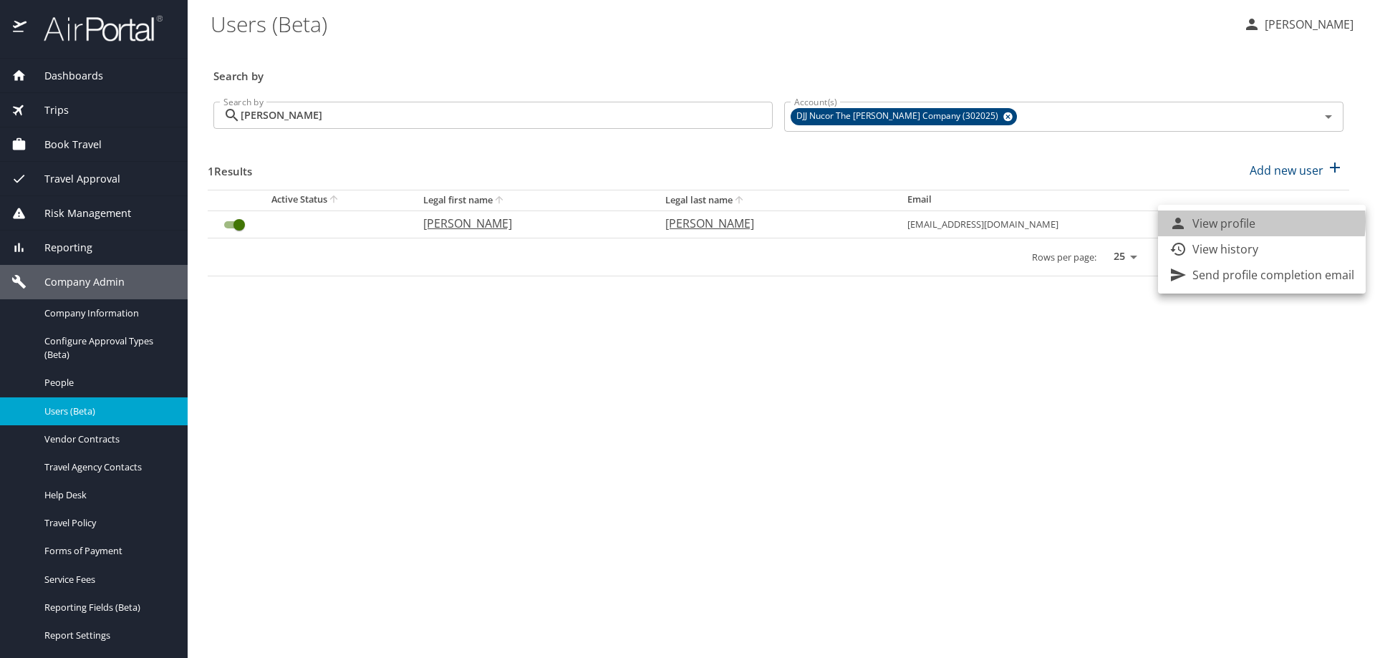
click at [1253, 221] on p "View profile" at bounding box center [1224, 223] width 63 height 17
select select "US"
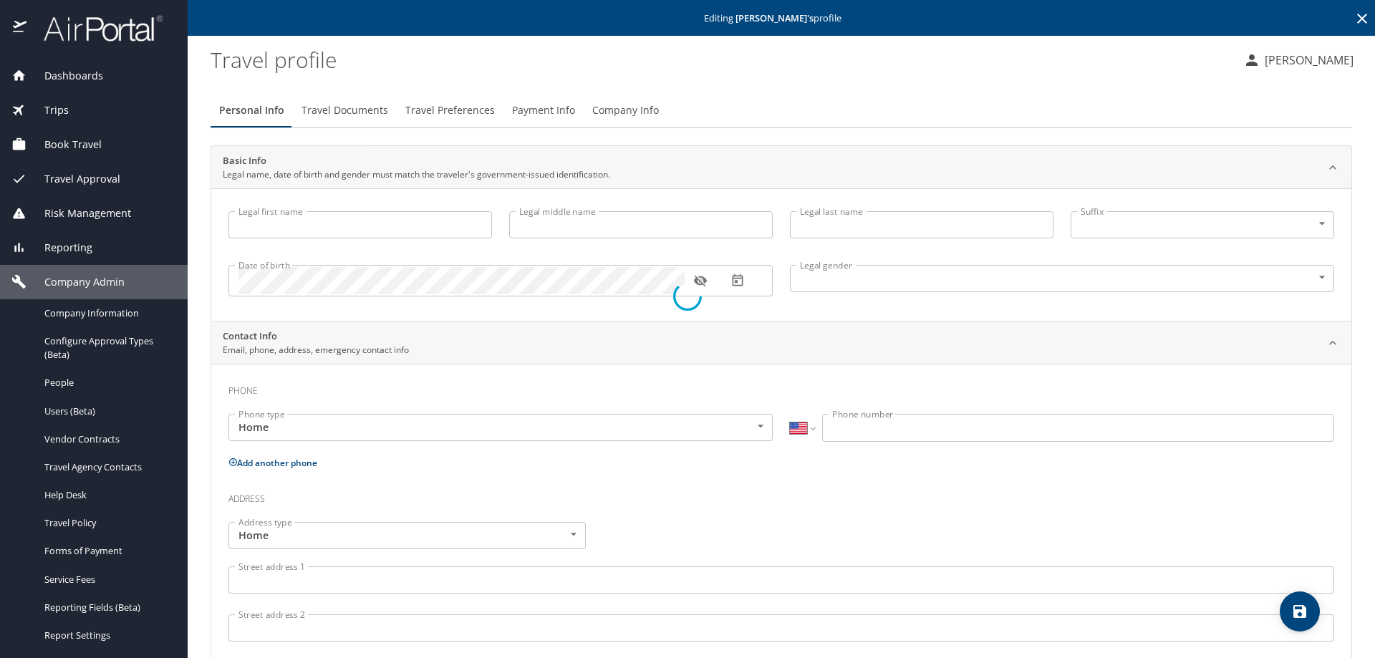
type input "Regina"
type input "A"
type input "Fink"
type input "Female"
select select "US"
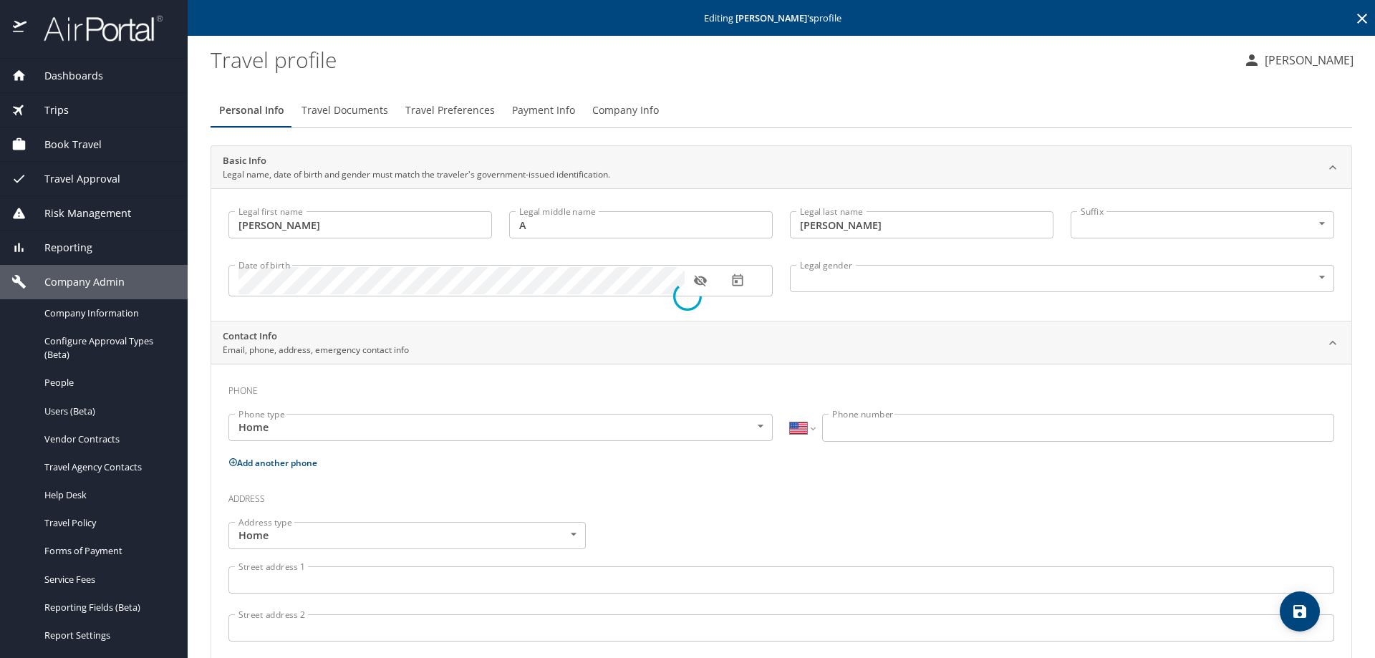
select select "PE"
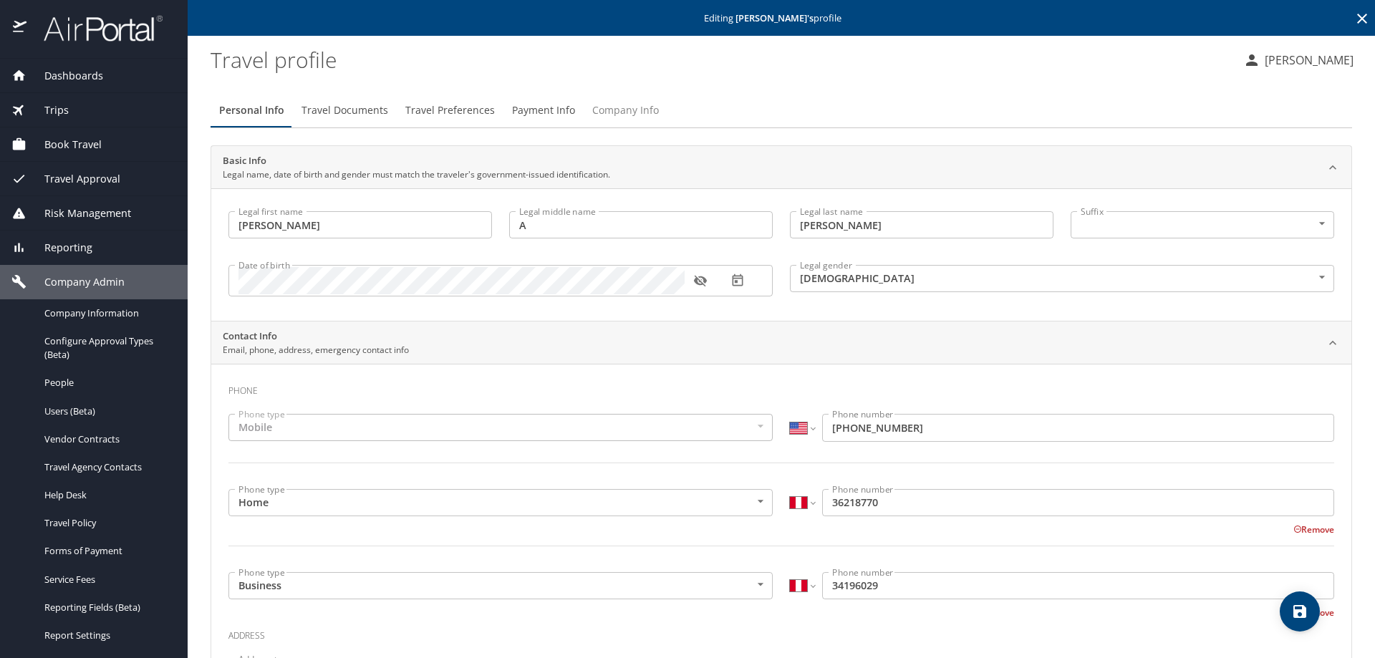
click at [628, 114] on span "Company Info" at bounding box center [625, 111] width 67 height 18
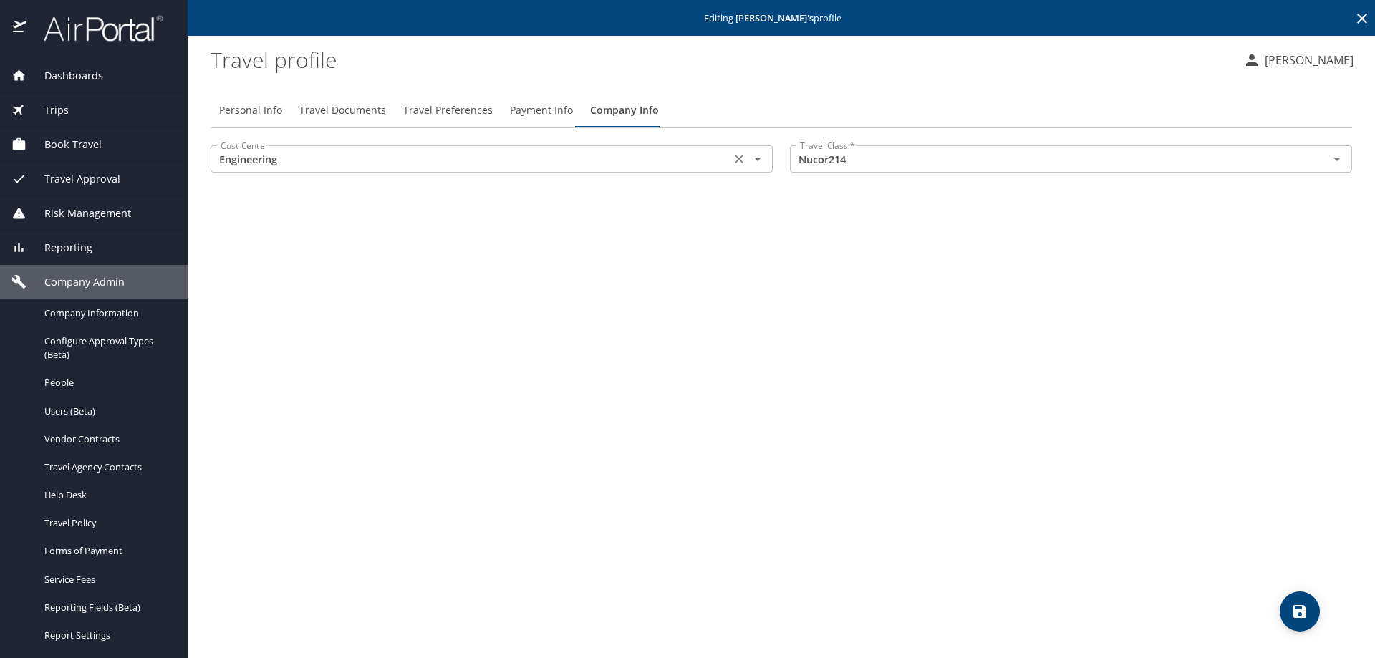
click at [763, 165] on icon "Open" at bounding box center [757, 158] width 17 height 17
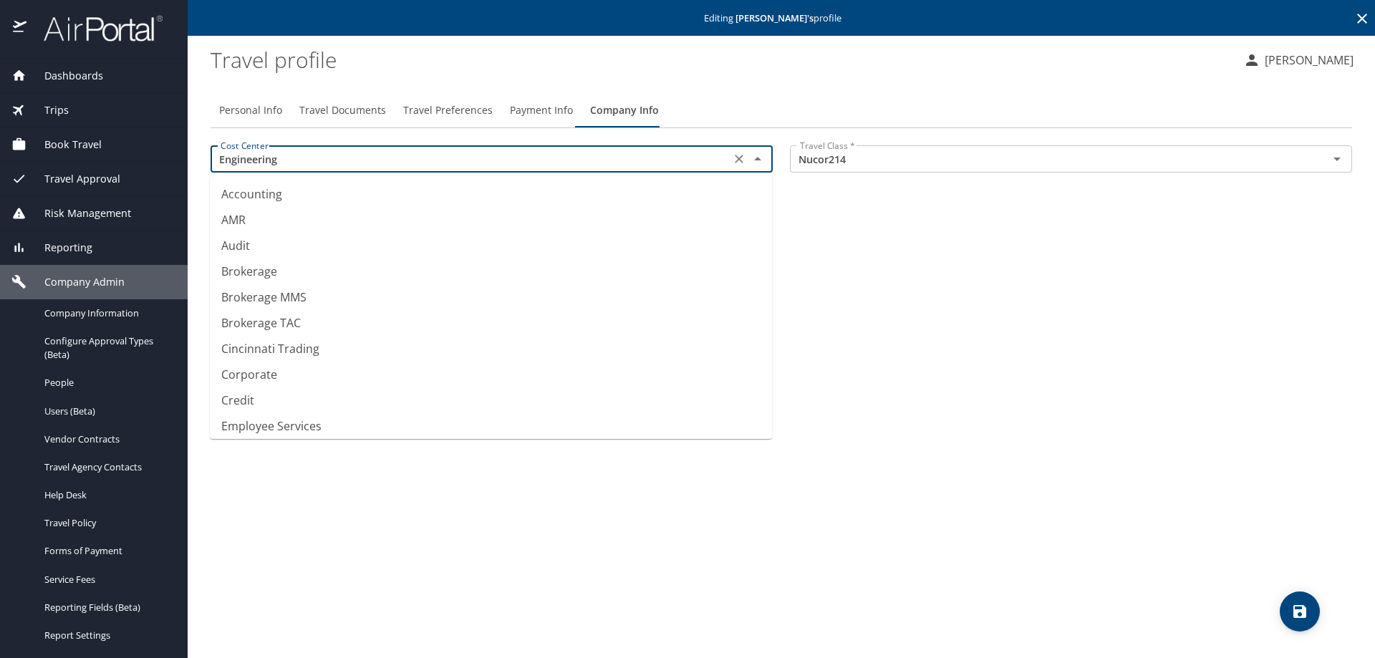
scroll to position [29, 0]
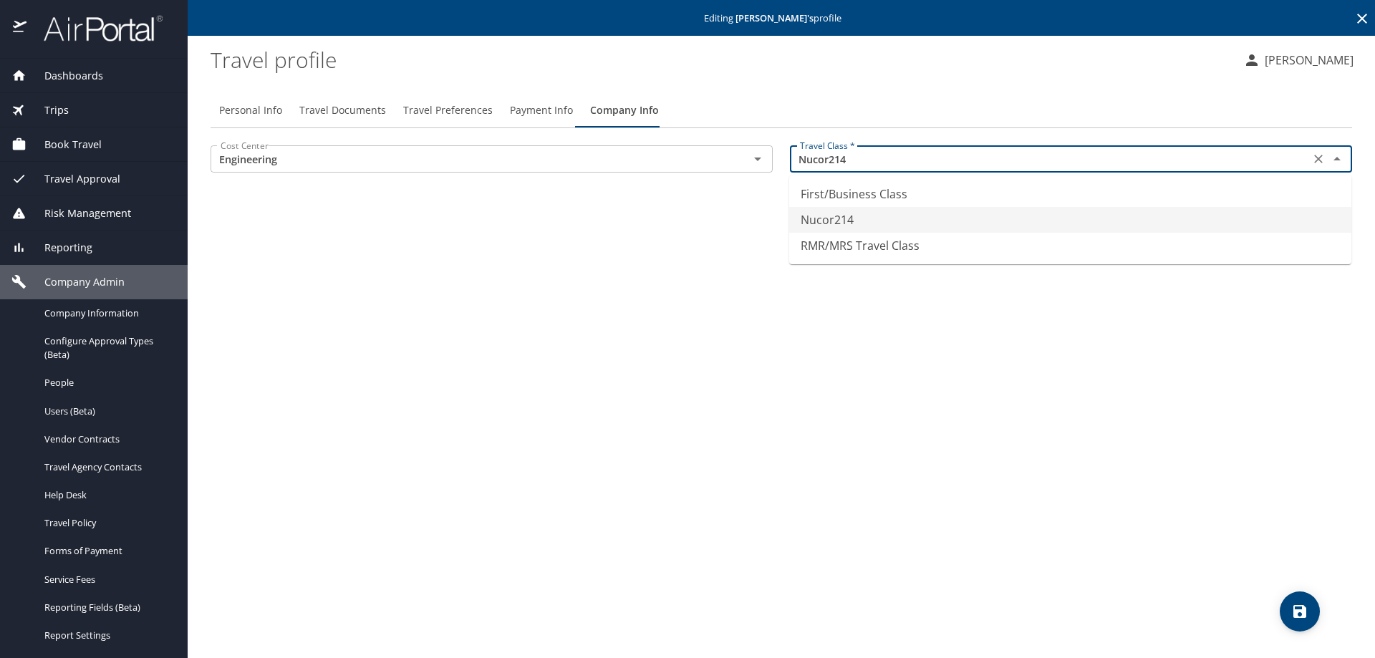
click at [1092, 164] on input "Nucor214" at bounding box center [1049, 159] width 511 height 19
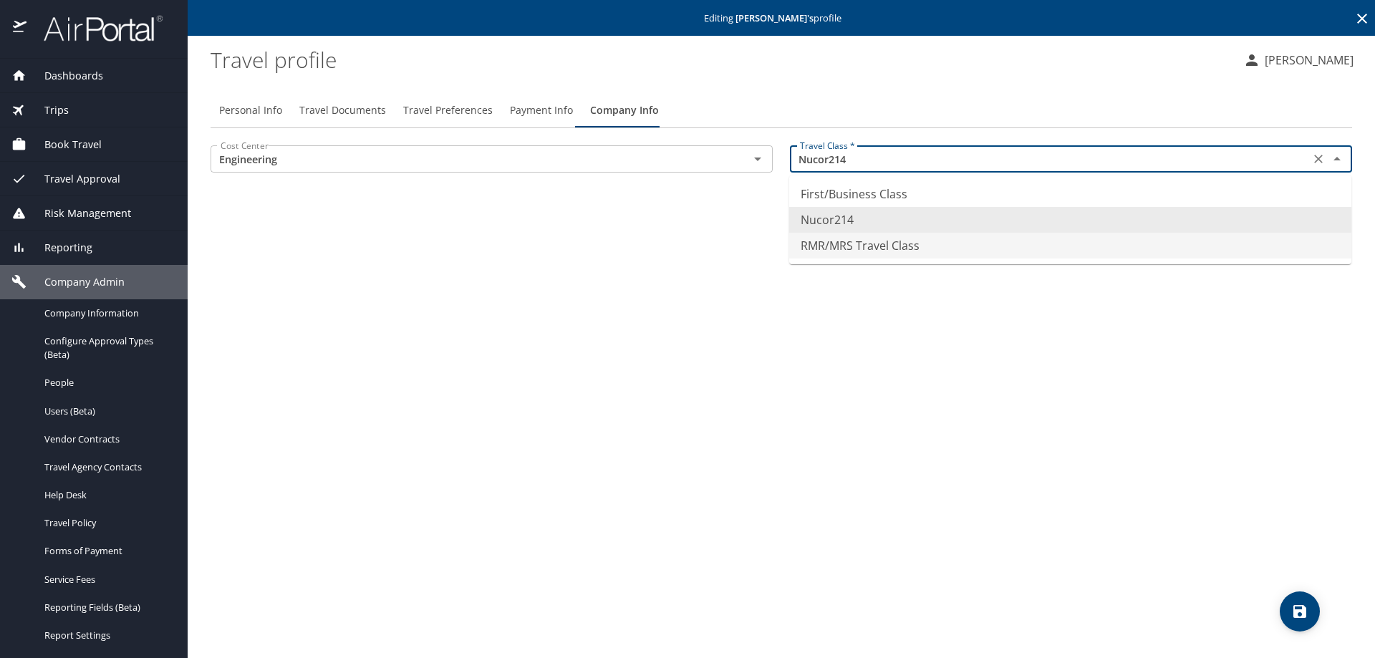
type input "RMR/MRS Travel Class"
click at [665, 566] on div "Personal Info Travel Documents Travel Preferences Payment Info Company Info Cos…" at bounding box center [782, 370] width 1142 height 577
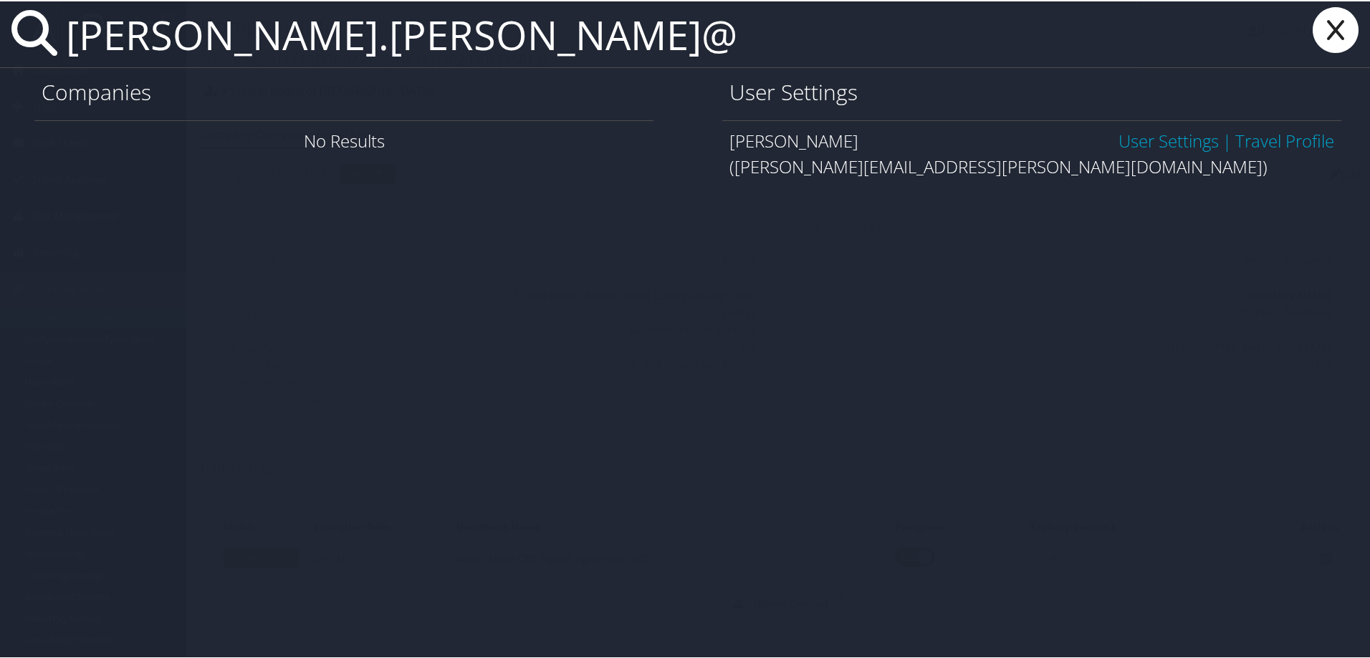
type input "JIMMY.STEWART@"
click at [1164, 140] on link "User Settings" at bounding box center [1168, 140] width 100 height 24
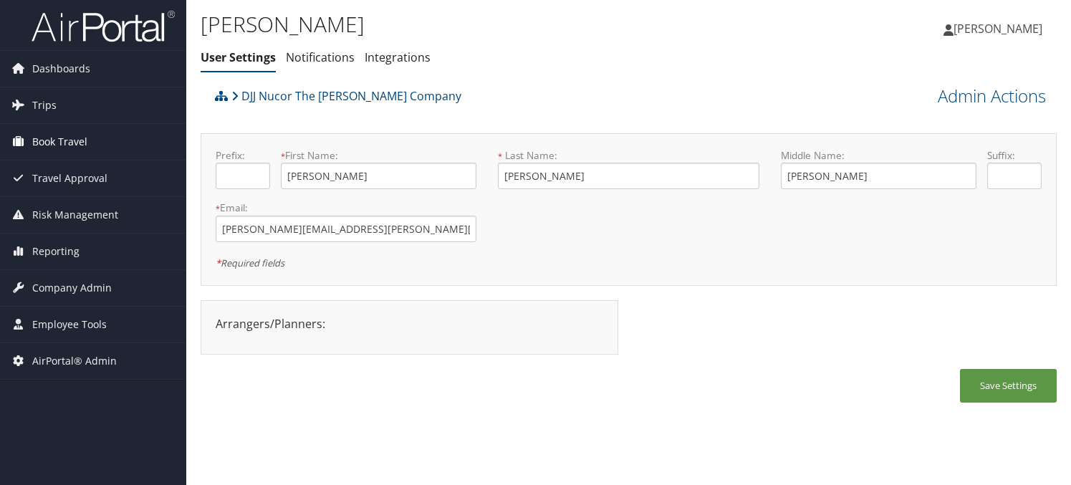
click at [59, 133] on span "Book Travel" at bounding box center [59, 142] width 55 height 36
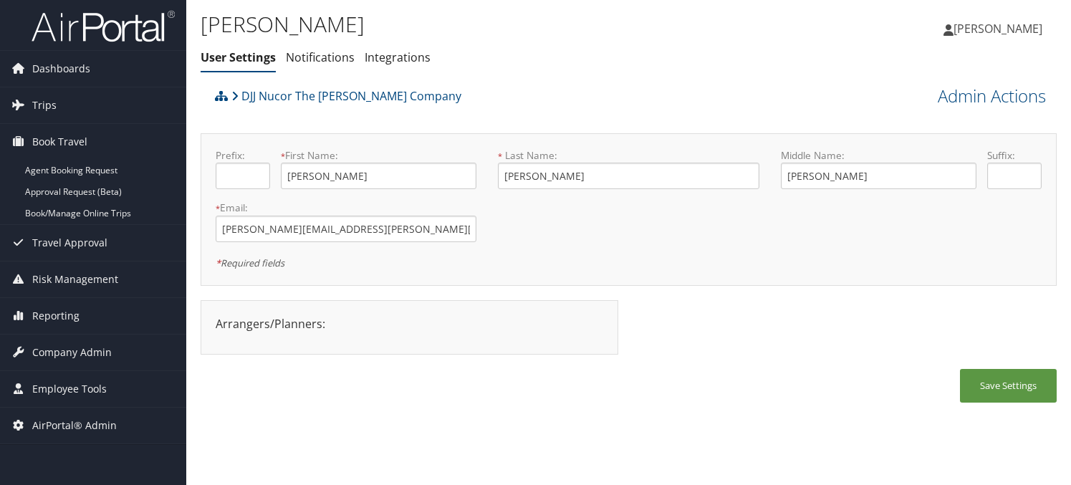
click at [337, 425] on div "[PERSON_NAME] User Settings Notifications Integrations User Settings Notificati…" at bounding box center [628, 242] width 885 height 485
click at [51, 176] on link "Agent Booking Request" at bounding box center [93, 170] width 186 height 21
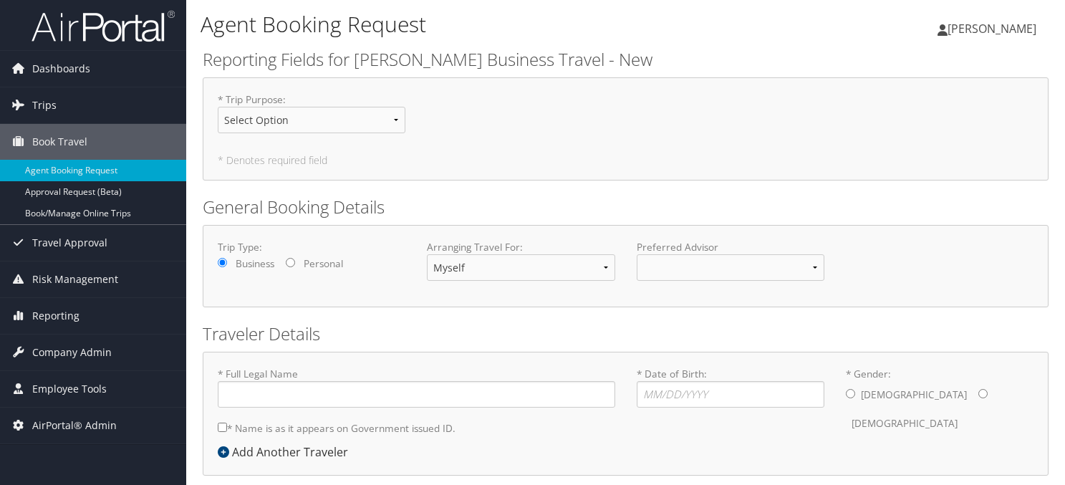
type input "[PERSON_NAME]"
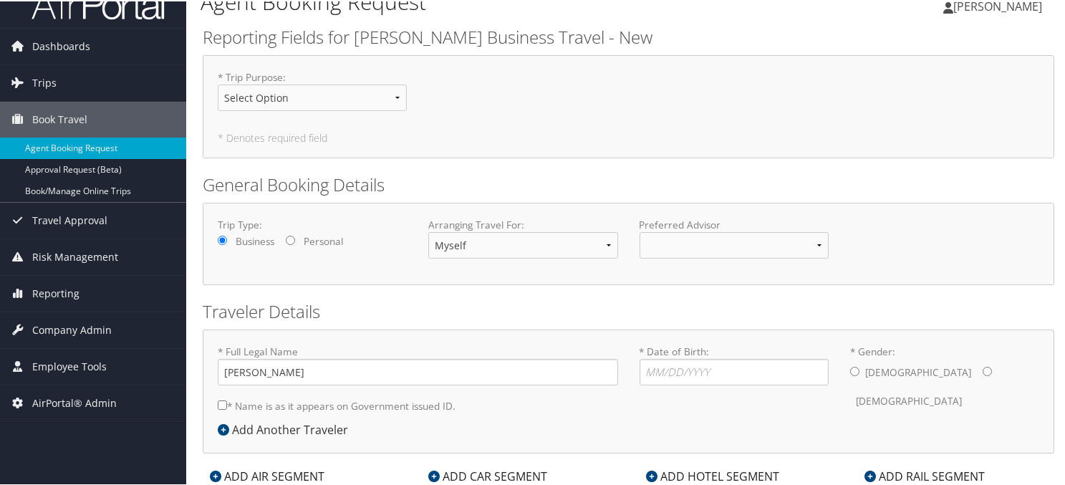
scroll to position [65, 0]
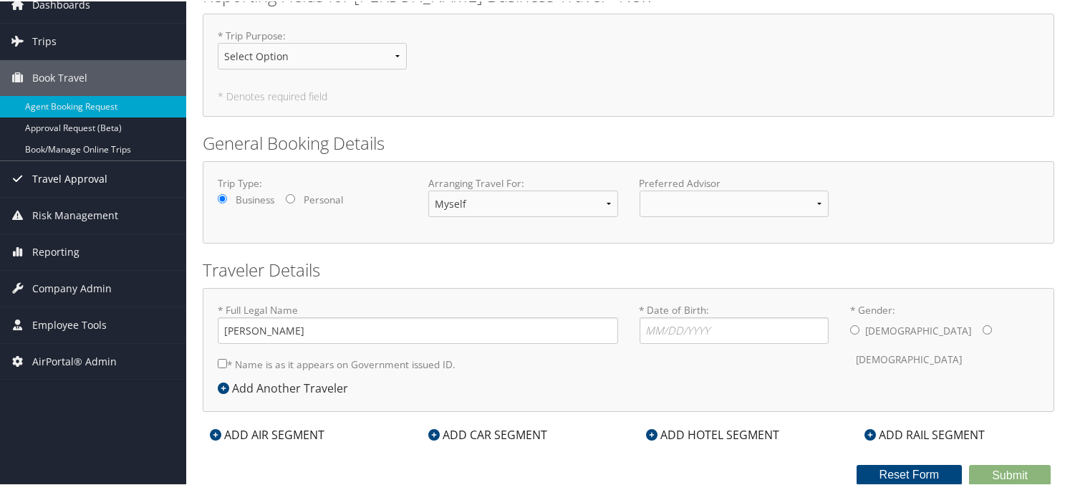
click at [79, 181] on span "Travel Approval" at bounding box center [69, 178] width 75 height 36
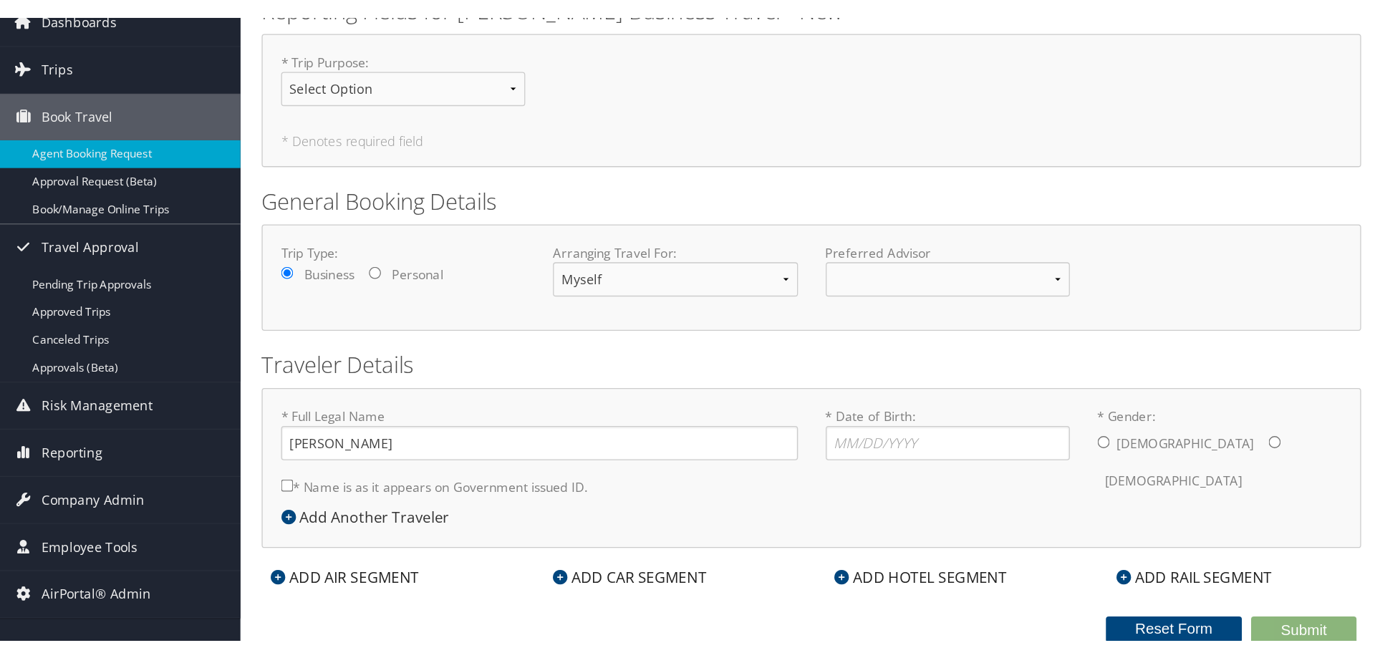
scroll to position [0, 0]
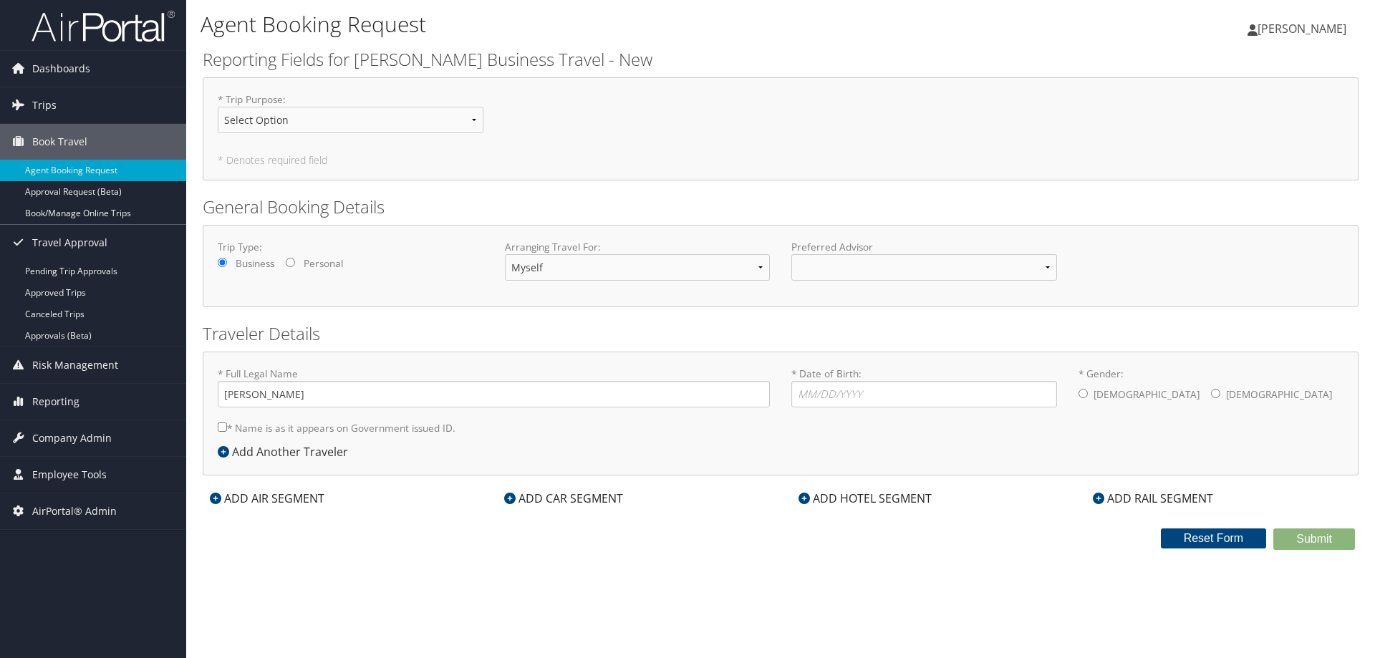
click at [464, 50] on h2 "Reporting Fields for Christopherson Business Travel - New" at bounding box center [781, 59] width 1156 height 24
click at [47, 102] on span "Trips" at bounding box center [44, 105] width 24 height 36
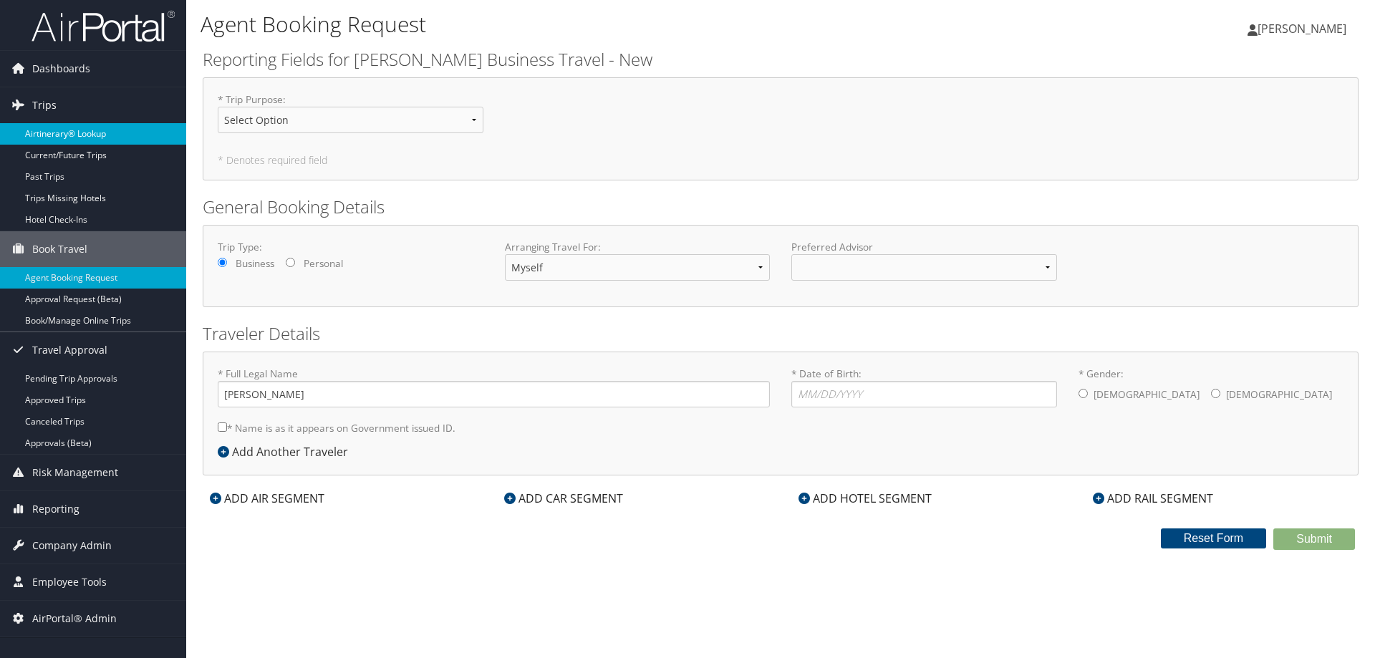
click at [59, 130] on link "Airtinerary® Lookup" at bounding box center [93, 133] width 186 height 21
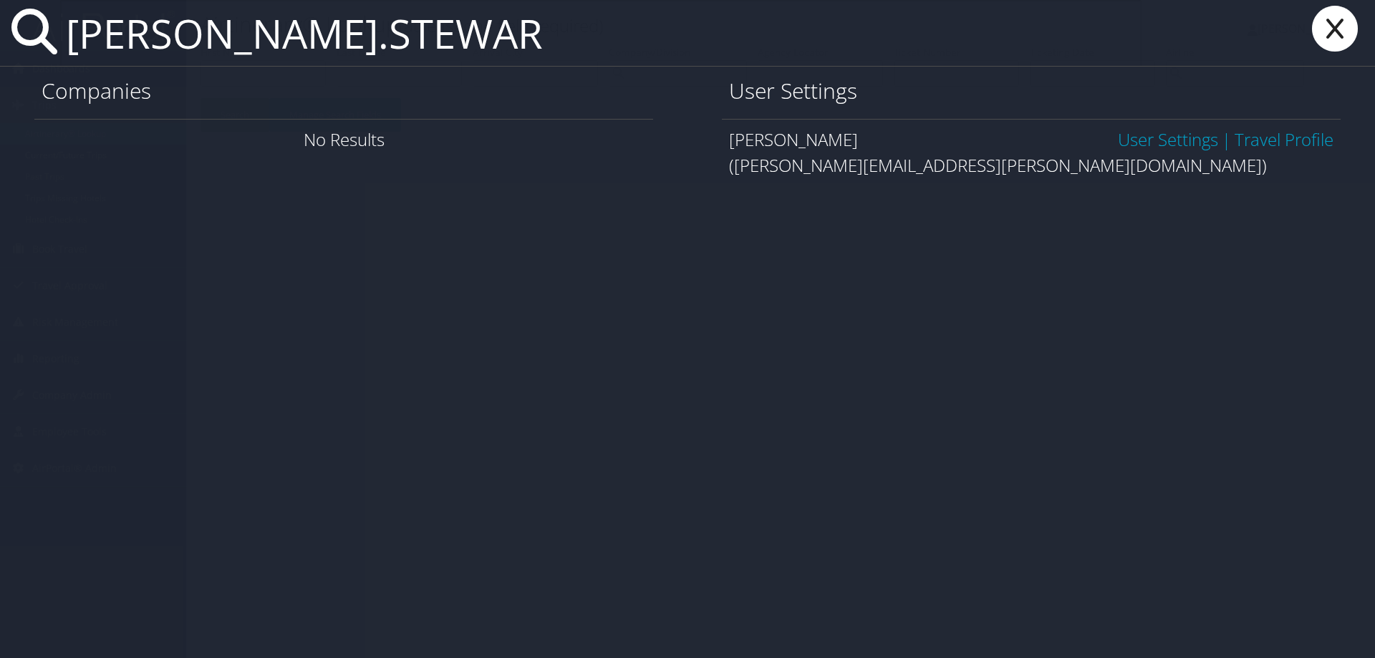
type input "[PERSON_NAME].STEWAR"
click at [1168, 137] on link "User Settings" at bounding box center [1168, 140] width 100 height 24
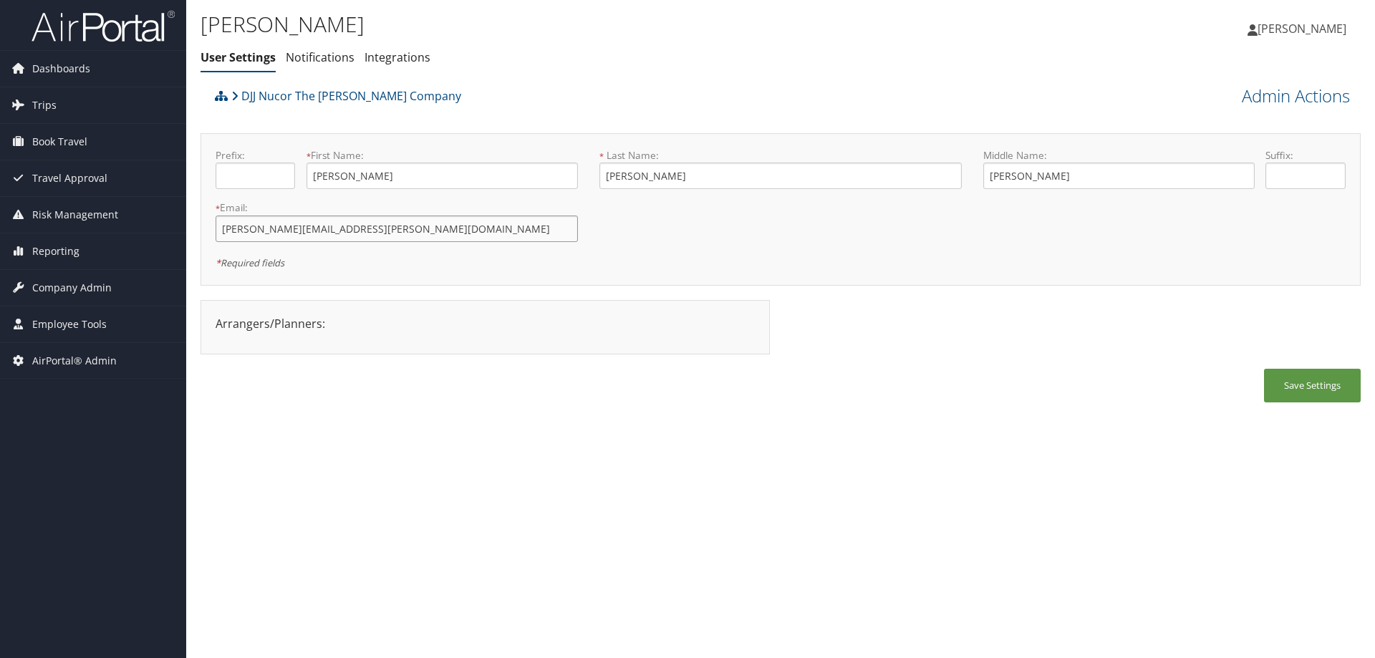
drag, startPoint x: 378, startPoint y: 218, endPoint x: 367, endPoint y: 220, distance: 11.0
click at [369, 220] on input "[PERSON_NAME][EMAIL_ADDRESS][PERSON_NAME][DOMAIN_NAME]" at bounding box center [397, 229] width 362 height 27
drag, startPoint x: 363, startPoint y: 226, endPoint x: 211, endPoint y: 216, distance: 152.2
click at [211, 216] on div "* Email: [PERSON_NAME][EMAIL_ADDRESS][PERSON_NAME][DOMAIN_NAME] This field is r…" at bounding box center [397, 227] width 384 height 52
drag, startPoint x: 458, startPoint y: 97, endPoint x: 231, endPoint y: 98, distance: 227.8
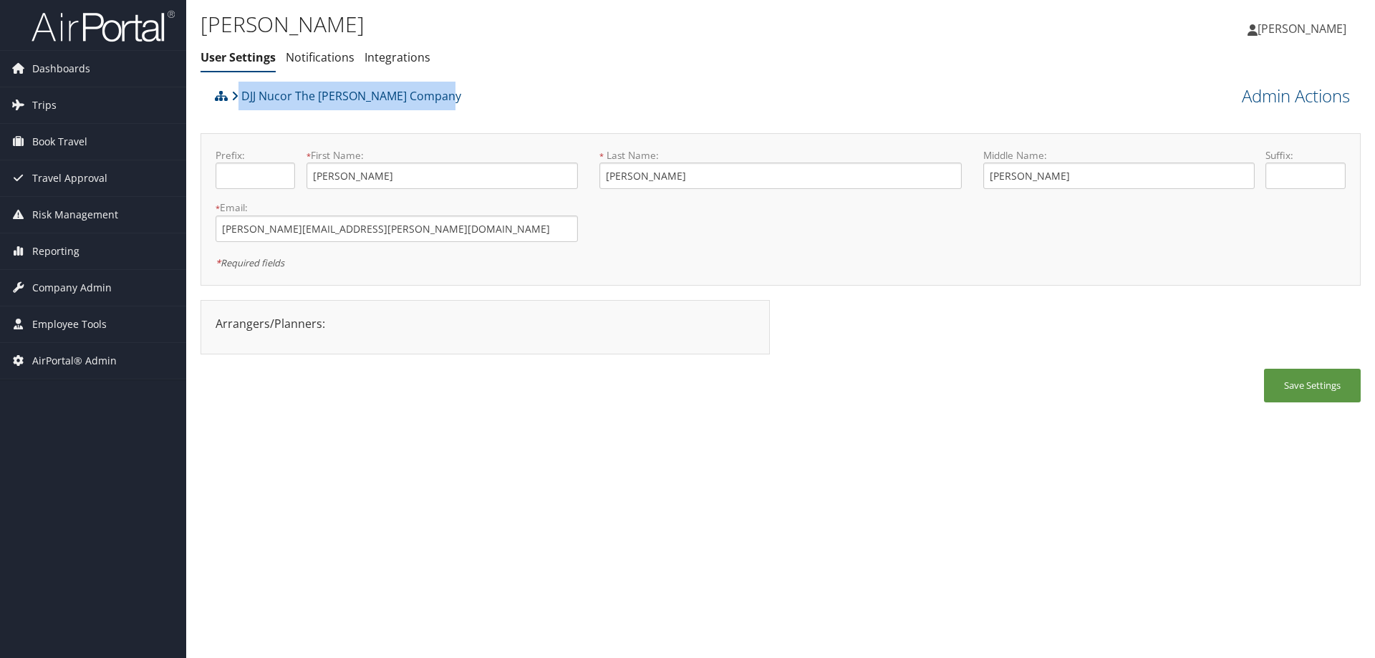
click at [231, 98] on div "DJJ Nucor The [PERSON_NAME] Company" at bounding box center [635, 101] width 849 height 39
copy link "DJJ Nucor The [PERSON_NAME] Company"
click at [587, 388] on div "Save Settings" at bounding box center [781, 393] width 1160 height 48
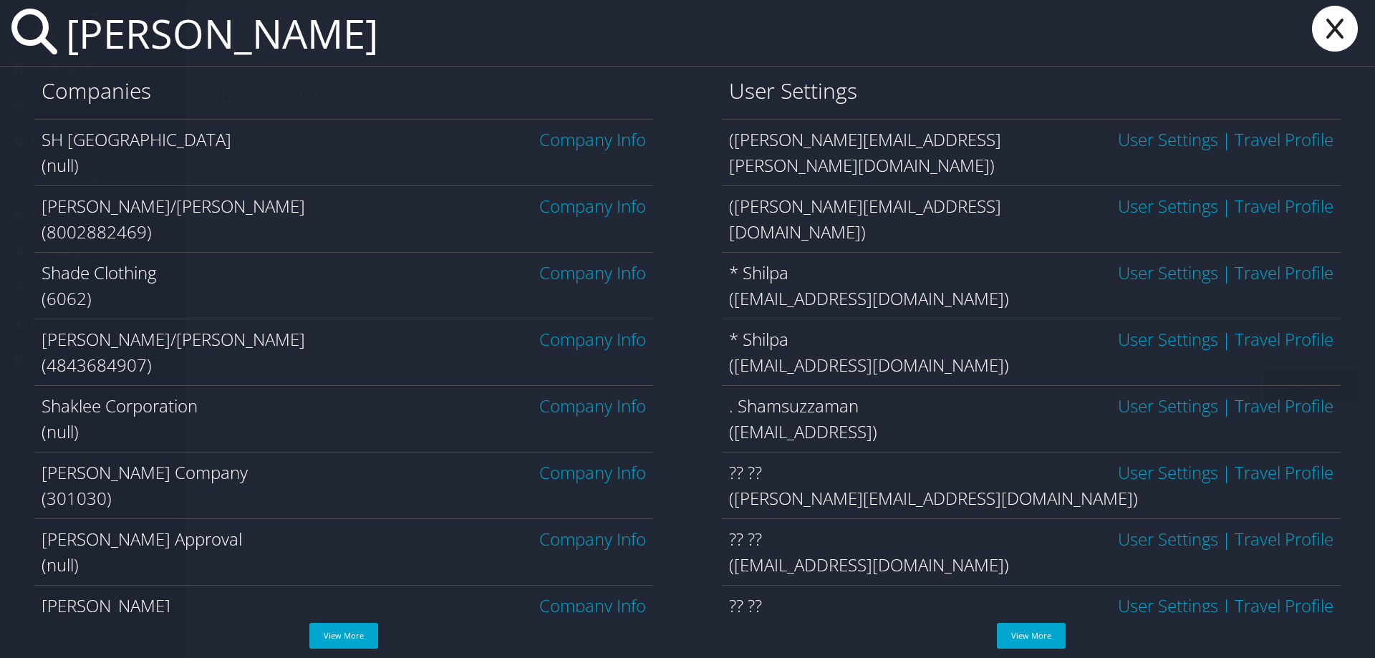
type input "[PERSON_NAME]"
